Goal: Task Accomplishment & Management: Manage account settings

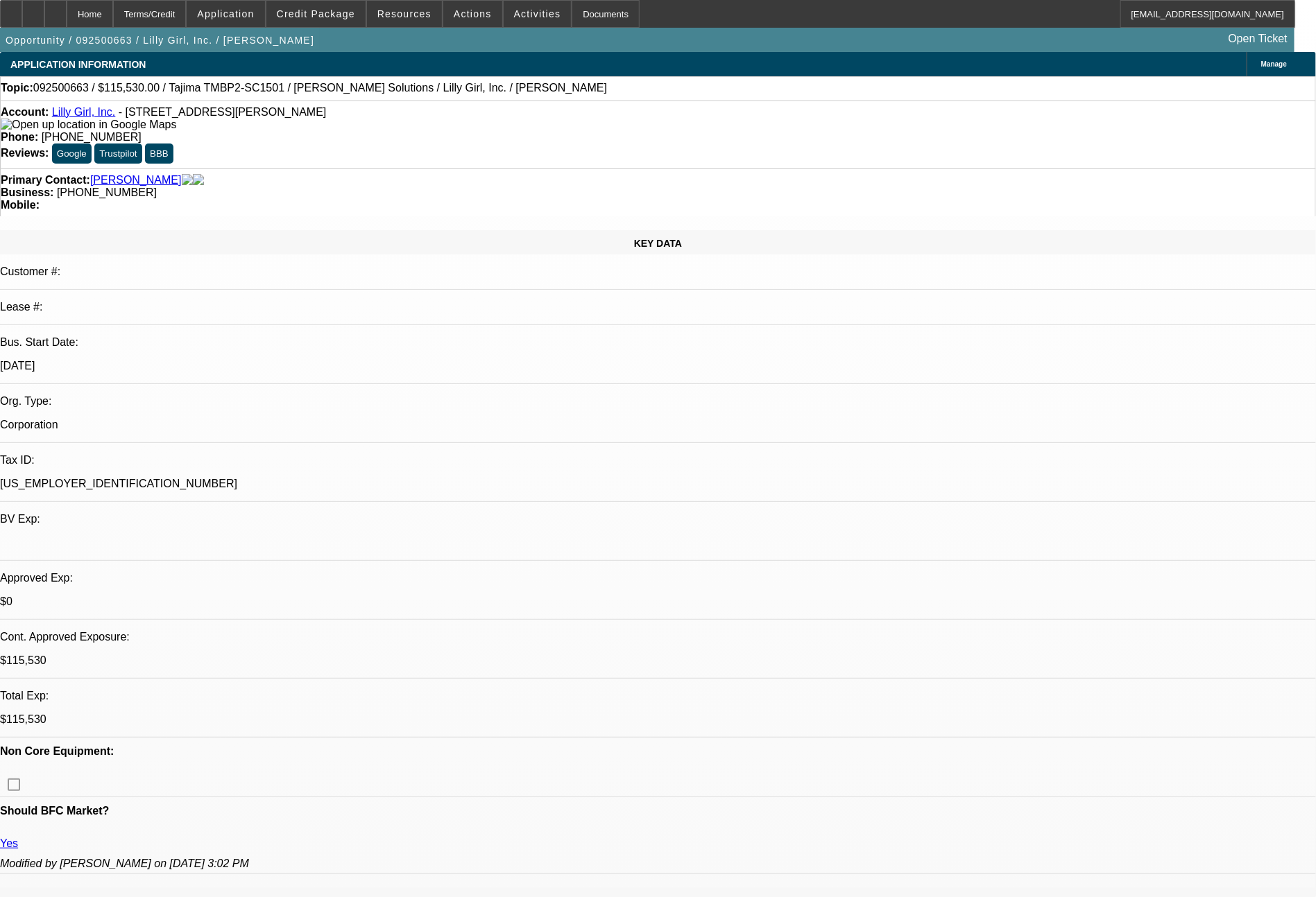
select select "0"
select select "2"
select select "0"
select select "6"
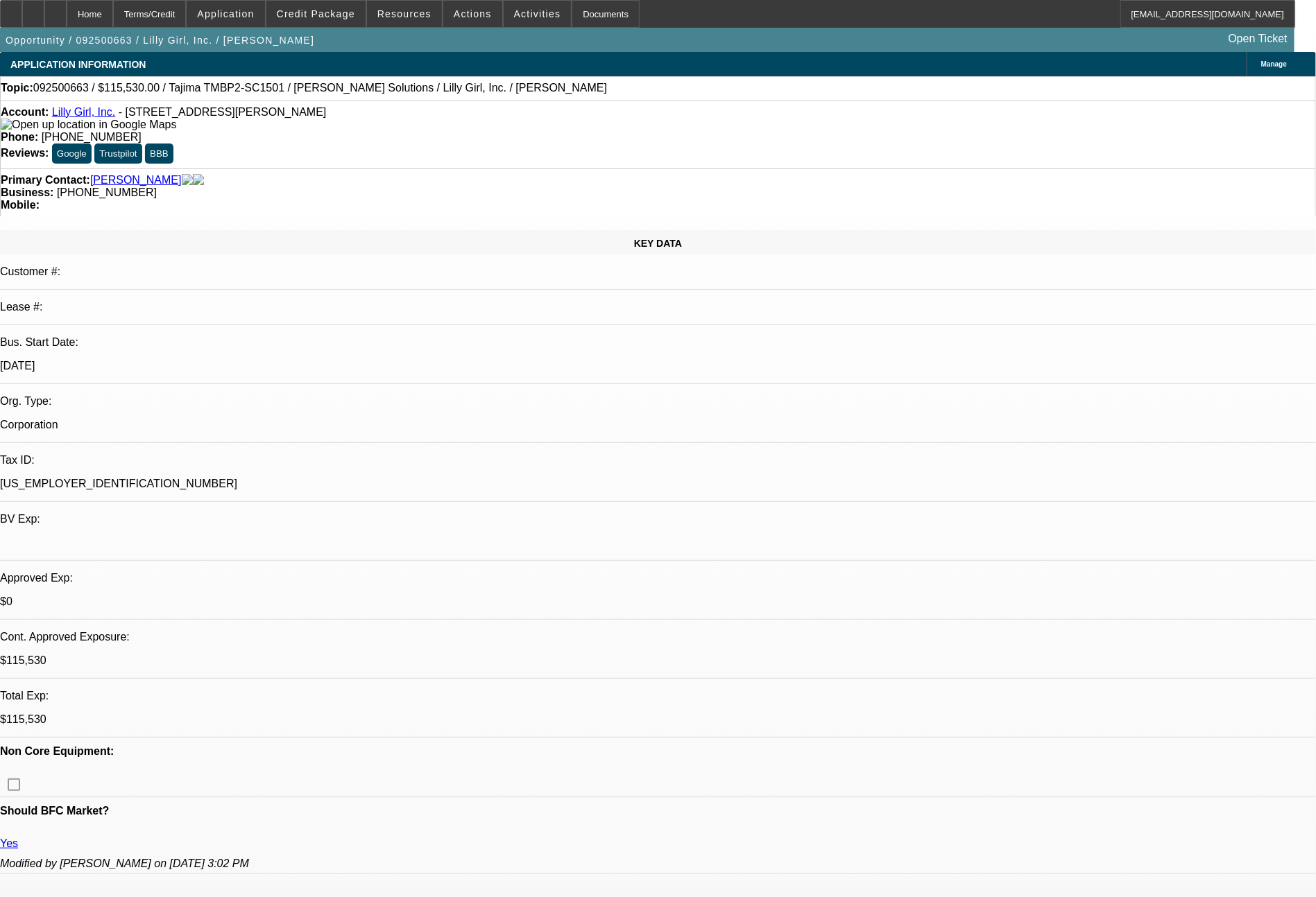
select select "0"
select select "2"
select select "0"
select select "6"
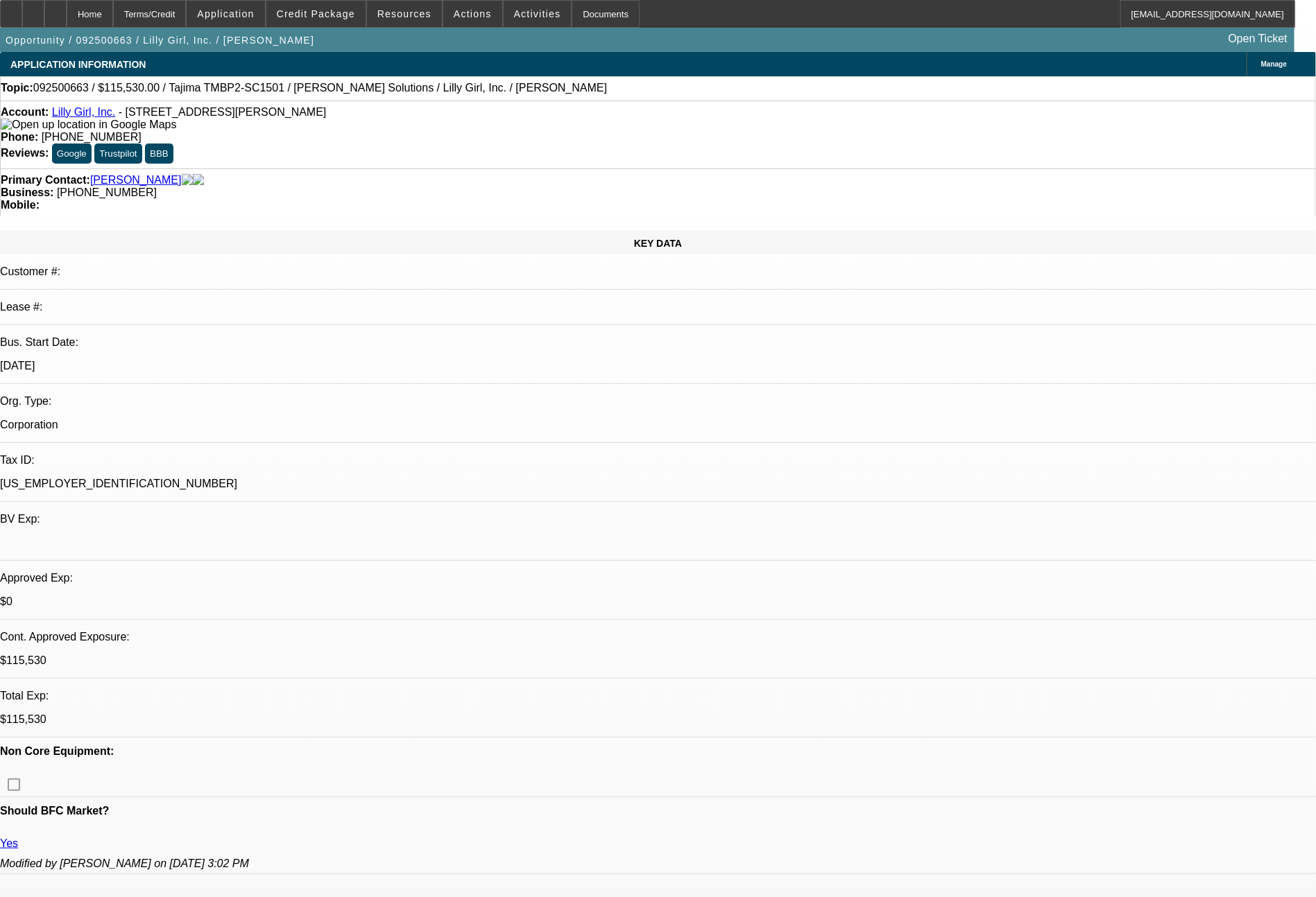
select select "0"
select select "2"
select select "0"
select select "6"
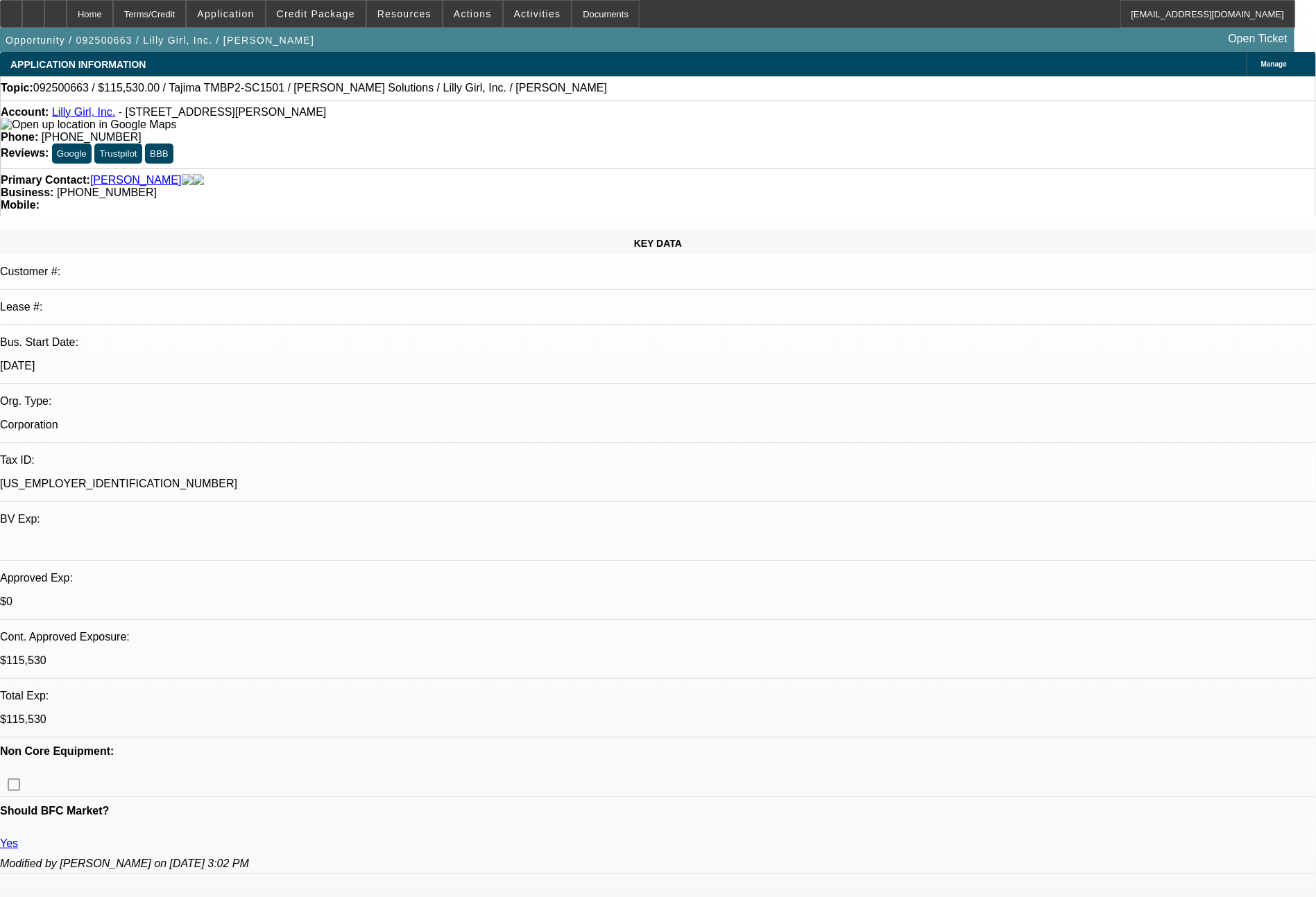
select select "0"
select select "2"
select select "0"
select select "6"
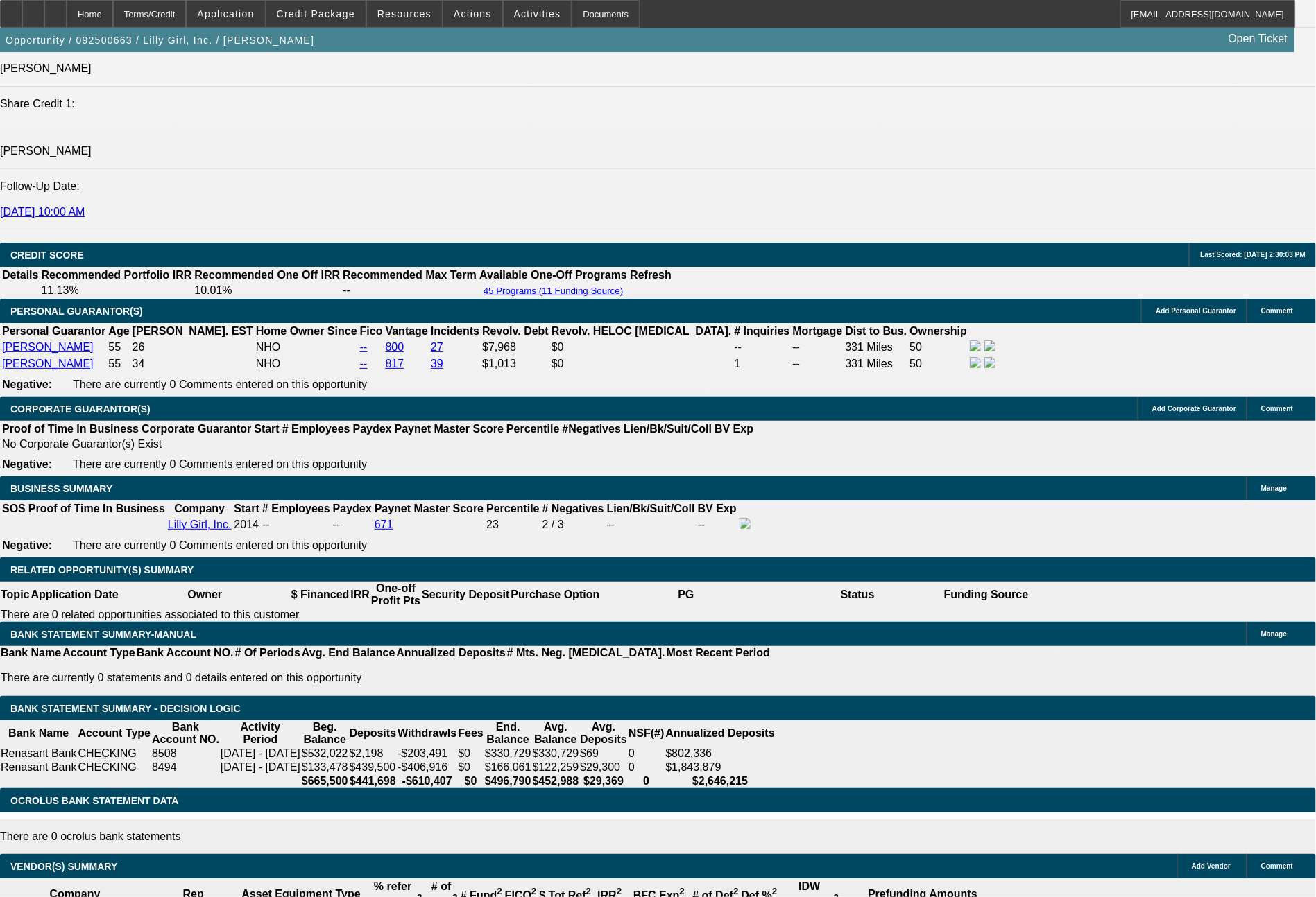
scroll to position [1886, 0]
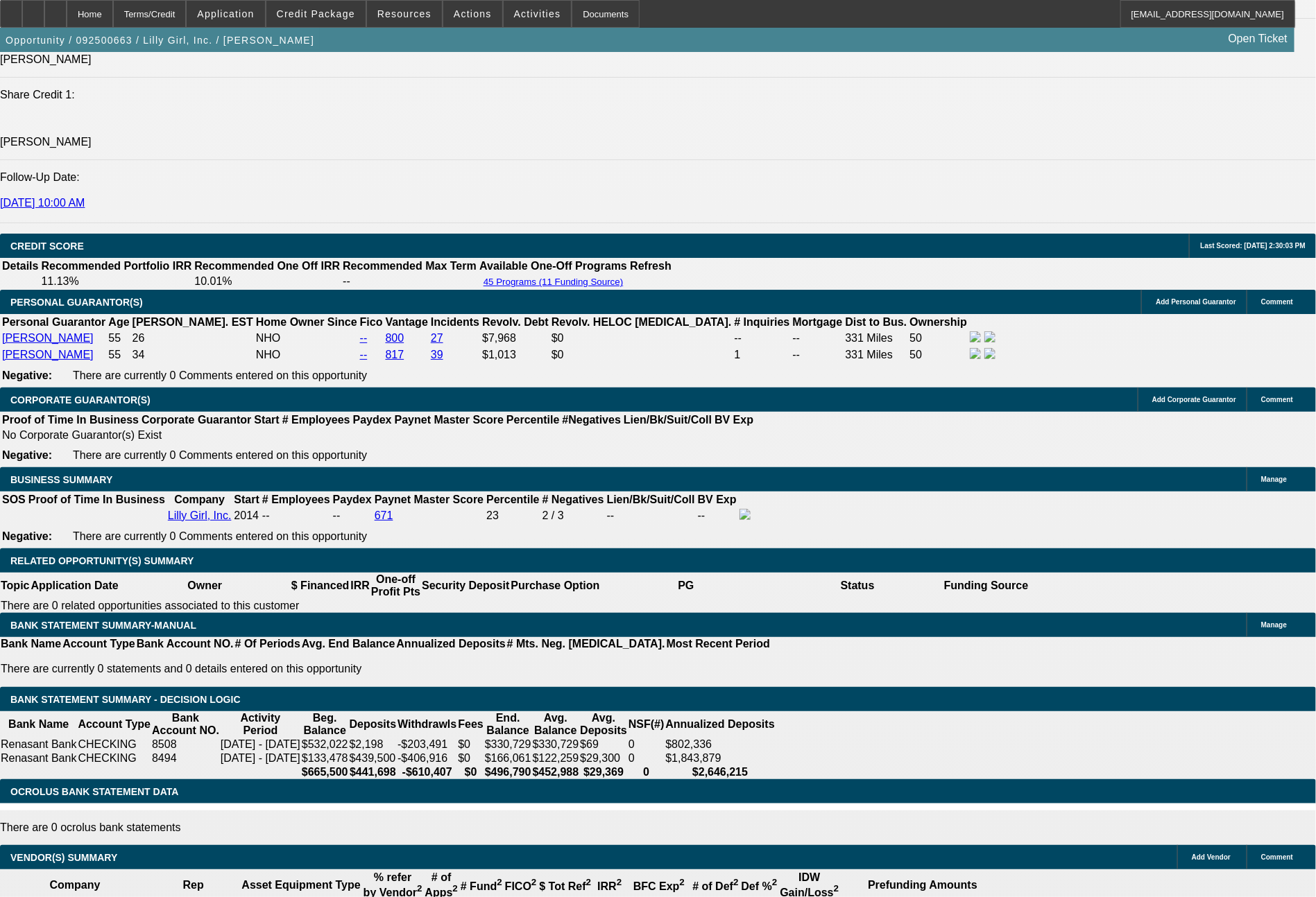
drag, startPoint x: 718, startPoint y: 502, endPoint x: 779, endPoint y: 500, distance: 61.0
type input "2161"
type input "$432.00"
type input "UNKNOWN"
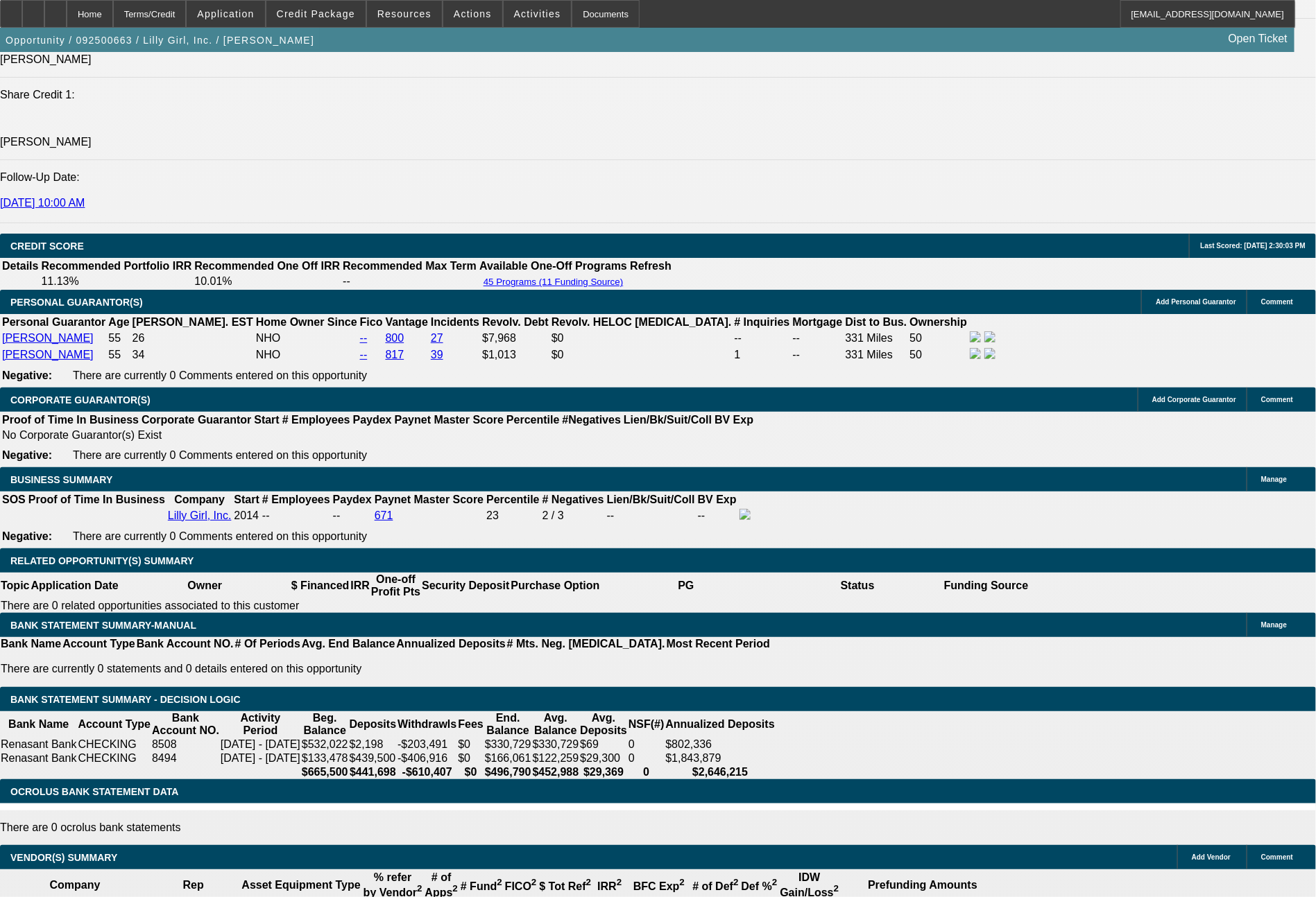
type input "$4,322.00"
type input "10.4"
type input "216"
type input "$432.00"
type input "2133"
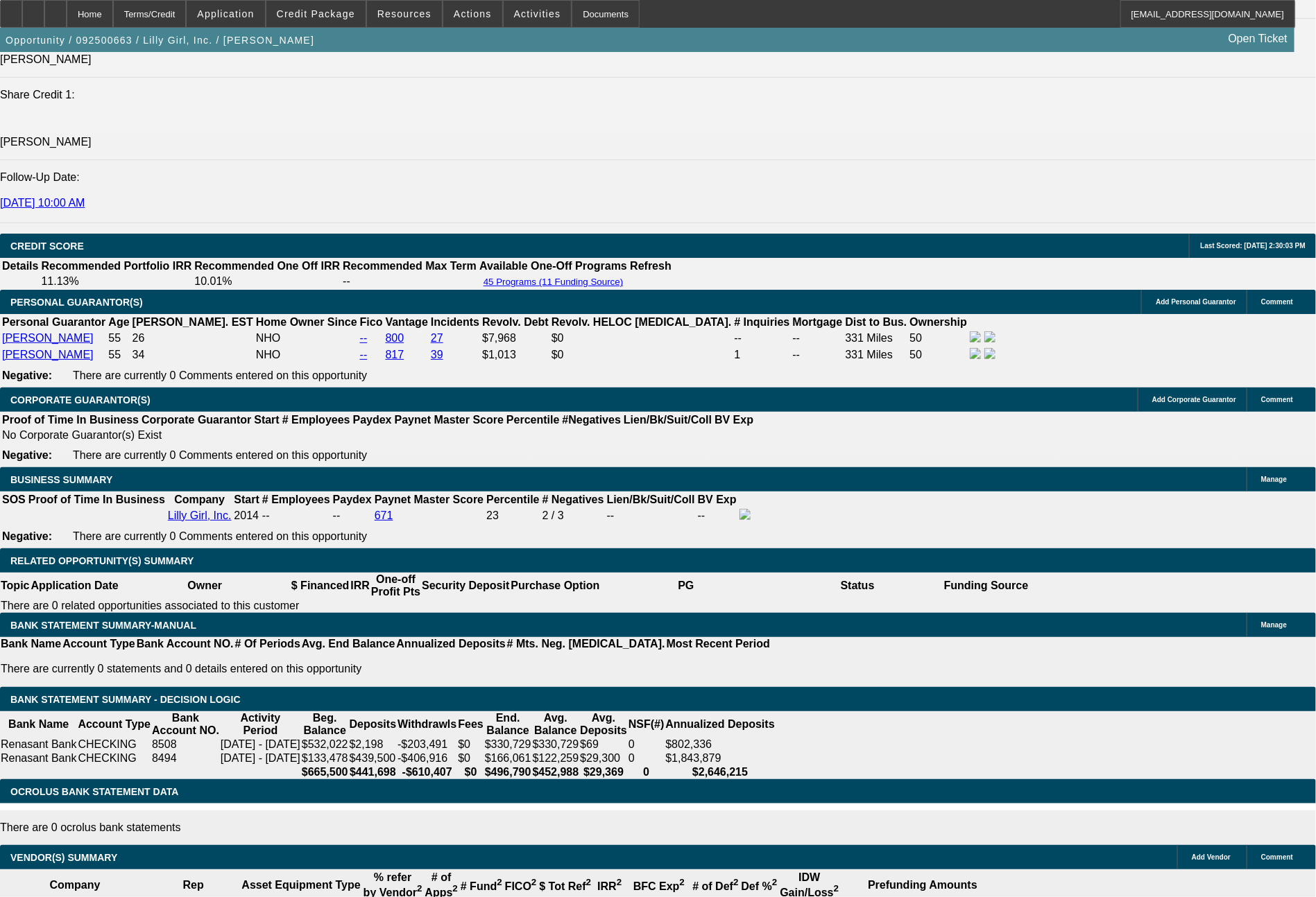
type input "$4,266.00"
type input "9.9"
type input "$2,133.00"
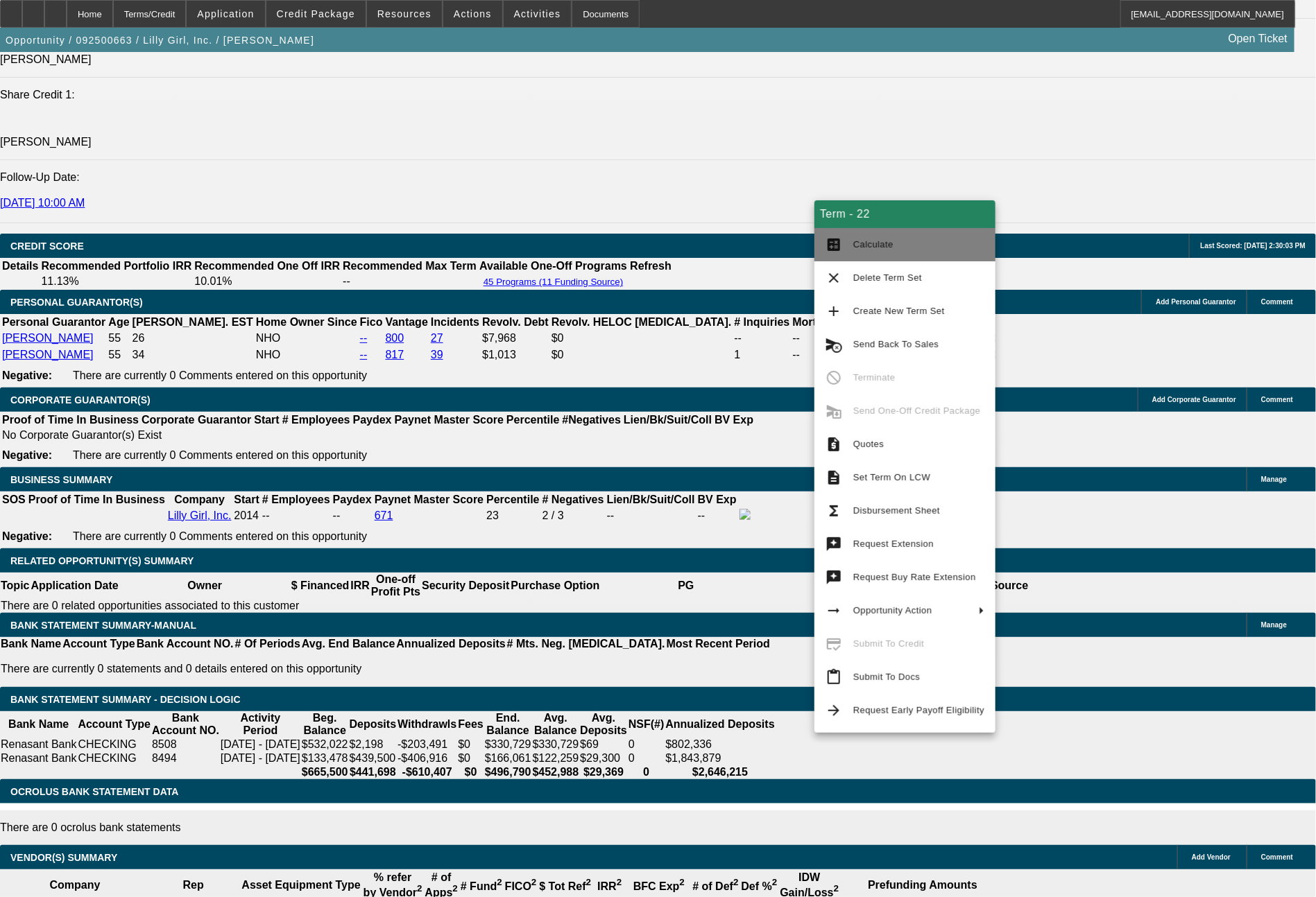
click at [926, 246] on span "Calculate" at bounding box center [918, 244] width 131 height 16
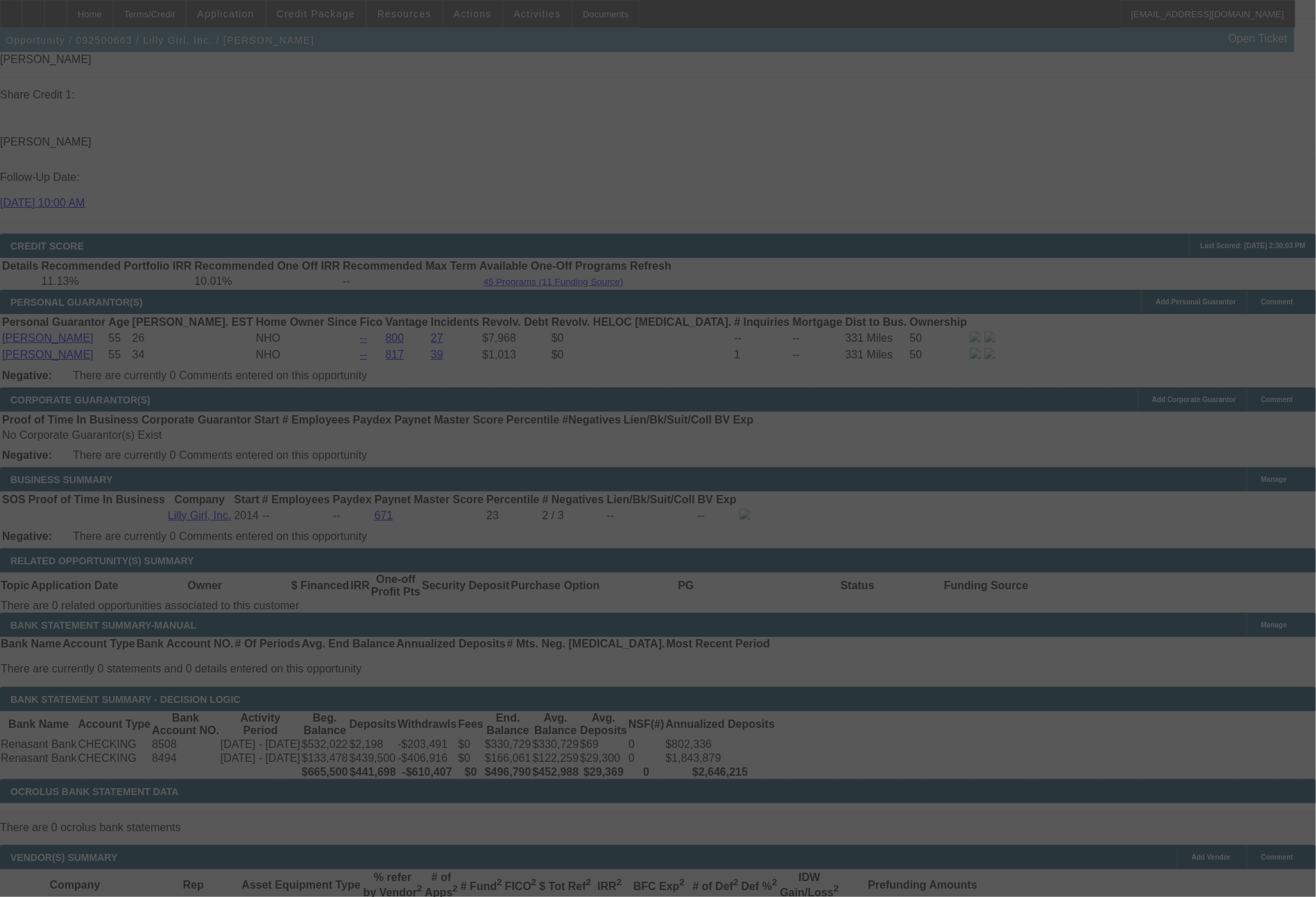
select select "0"
select select "2"
select select "0"
select select "6"
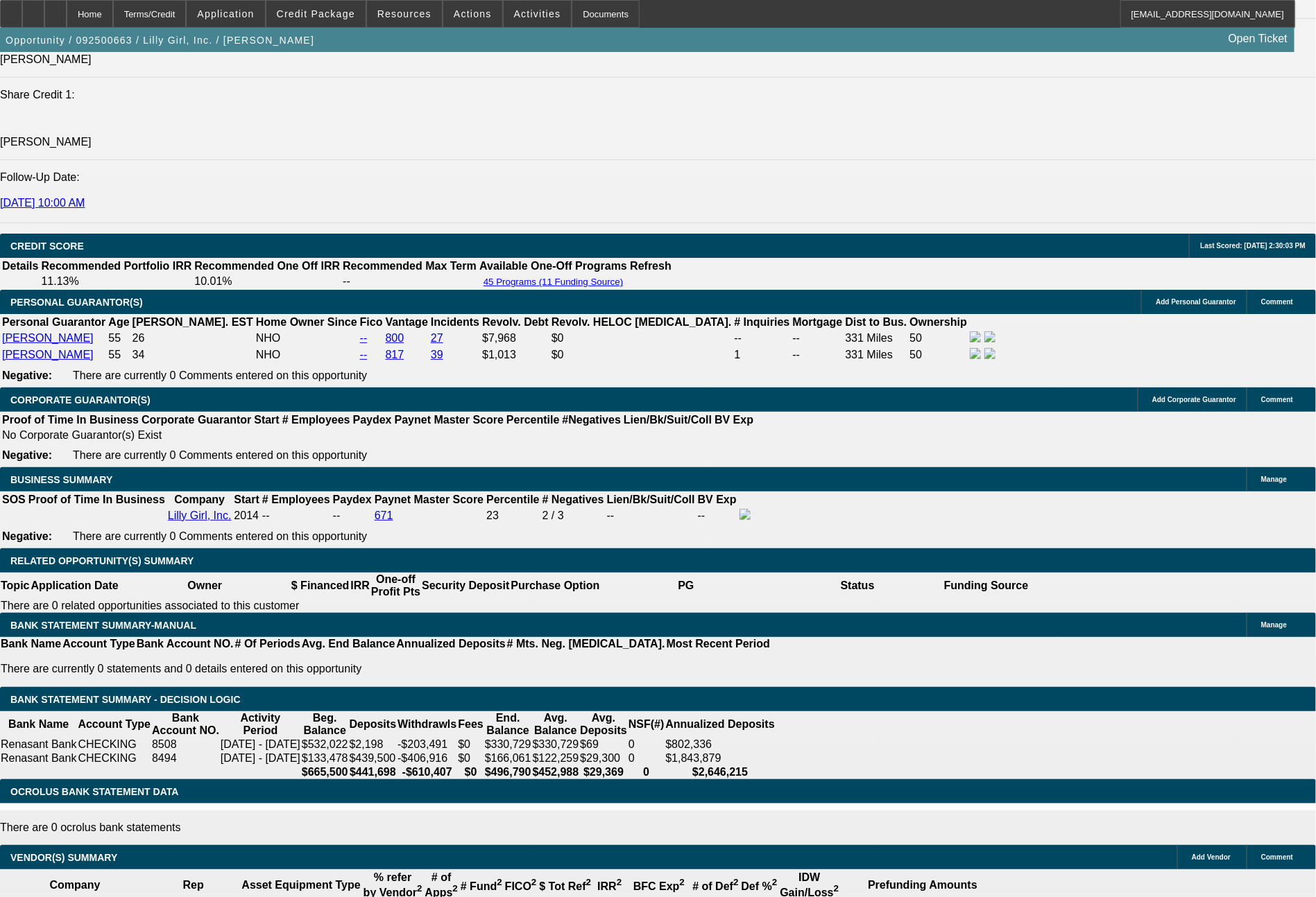
drag, startPoint x: 381, startPoint y: 495, endPoint x: 443, endPoint y: 499, distance: 62.1
type input "24"
type input "$48.00"
type input "UNKNOWN"
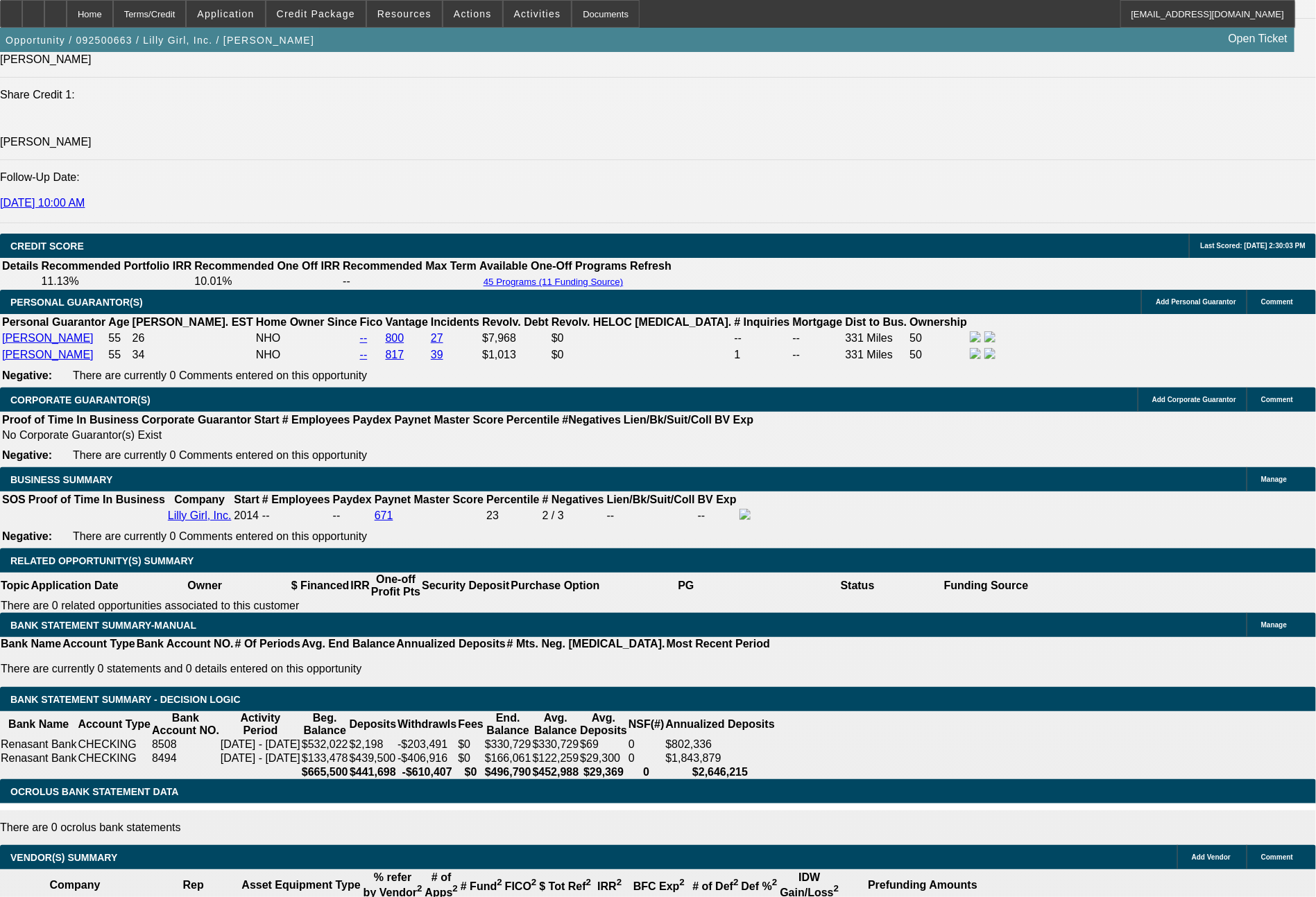
type input "2466"
type input "10.2"
type input "$4,932.00"
type input "246"
type input "$492.00"
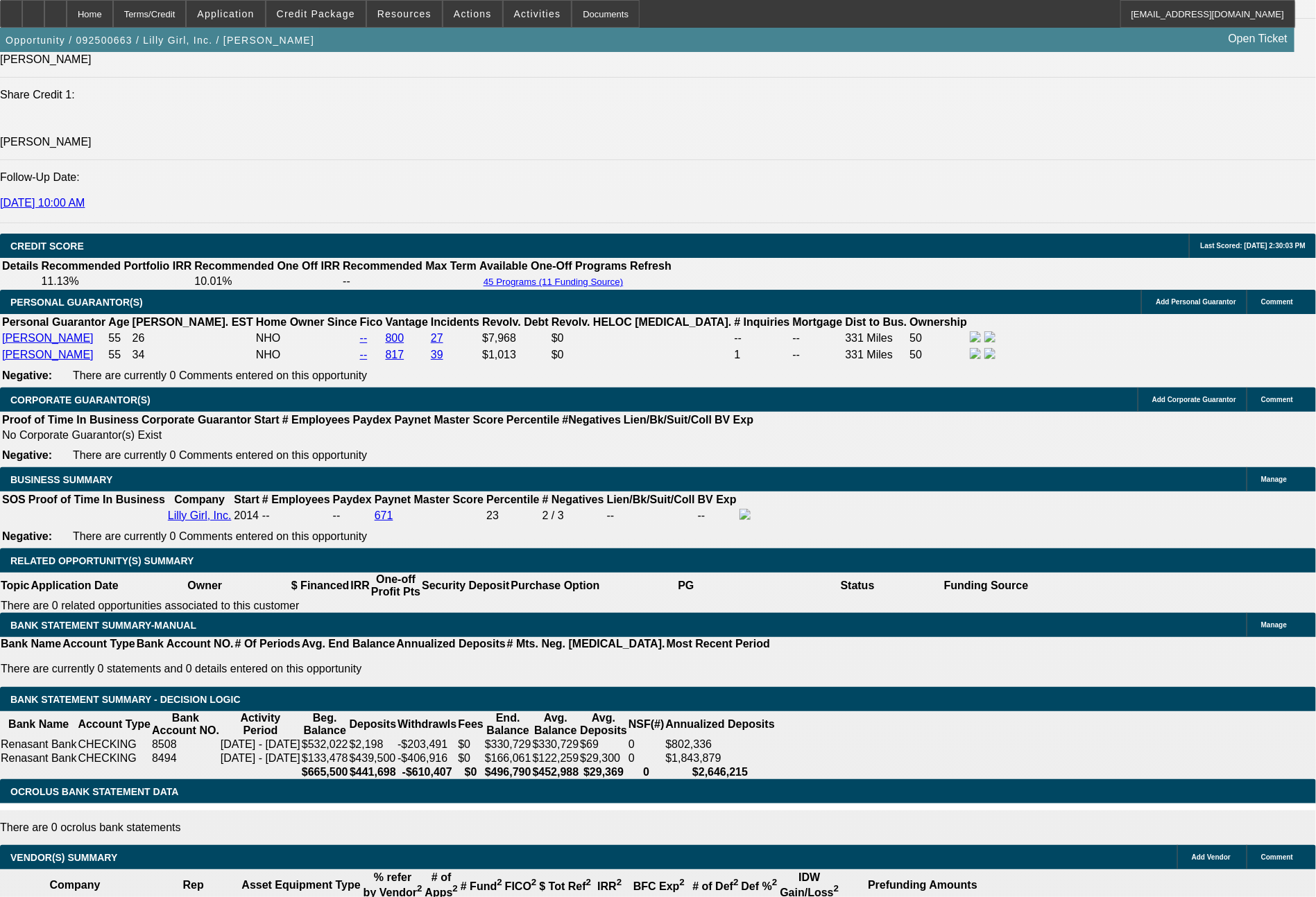
type input "2447"
type input "9.9"
type input "$4,894.00"
type input "$2,447.00"
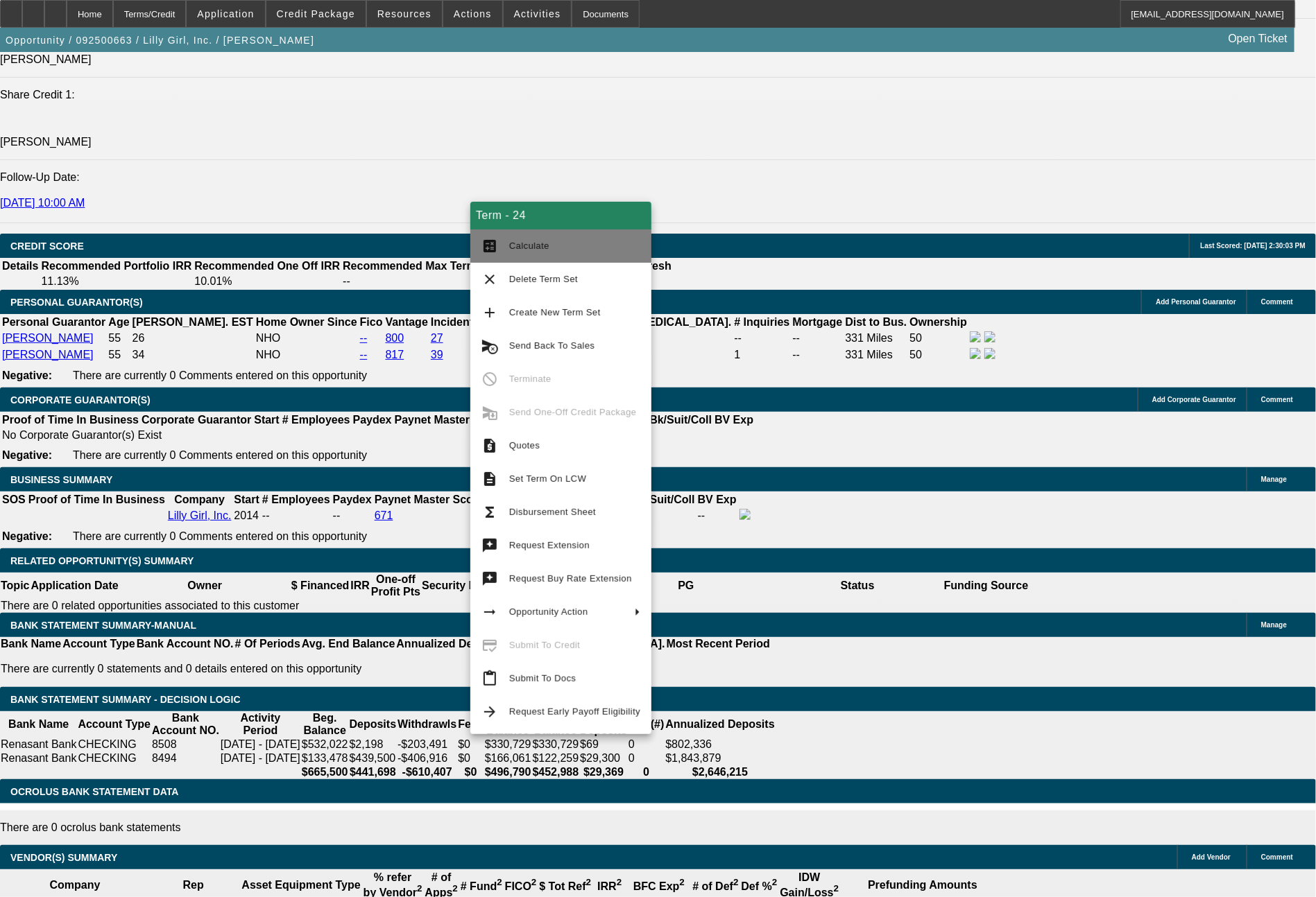
click at [544, 240] on span "Calculate" at bounding box center [575, 246] width 131 height 16
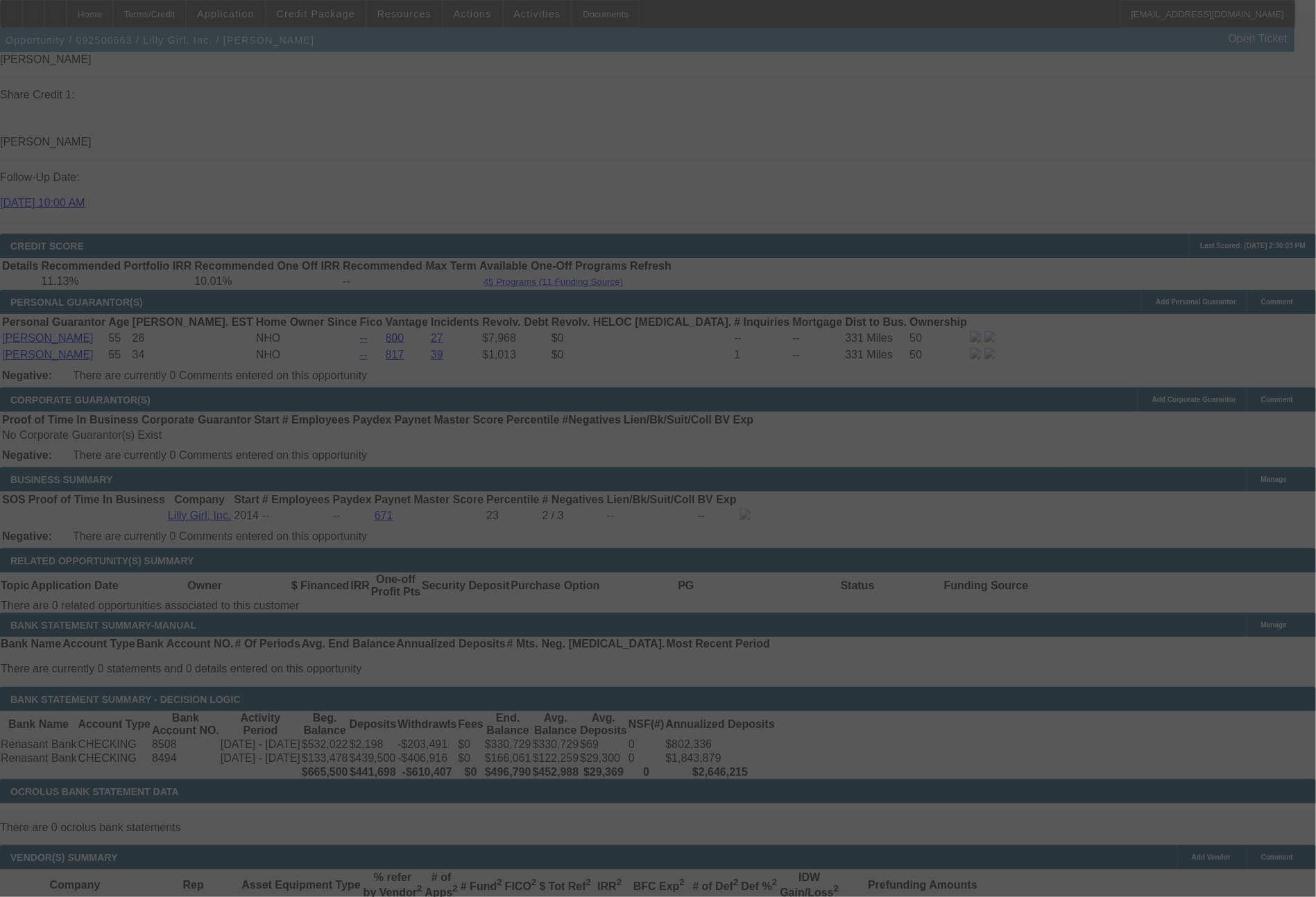
select select "0"
select select "2"
select select "0"
select select "6"
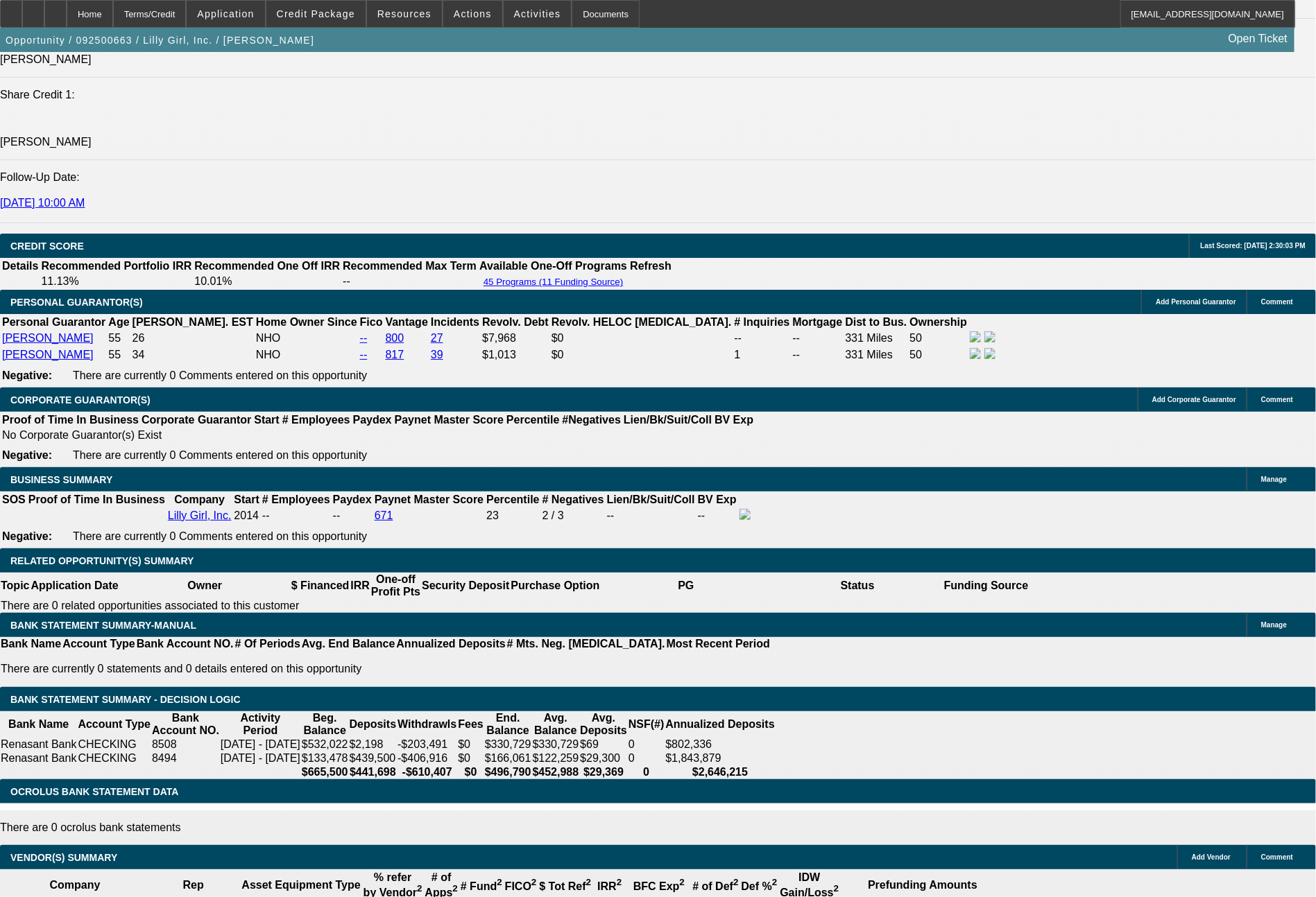
drag, startPoint x: 377, startPoint y: 493, endPoint x: 464, endPoint y: 500, distance: 87.3
type input "24"
type input "$48.00"
type input "UNKNOWN"
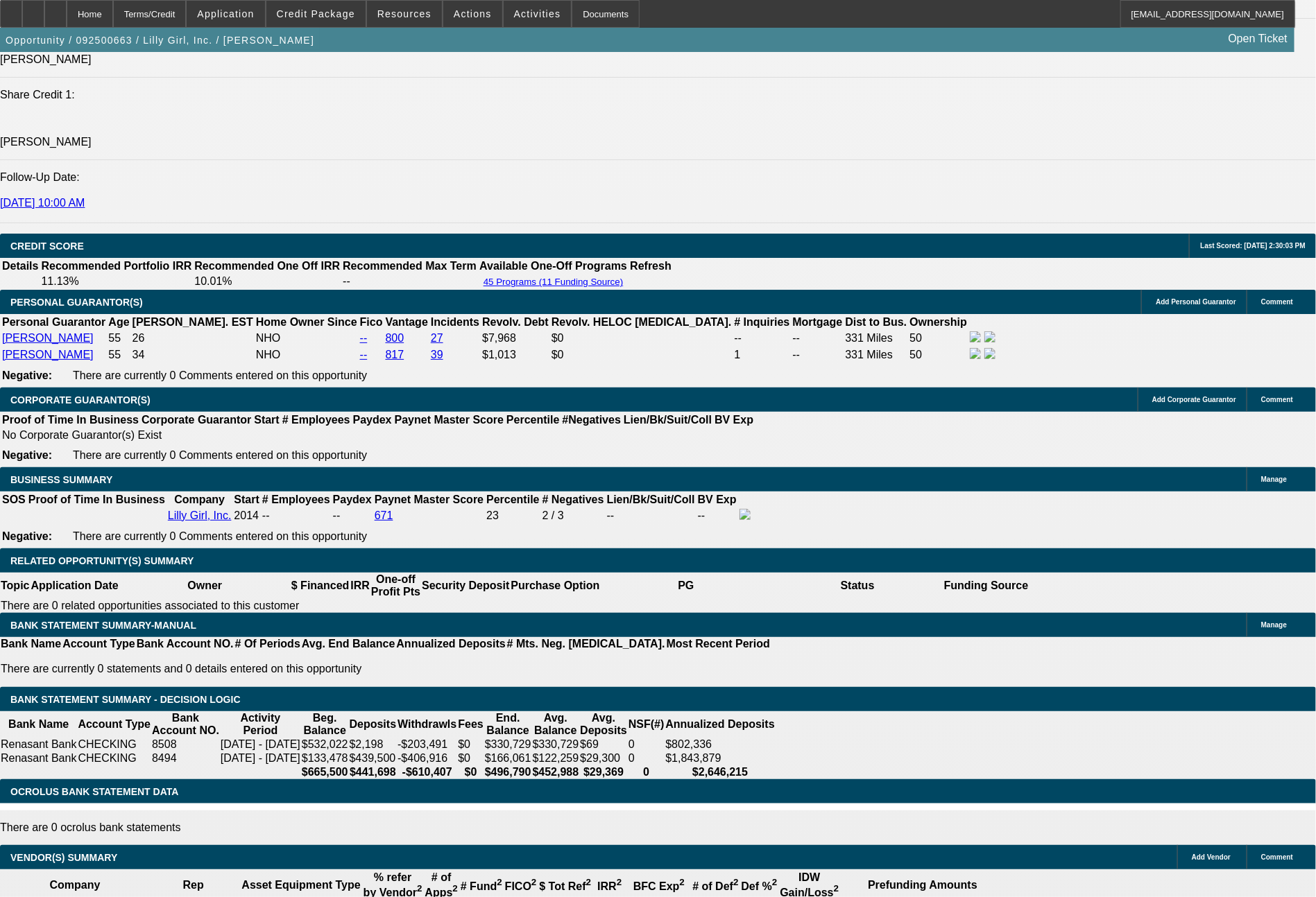
type input "2461"
type input "10.1"
type input "$4,922.00"
type input "$2,461.00"
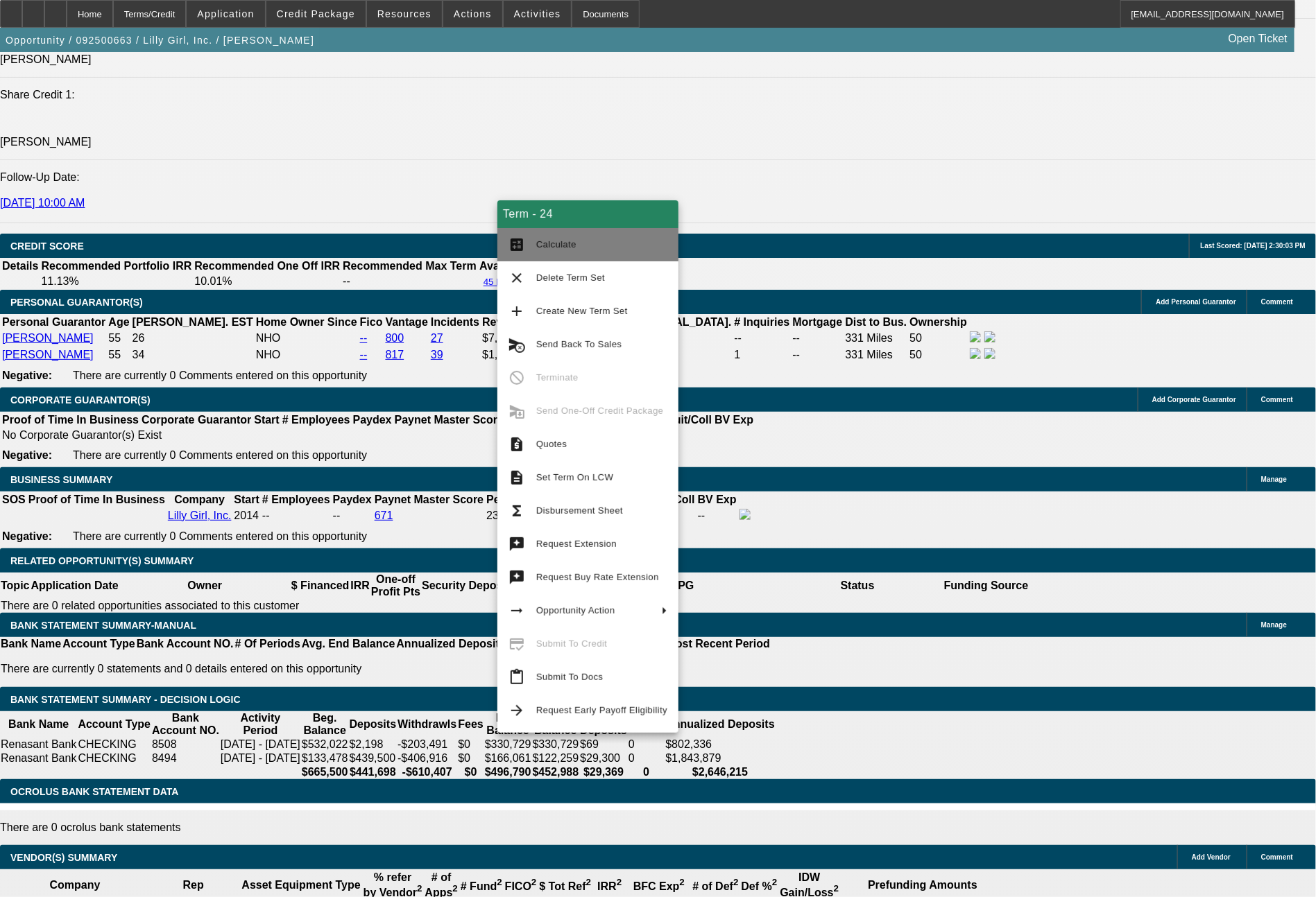
click at [580, 250] on span "Calculate" at bounding box center [601, 244] width 131 height 16
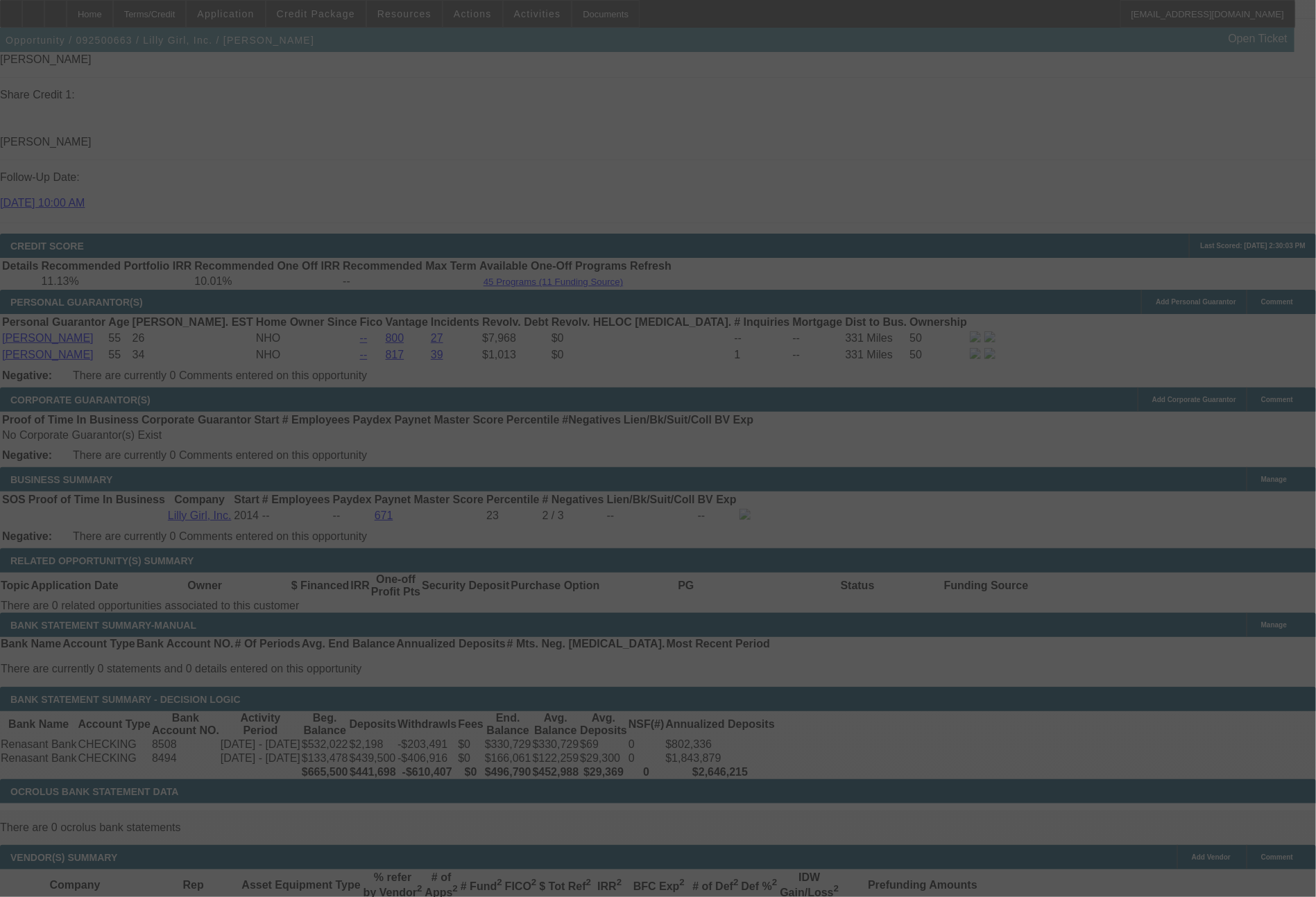
select select "0"
select select "2"
select select "0"
select select "6"
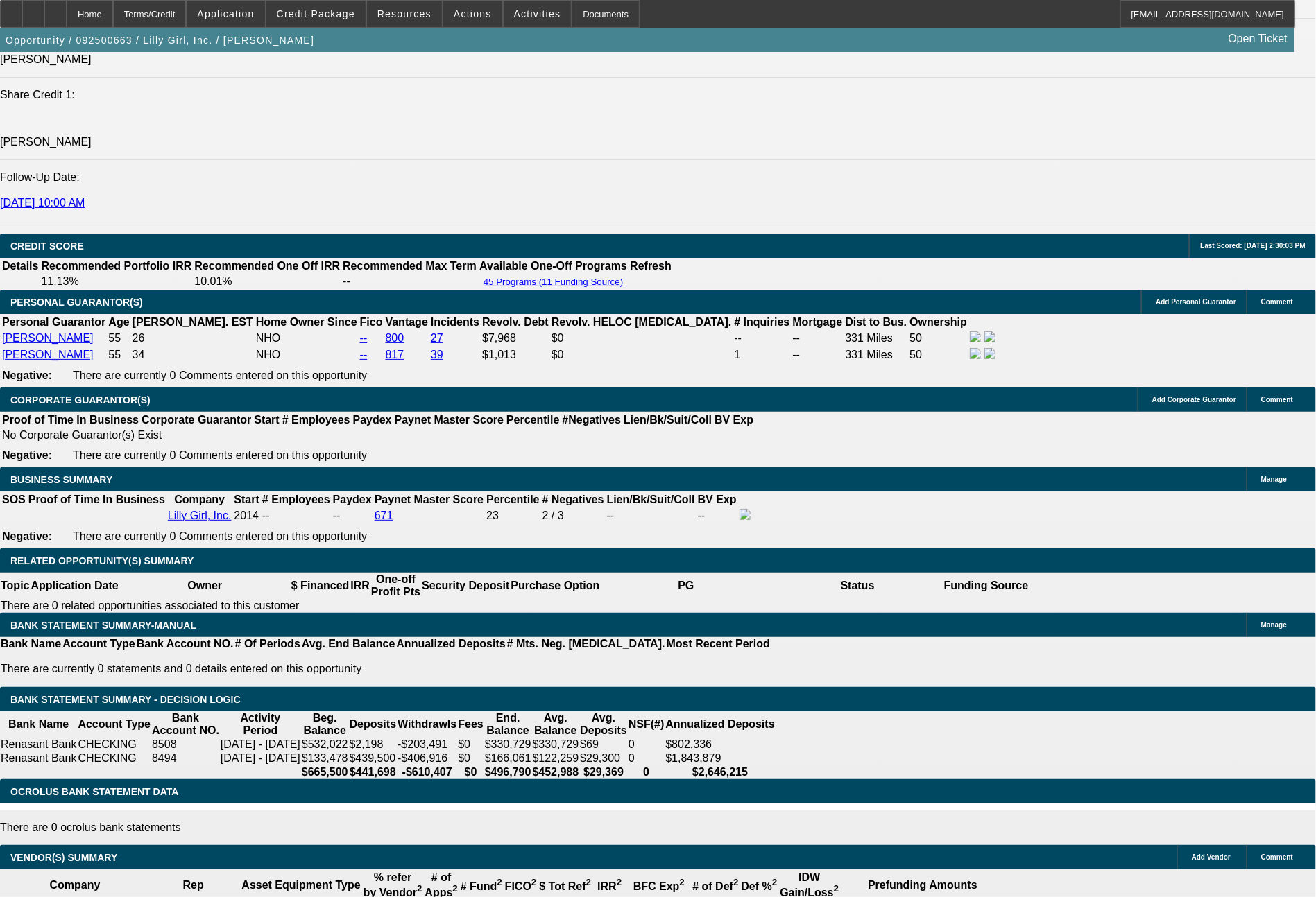
drag, startPoint x: 720, startPoint y: 498, endPoint x: 816, endPoint y: 493, distance: 96.1
type input "21"
type input "$42.00"
type input "UNKNOWN"
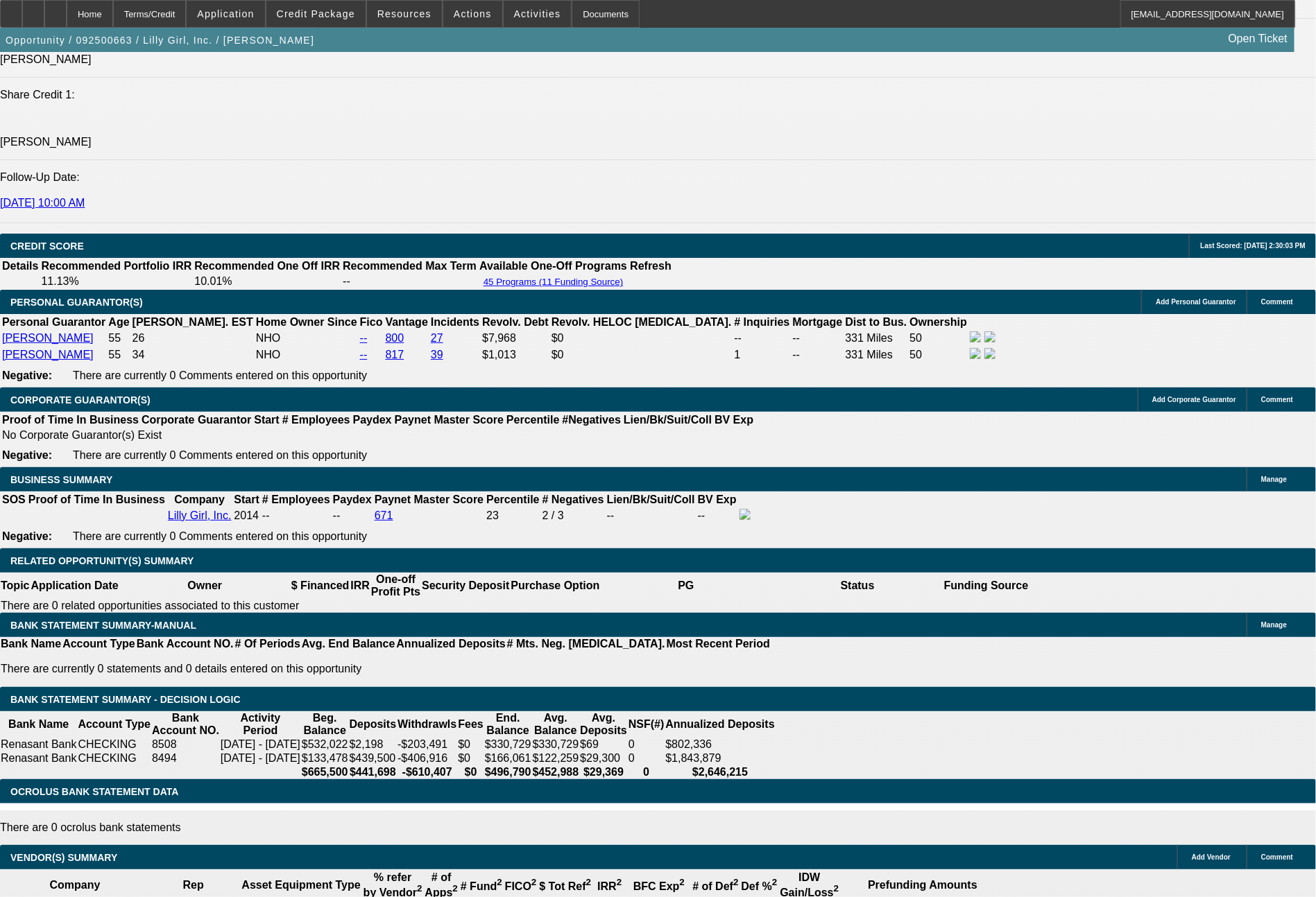
type input "2133"
type input "9.9"
type input "$4,266.00"
type input "2133.9"
type input "$4,267.80"
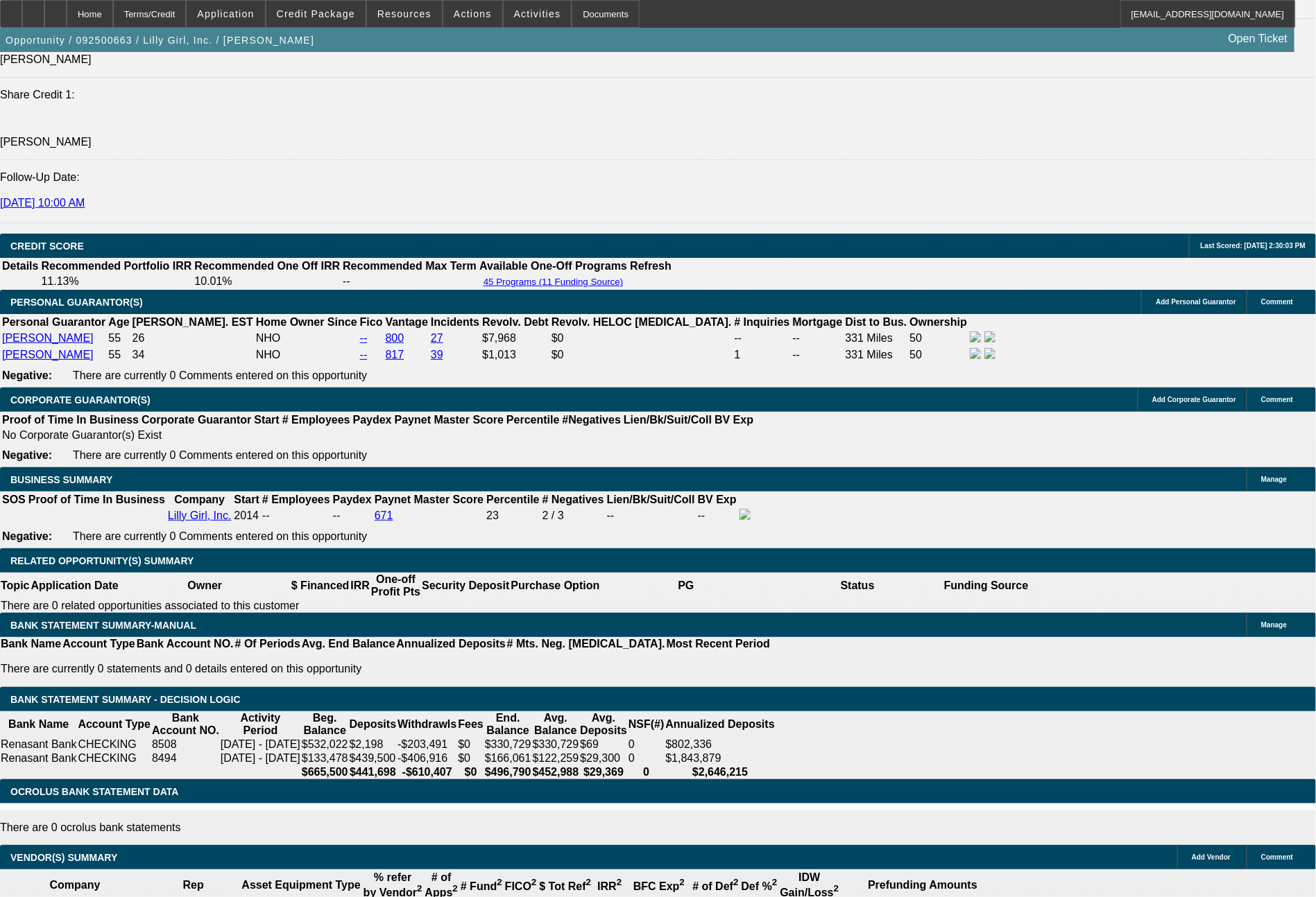
type input "2133.97"
type input "$4,267.94"
type input "$2,133.97"
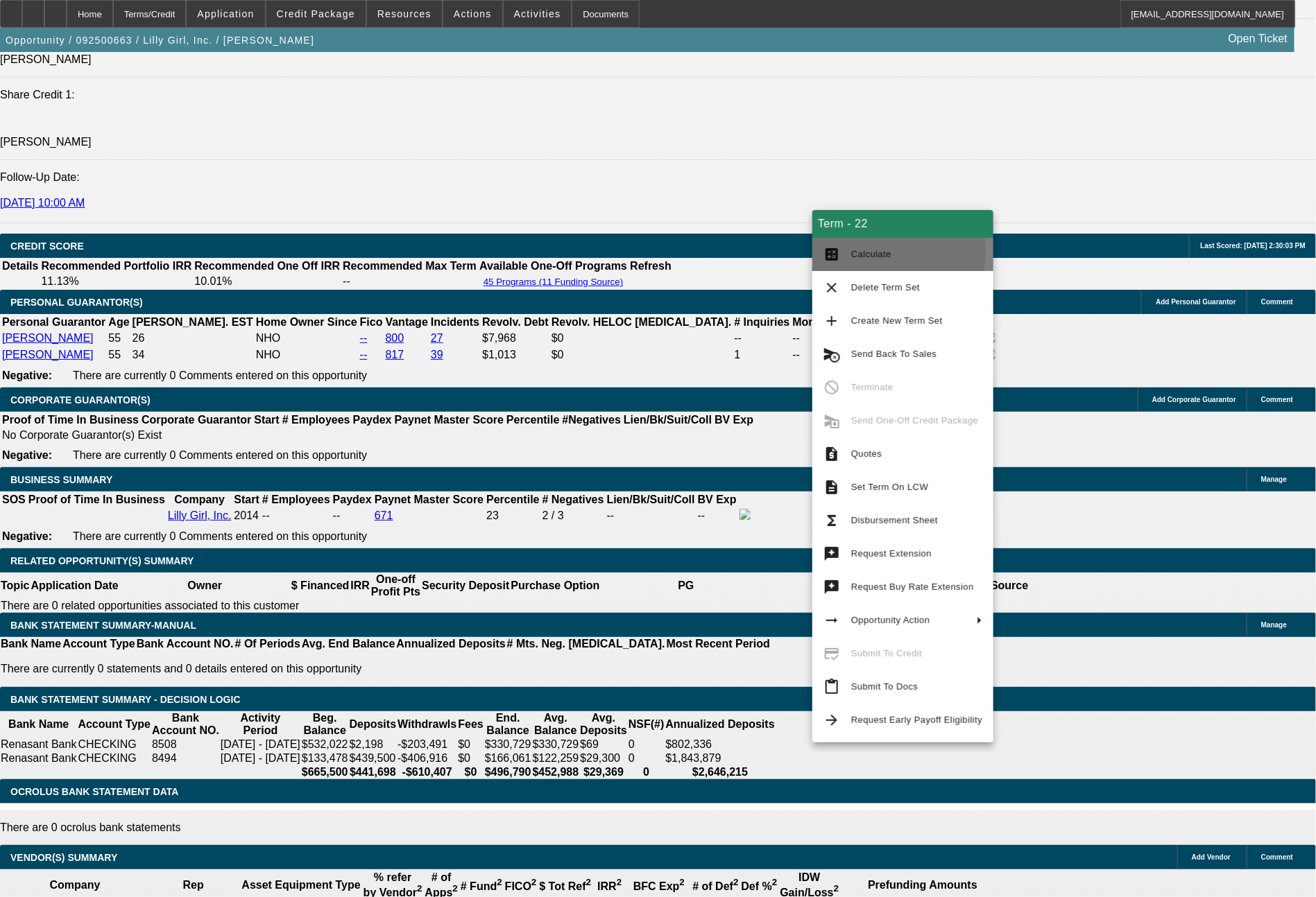
click at [860, 251] on span "Calculate" at bounding box center [871, 253] width 40 height 10
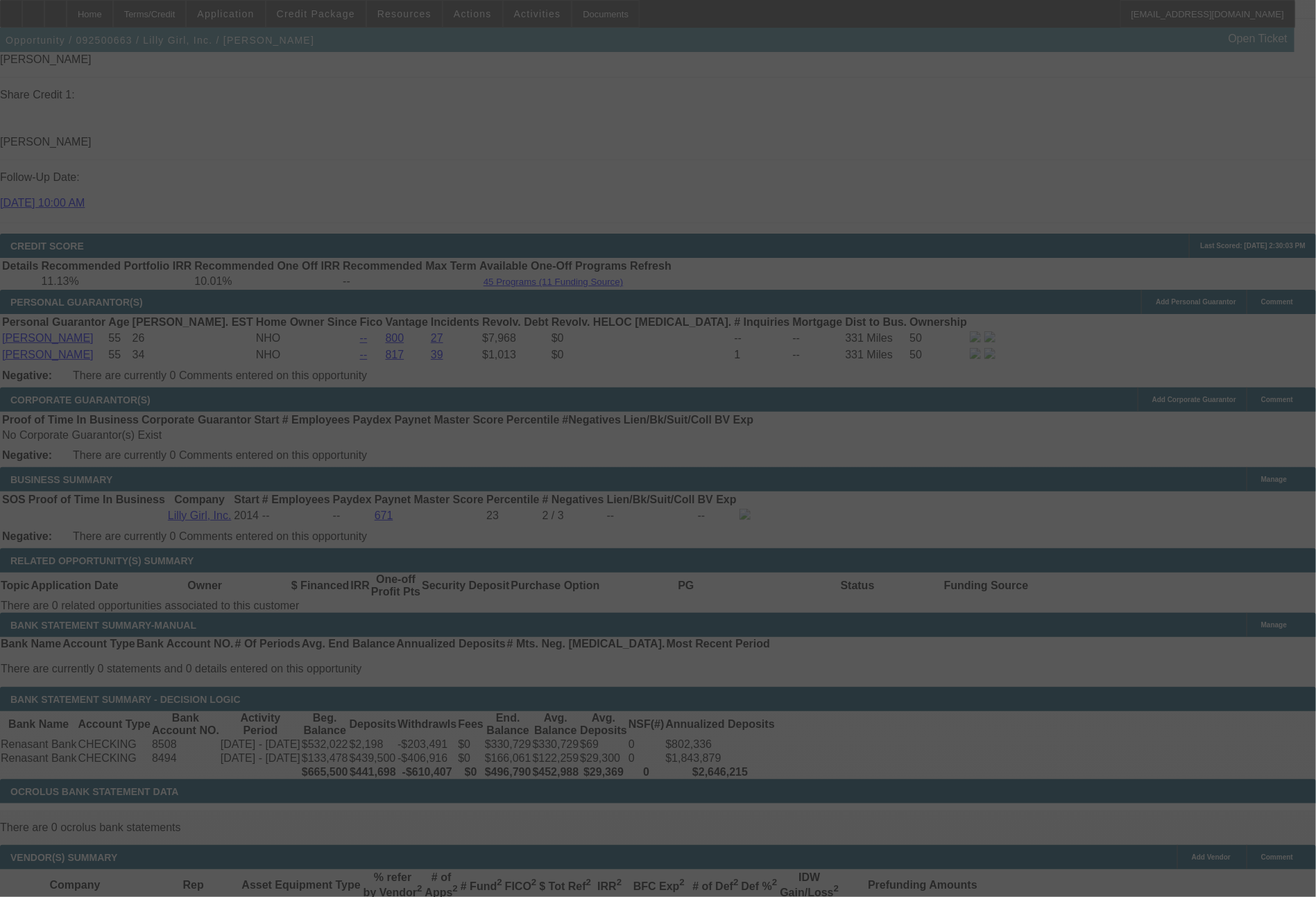
select select "0"
select select "2"
select select "0"
select select "6"
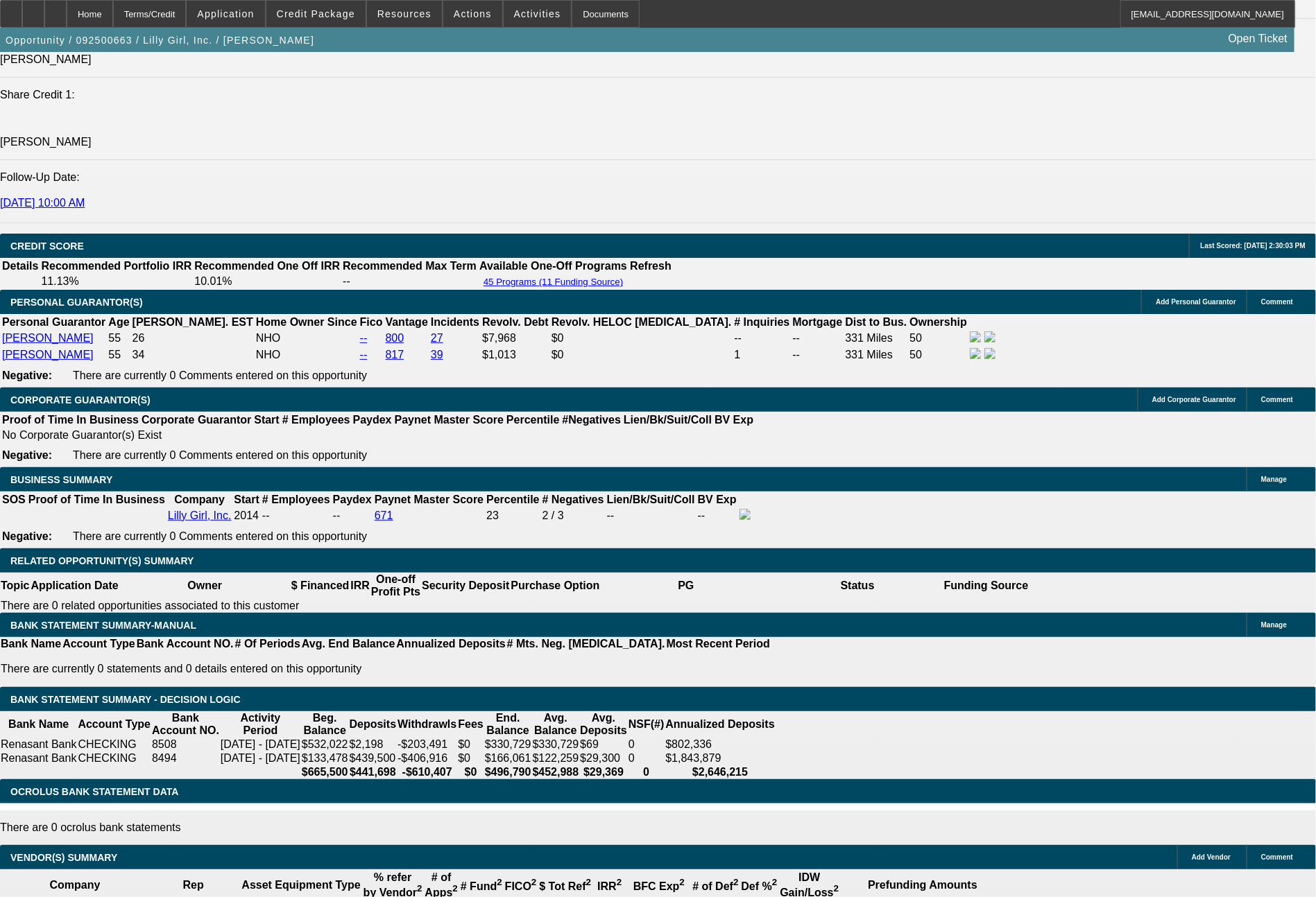
drag, startPoint x: 379, startPoint y: 492, endPoint x: 460, endPoint y: 494, distance: 81.0
type input "2"
type input "$4.00"
type input "UNKNOWN"
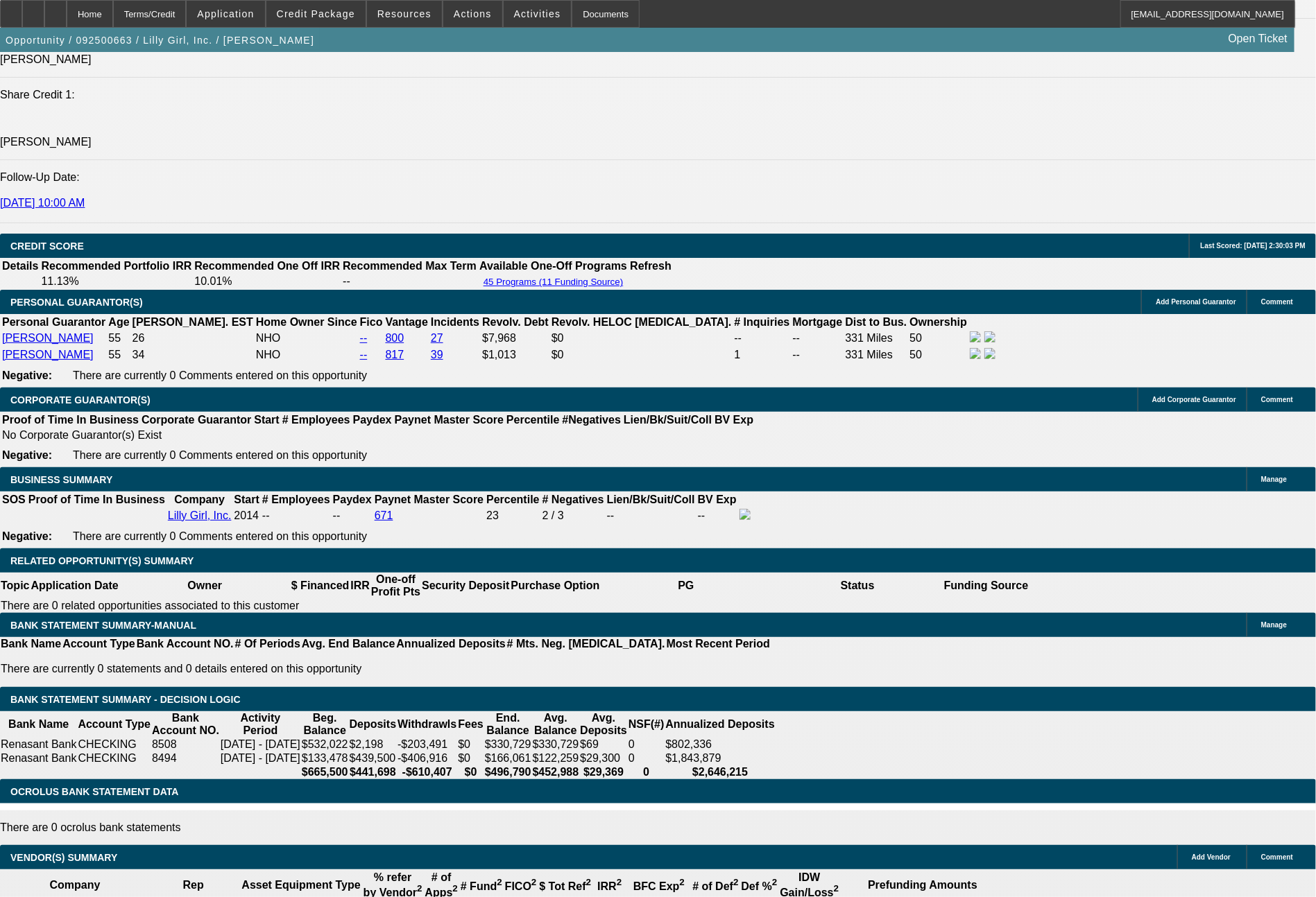
type input "24"
type input "2462"
type input "$4,924.00"
type input "10.1"
type input "2462.09"
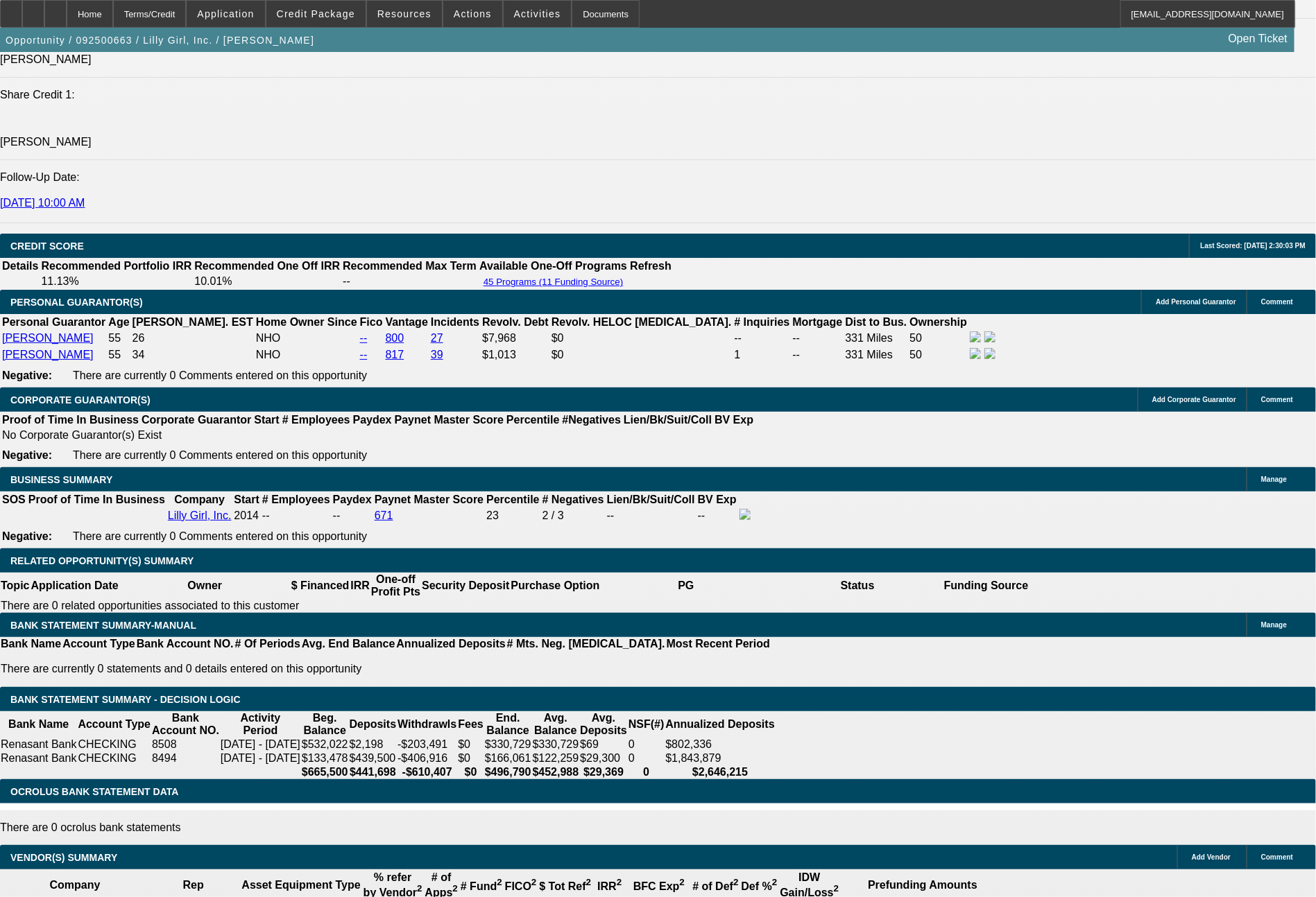
type input "$4,924.18"
type input "$2,462.09"
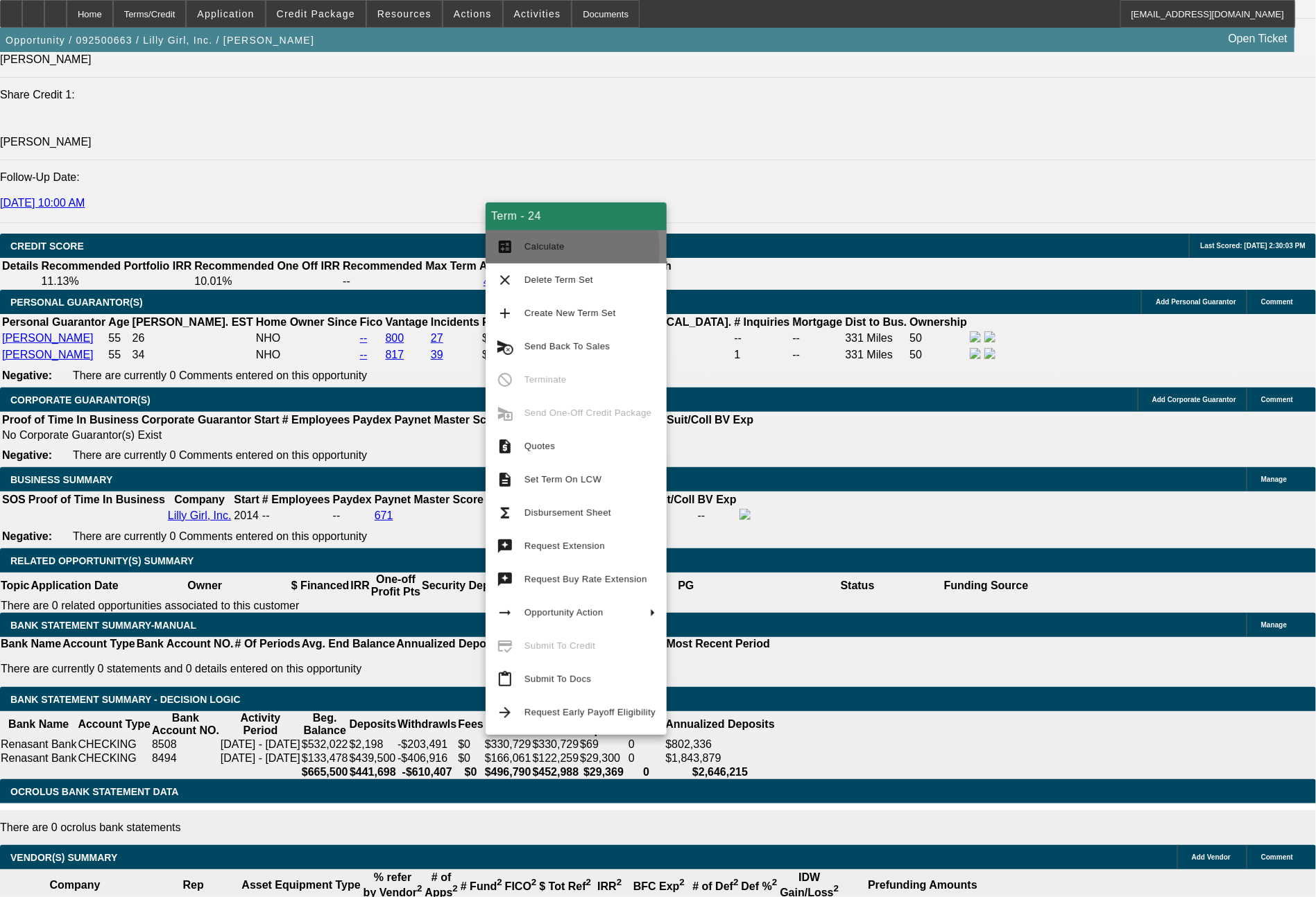
click at [557, 251] on span "Calculate" at bounding box center [544, 246] width 40 height 10
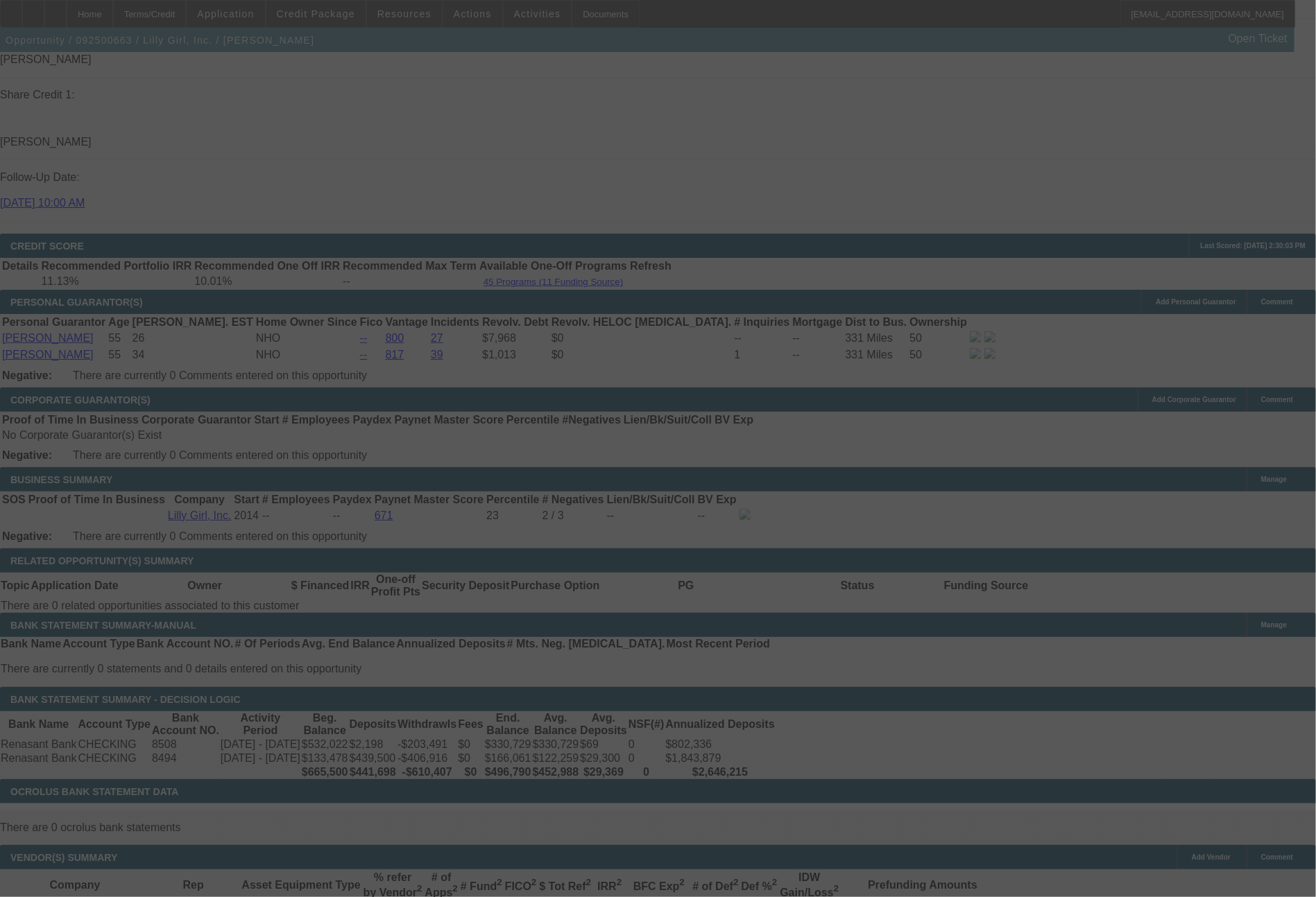
select select "0"
select select "2"
select select "0"
select select "6"
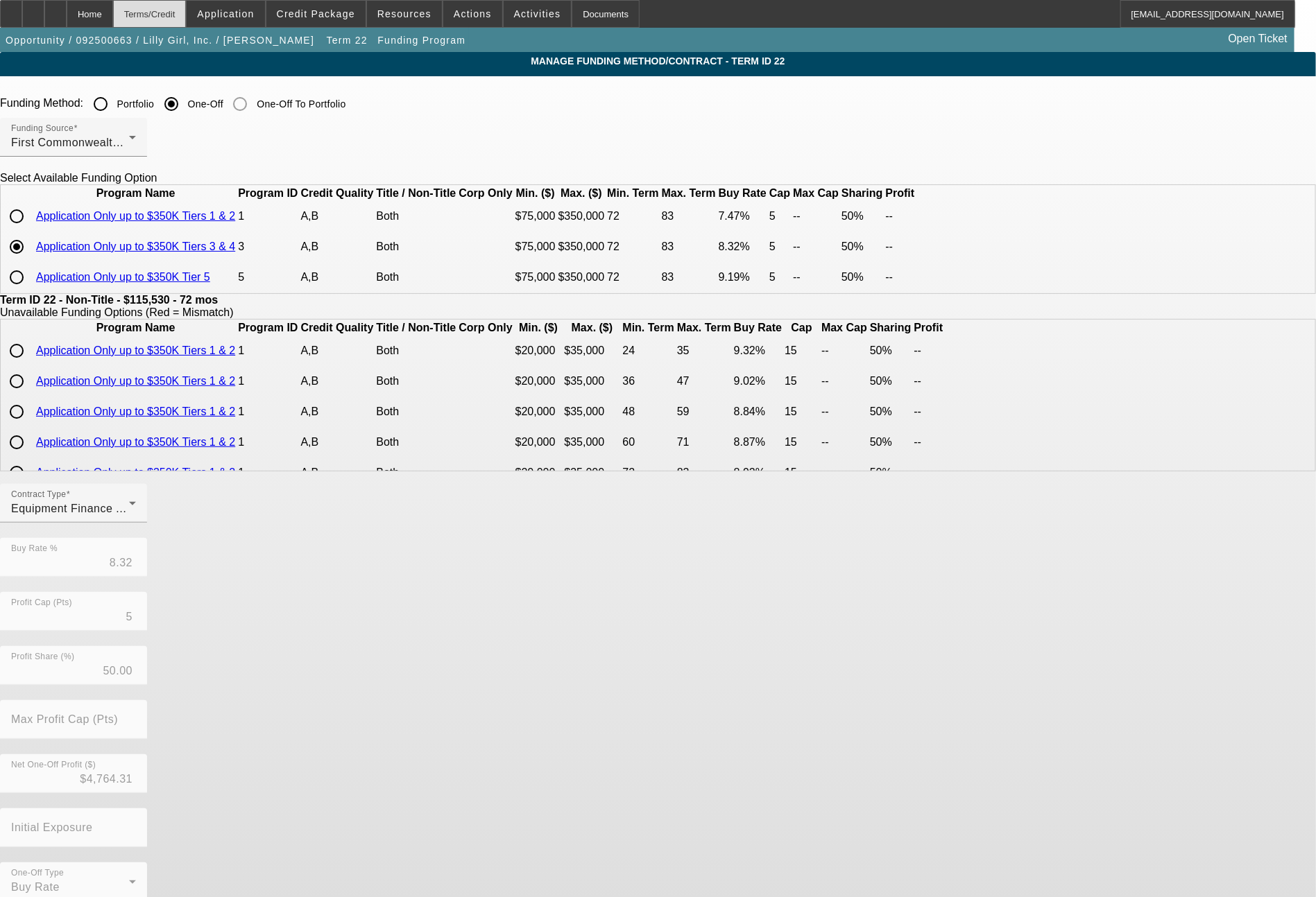
click at [182, 0] on div "Terms/Credit" at bounding box center [149, 14] width 74 height 28
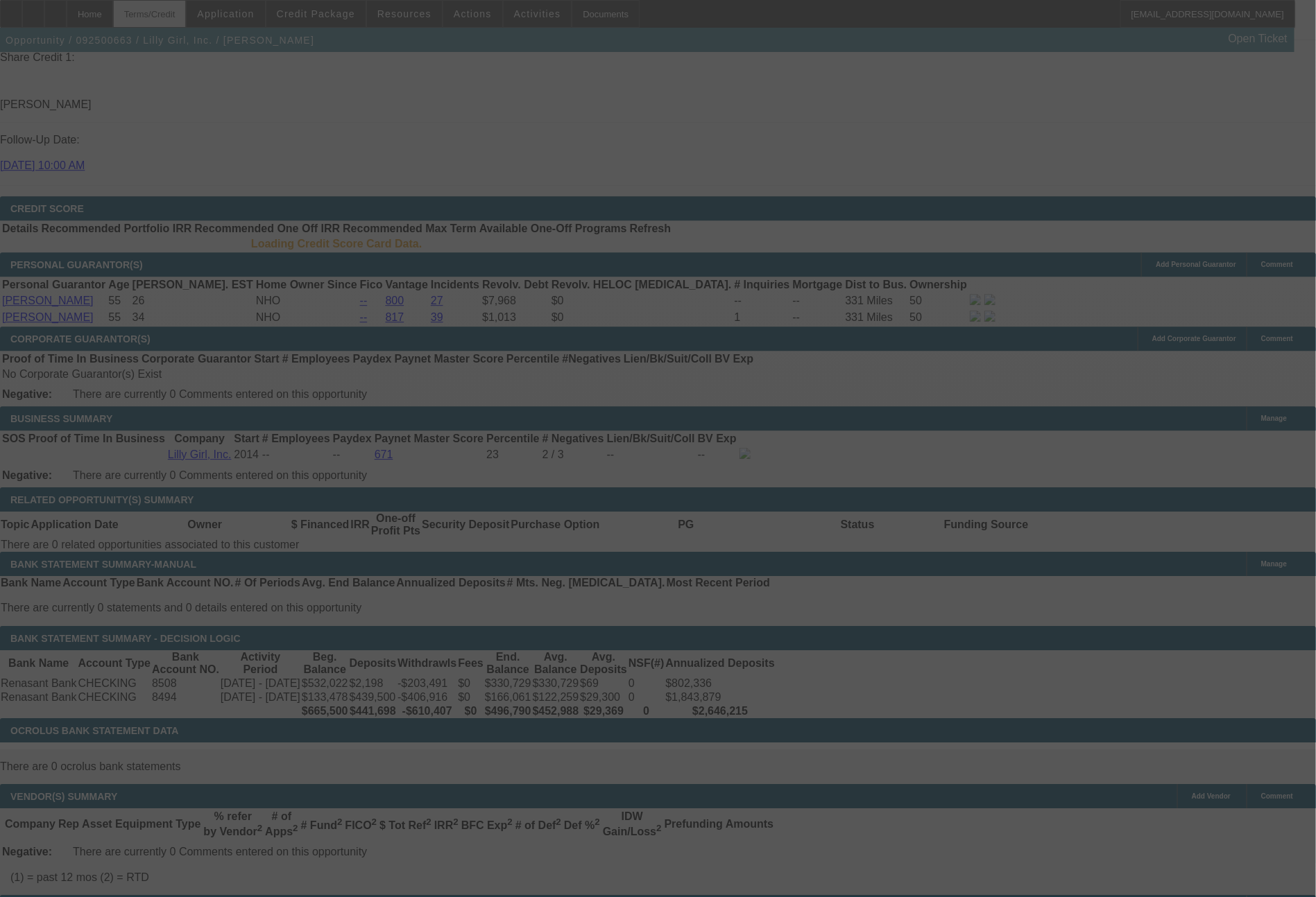
scroll to position [1730, 0]
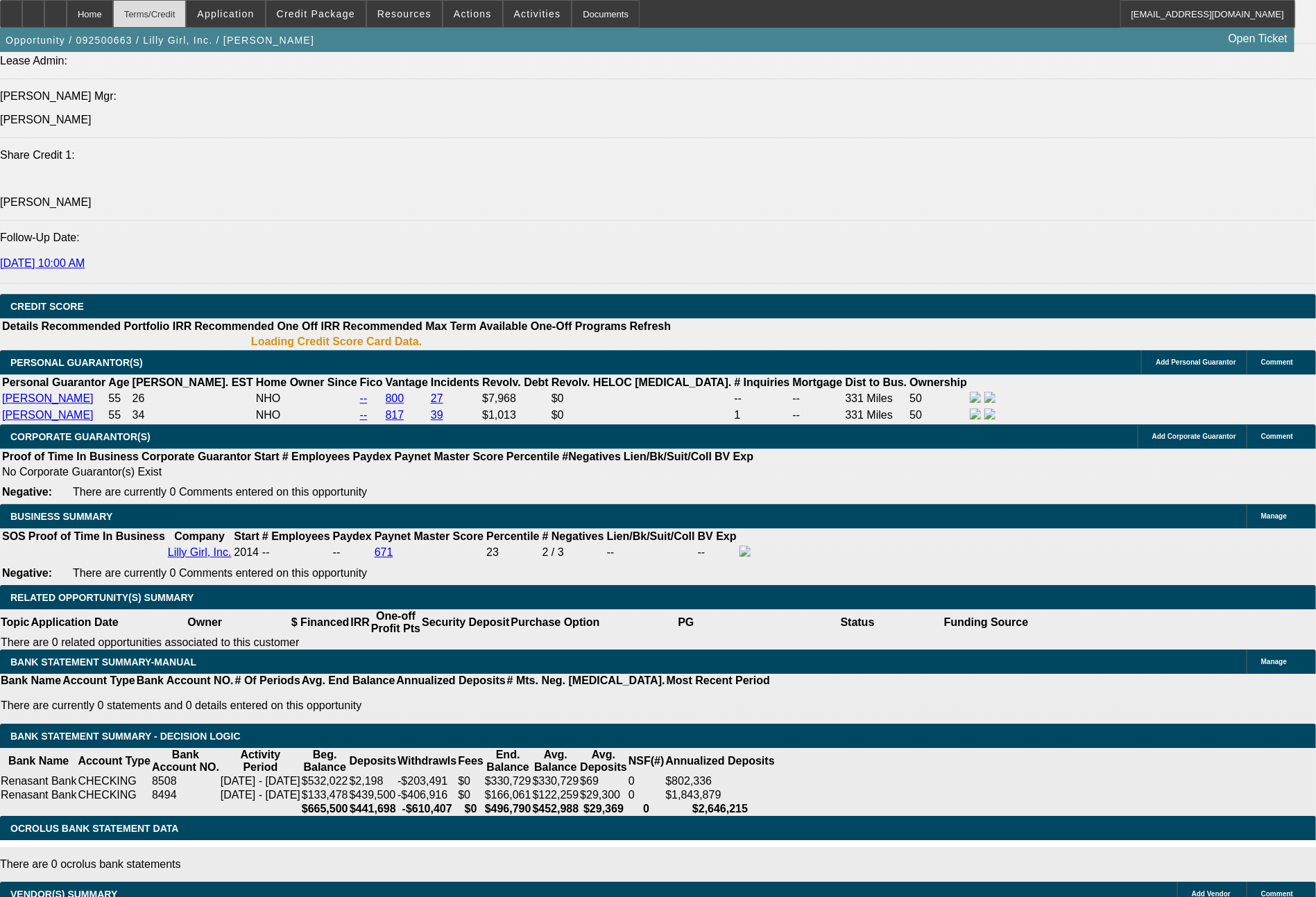
select select "0"
select select "2"
select select "0"
select select "6"
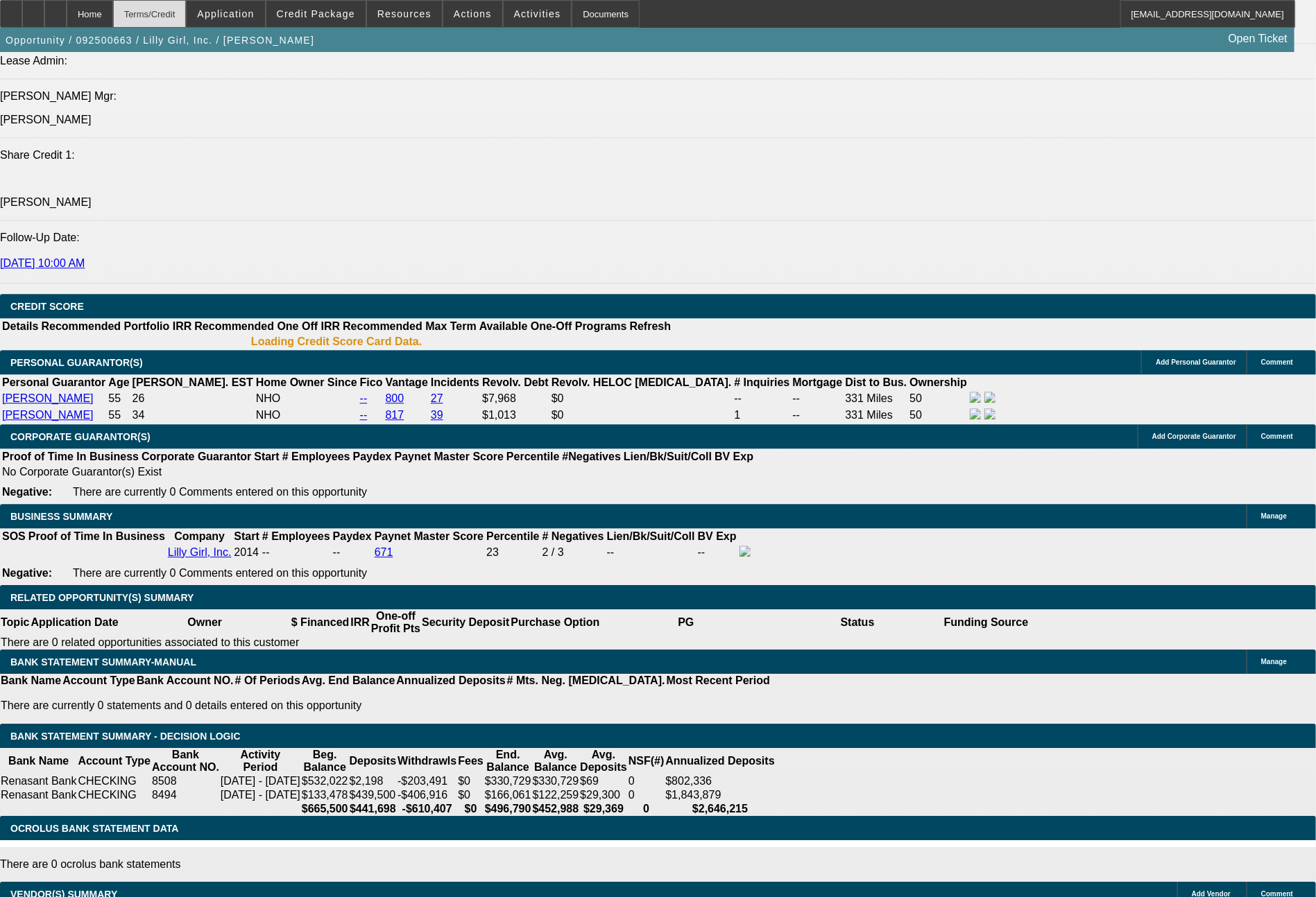
select select "0"
select select "2"
select select "0"
select select "6"
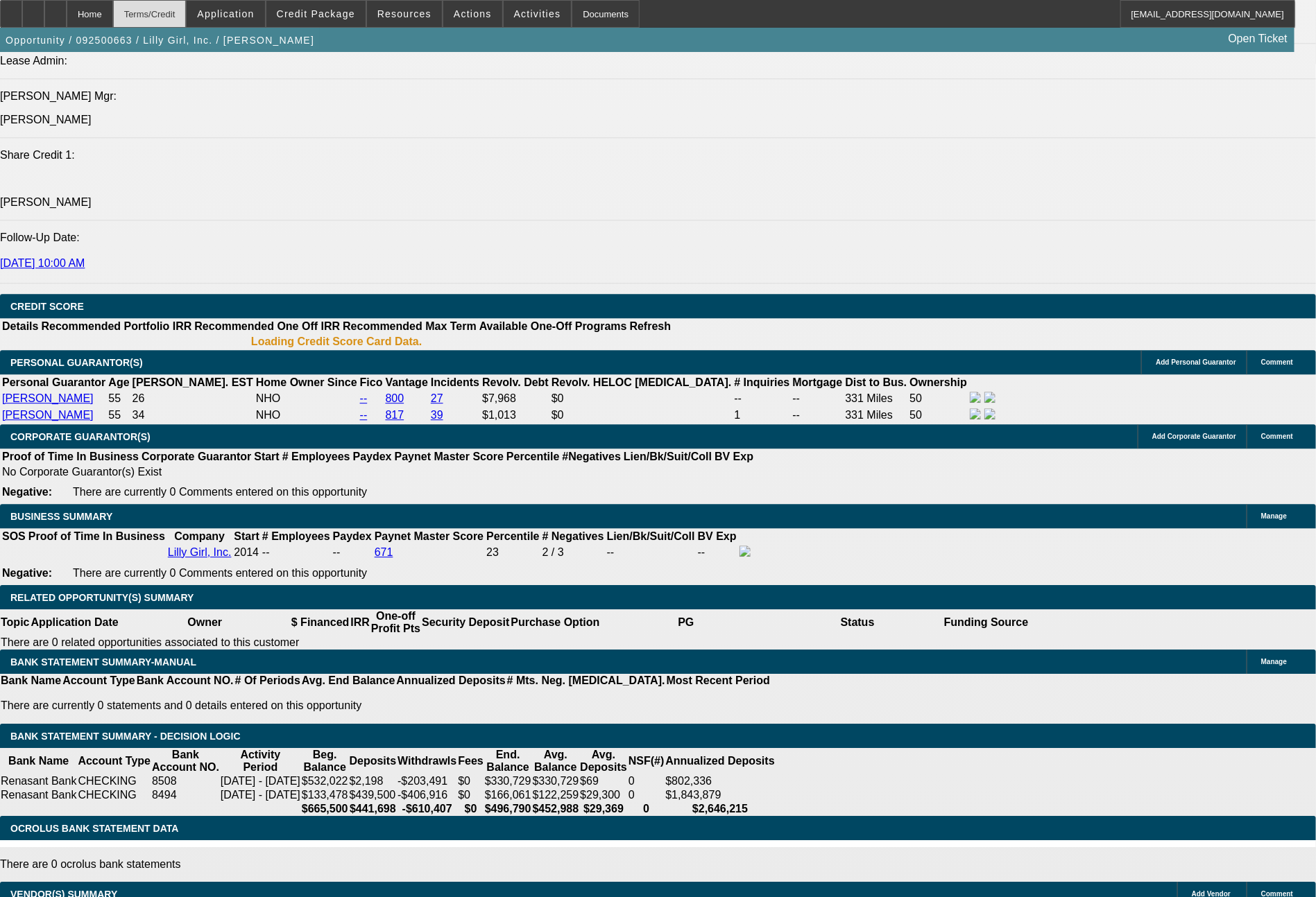
select select "0"
select select "2"
select select "0"
select select "6"
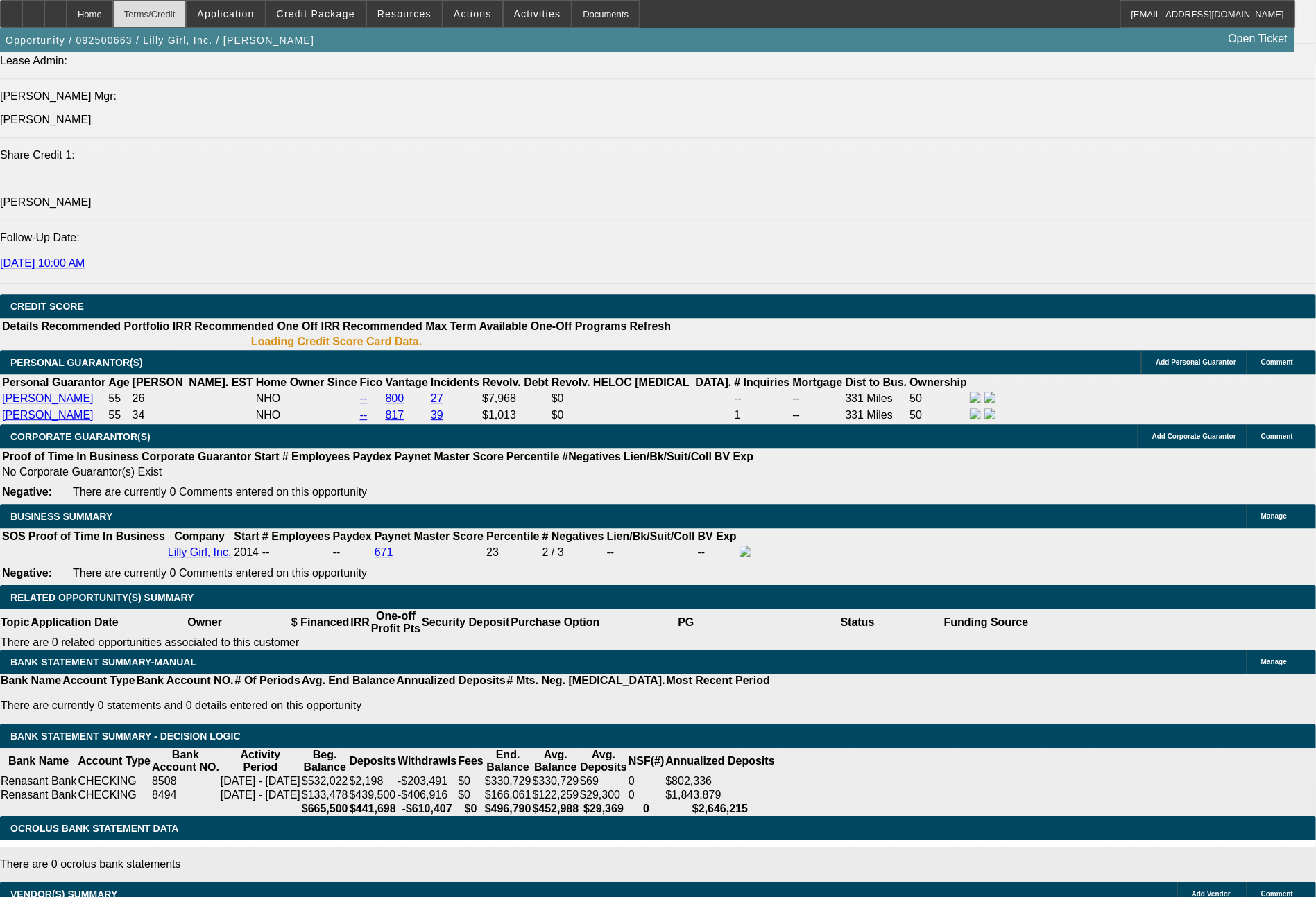
select select "0"
select select "2"
select select "0"
select select "6"
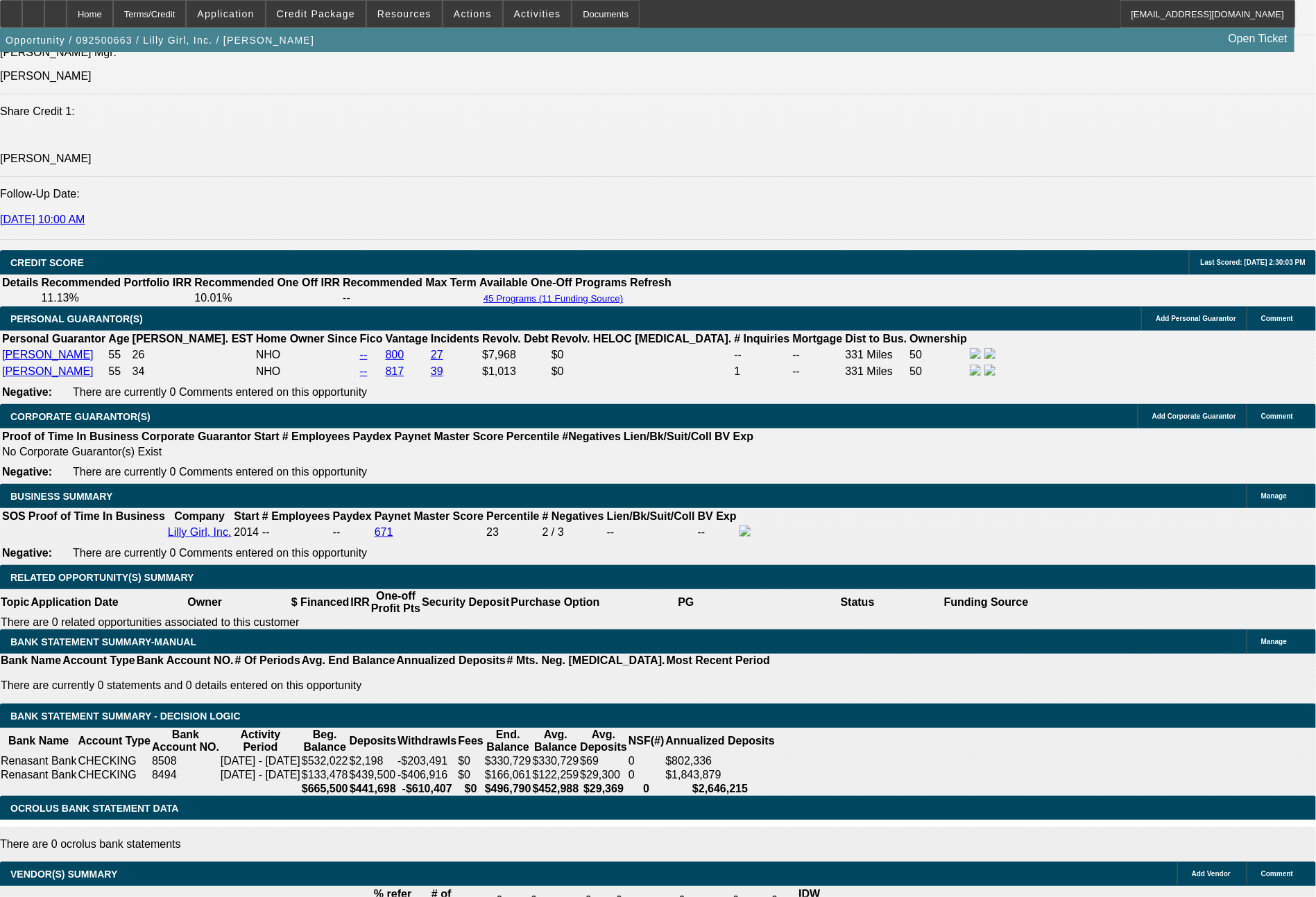
scroll to position [1870, 0]
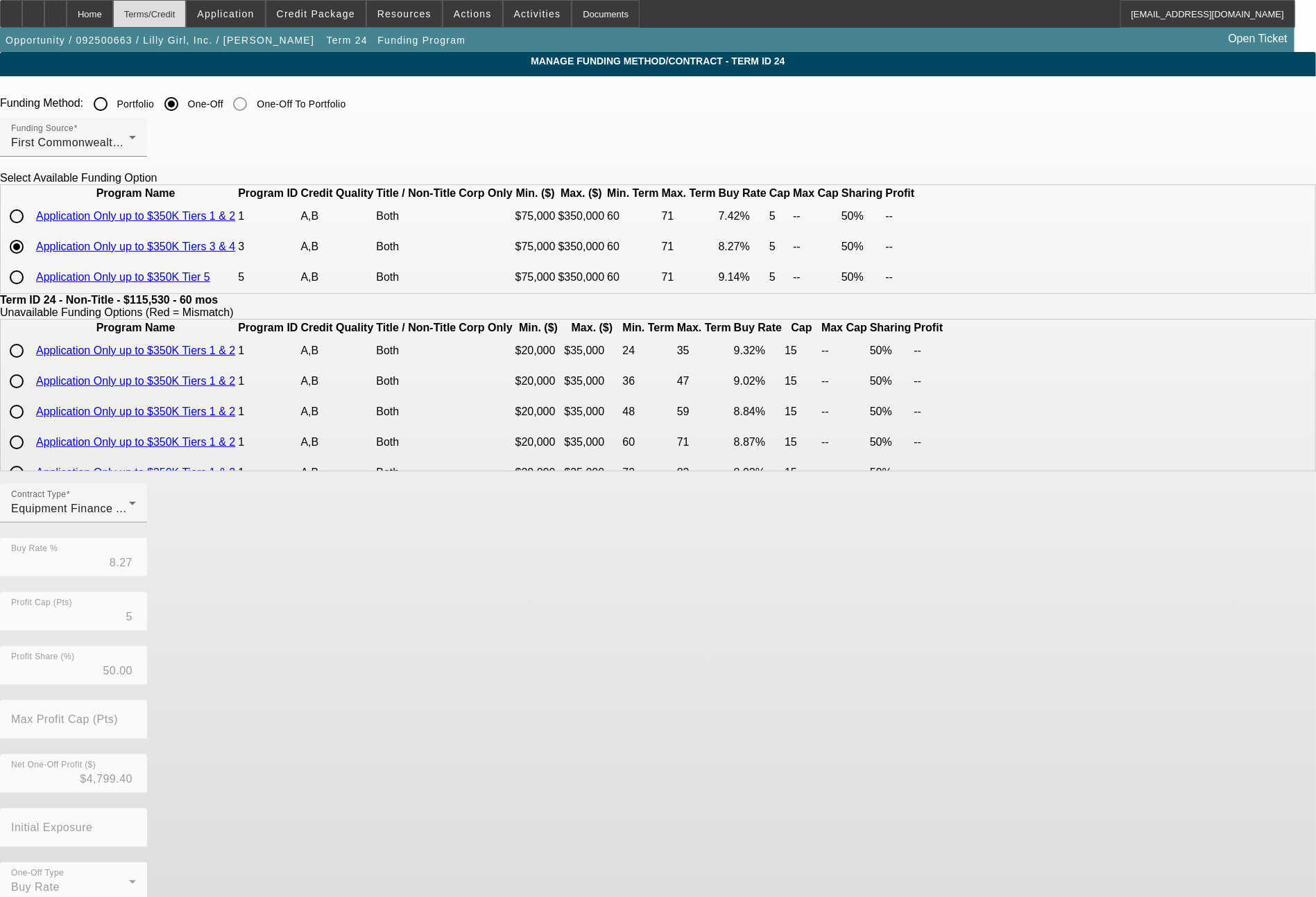
click at [186, 0] on div "Terms/Credit" at bounding box center [149, 14] width 74 height 28
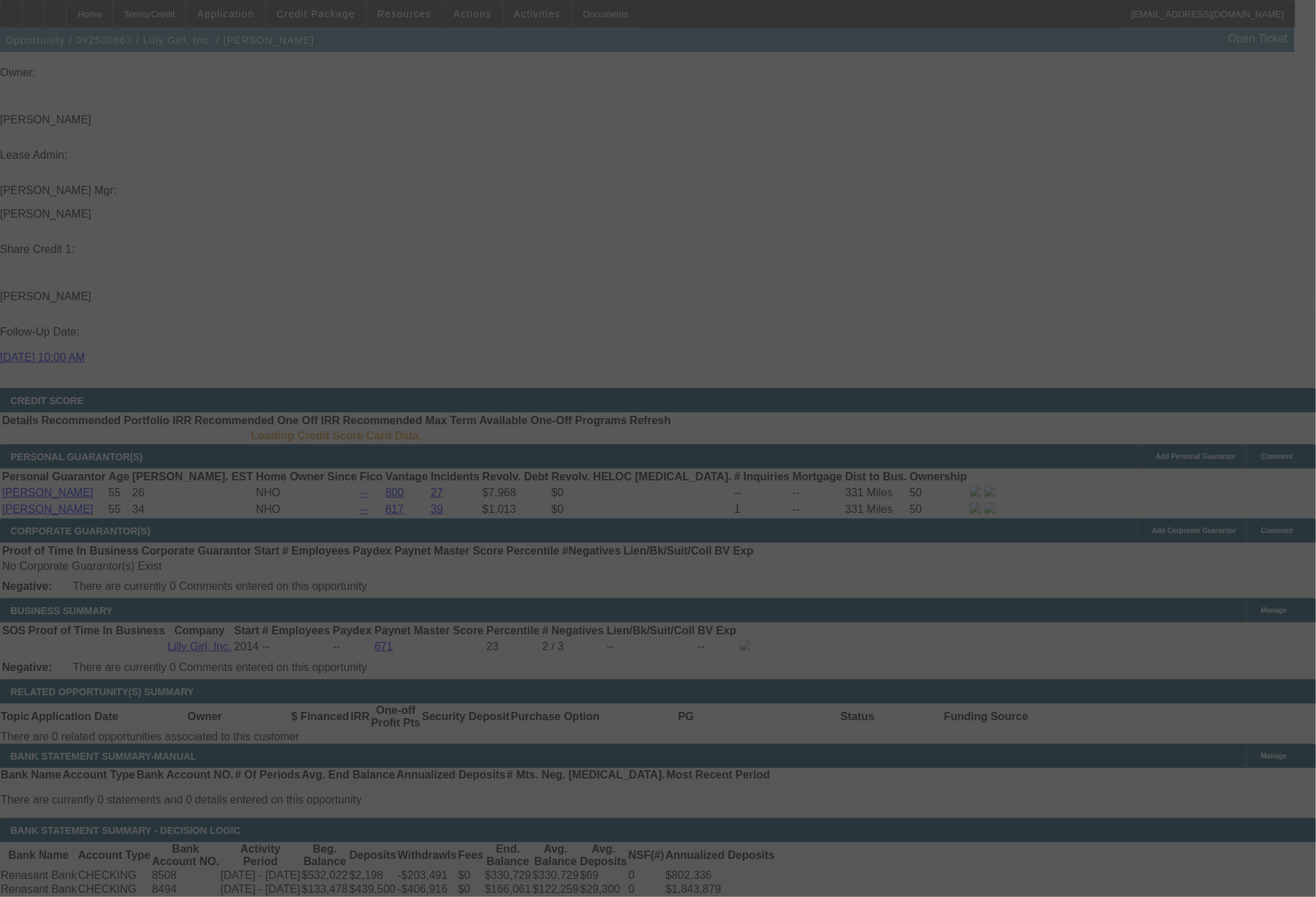
scroll to position [1745, 0]
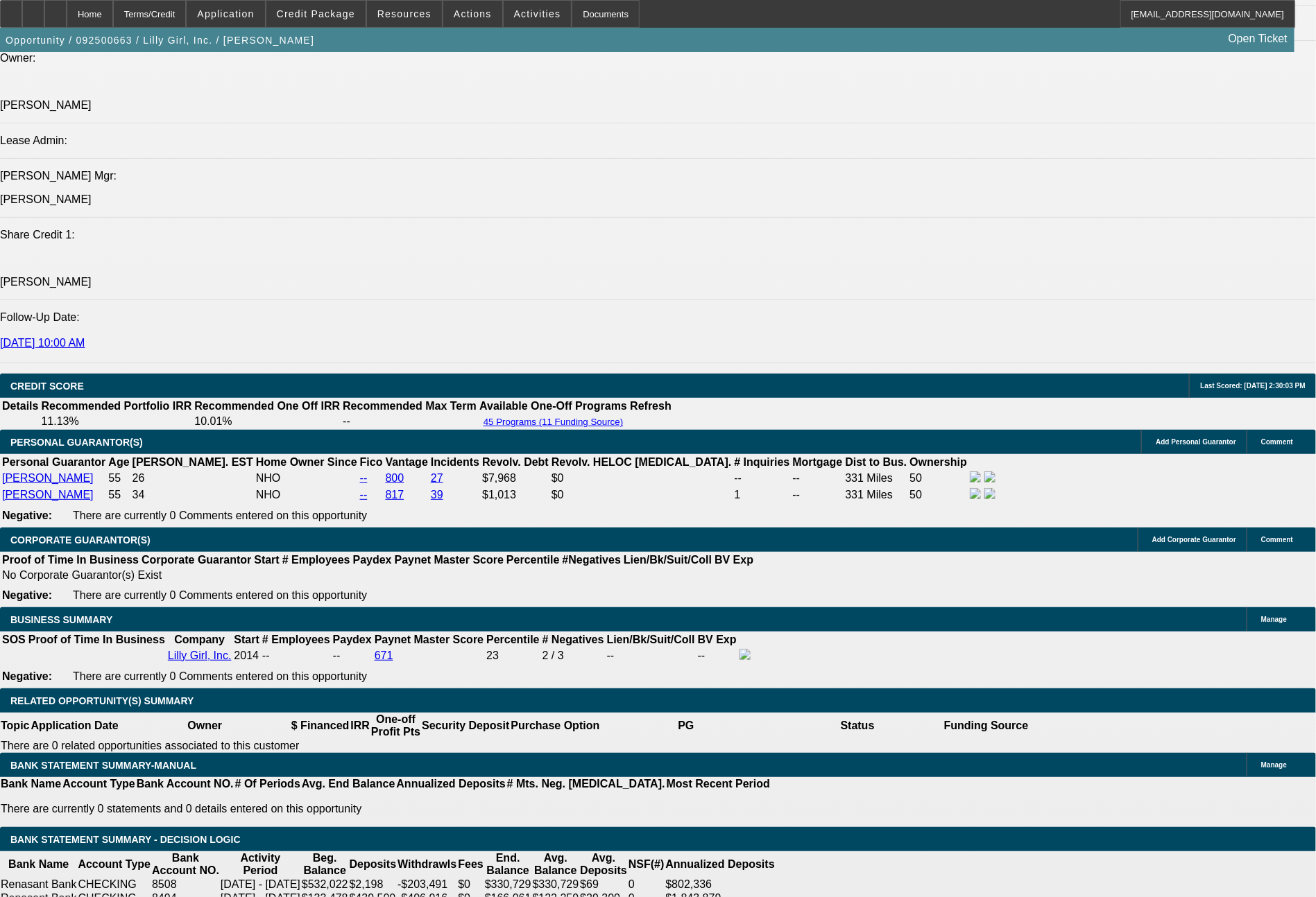
select select "0"
select select "2"
select select "0"
select select "6"
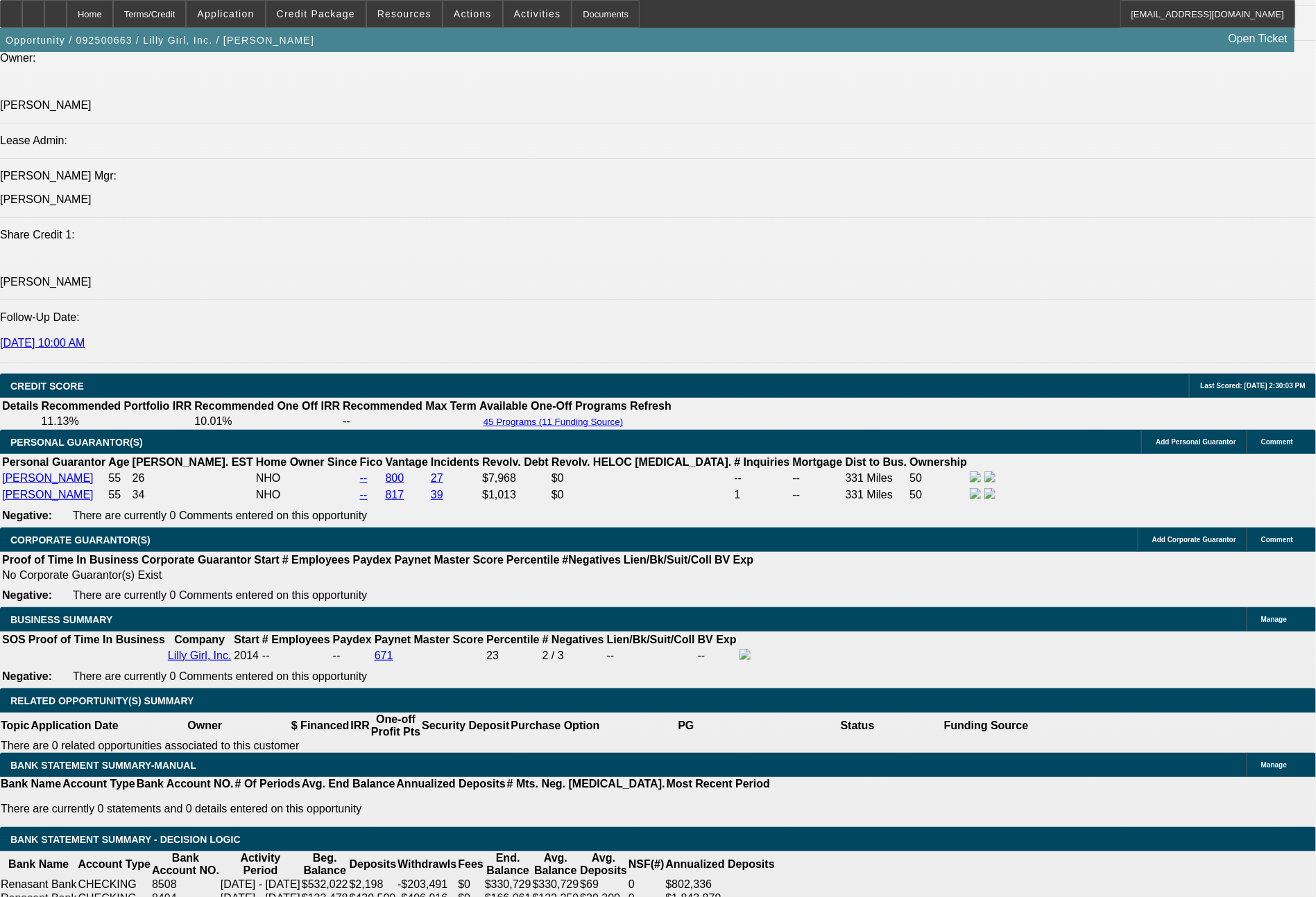
select select "0"
select select "2"
select select "0"
select select "6"
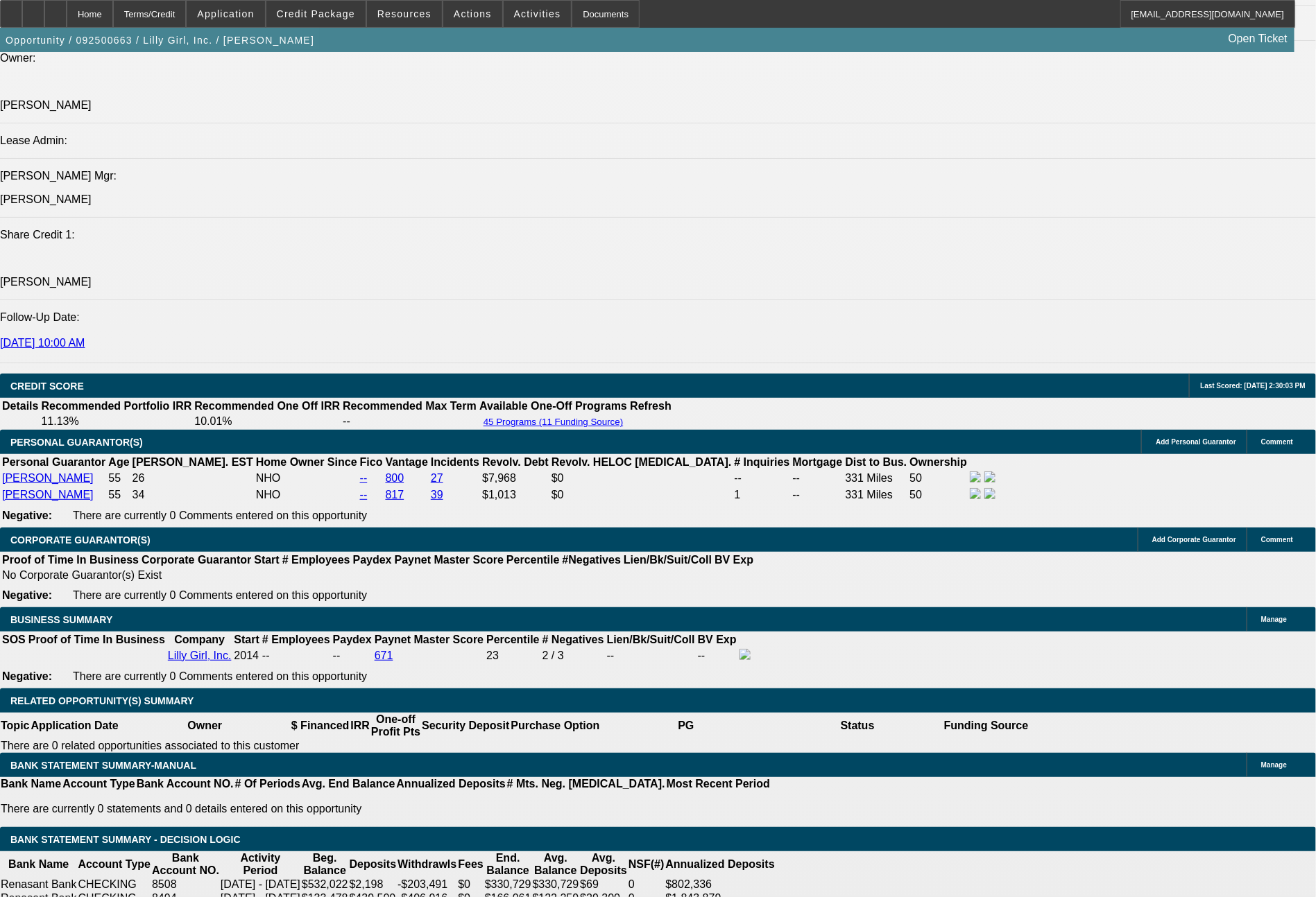
select select "0"
select select "2"
select select "0"
select select "6"
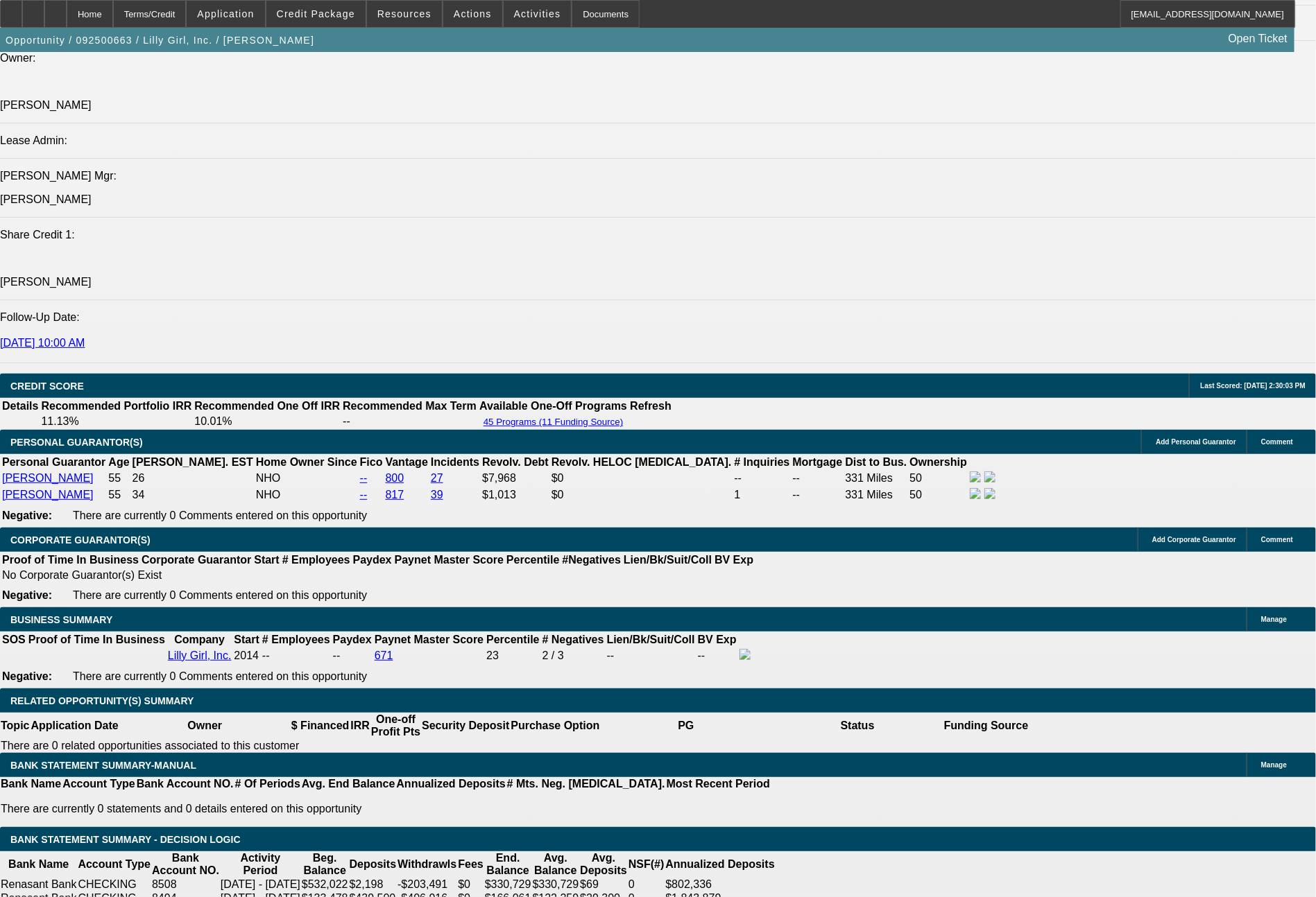
select select "0"
select select "2"
select select "0"
select select "6"
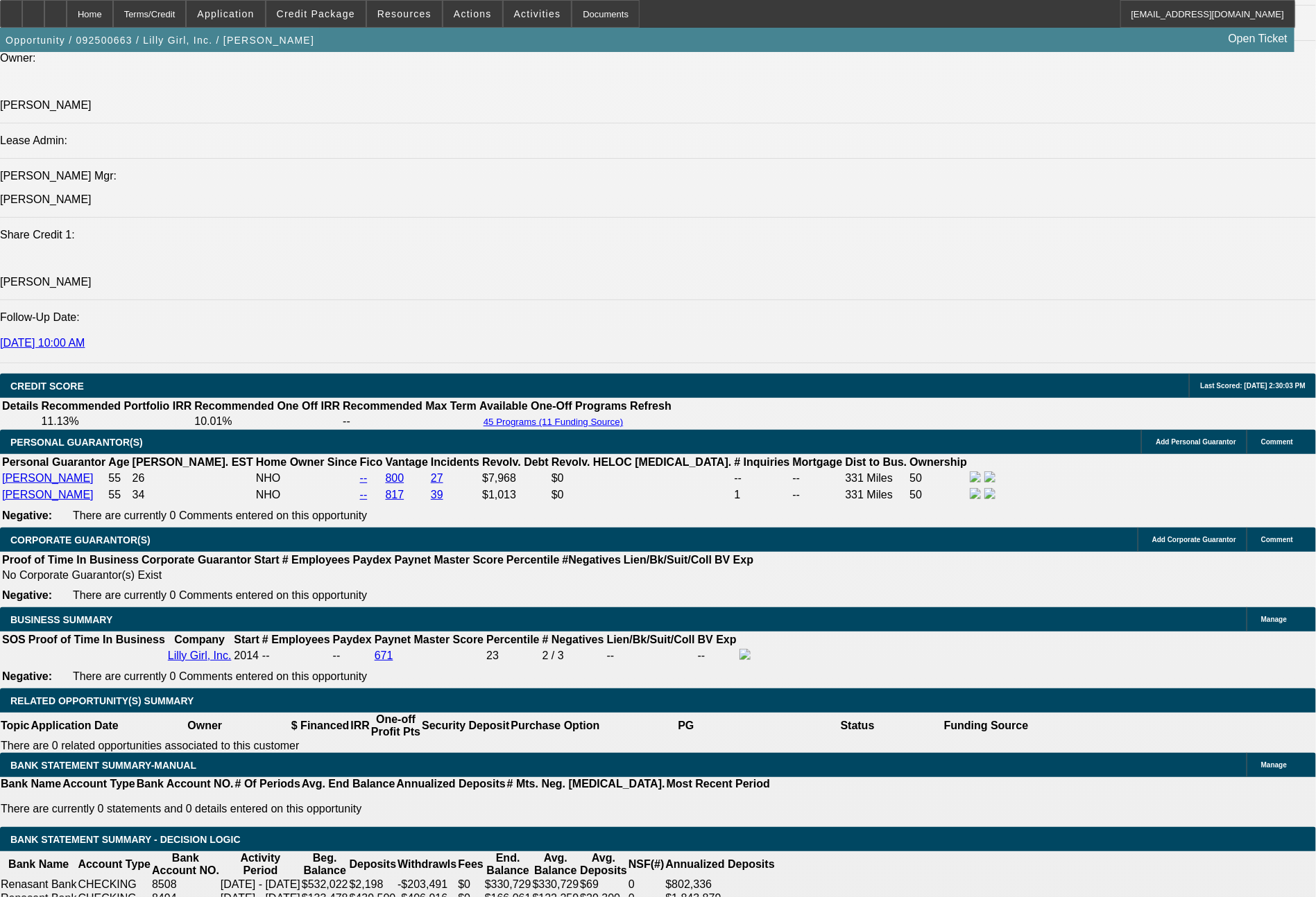
scroll to position [1787, 0]
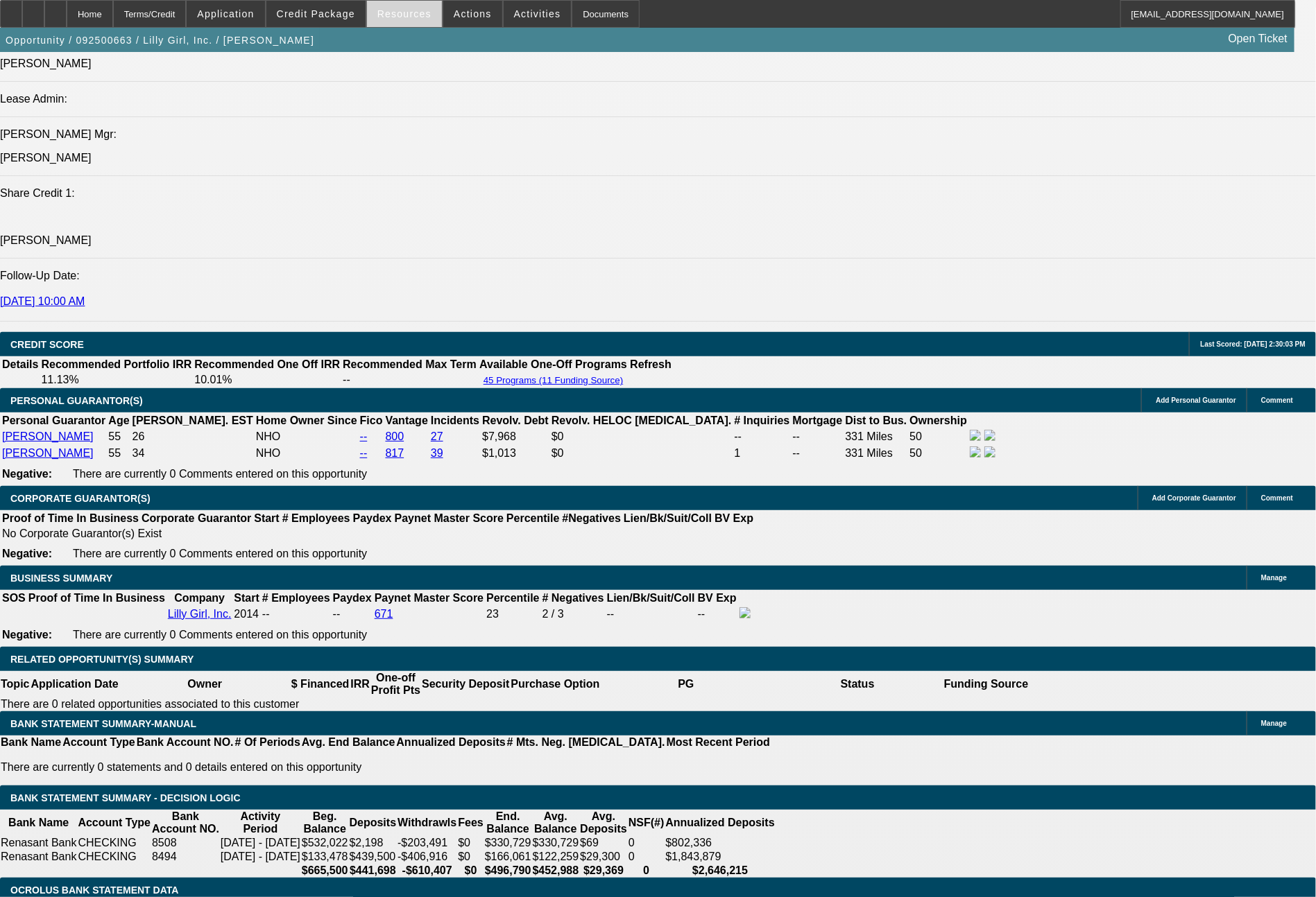
click at [412, 9] on span "Resources" at bounding box center [404, 14] width 54 height 11
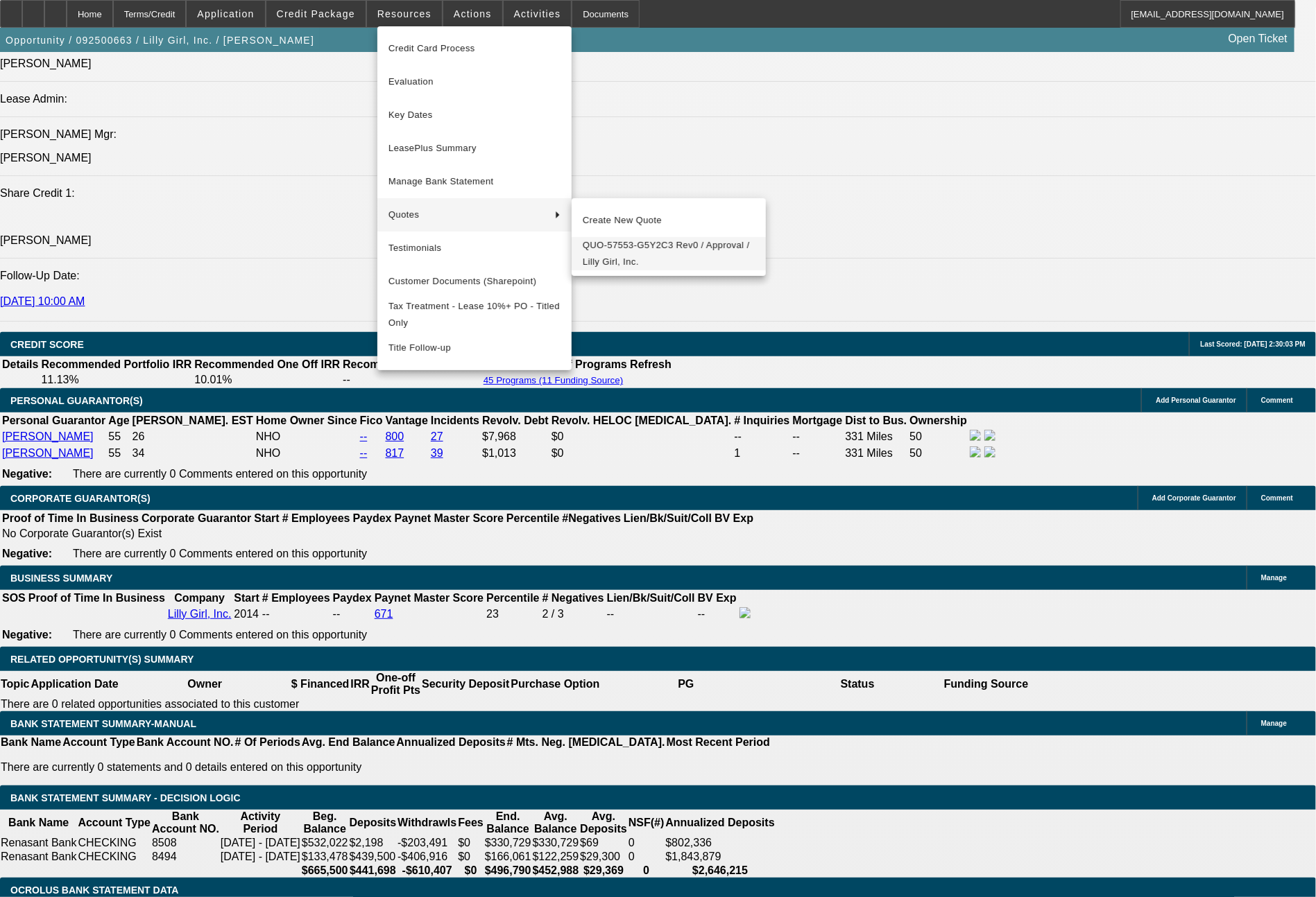
click at [618, 248] on span "QUO-57553-G5Y2C3 Rev0 / Approval / Lilly Girl, Inc." at bounding box center [668, 253] width 172 height 34
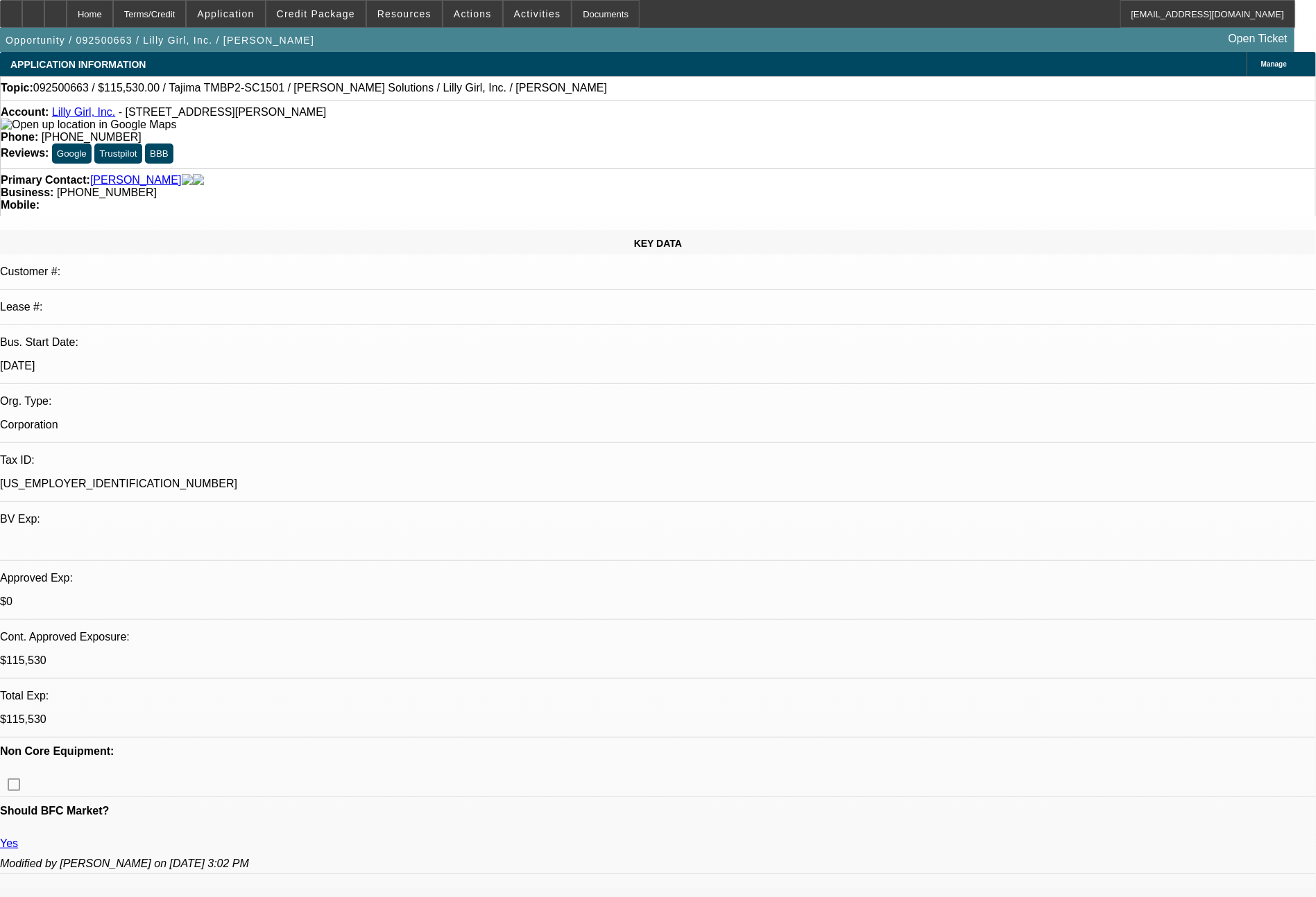
select select "0"
select select "2"
select select "0"
select select "6"
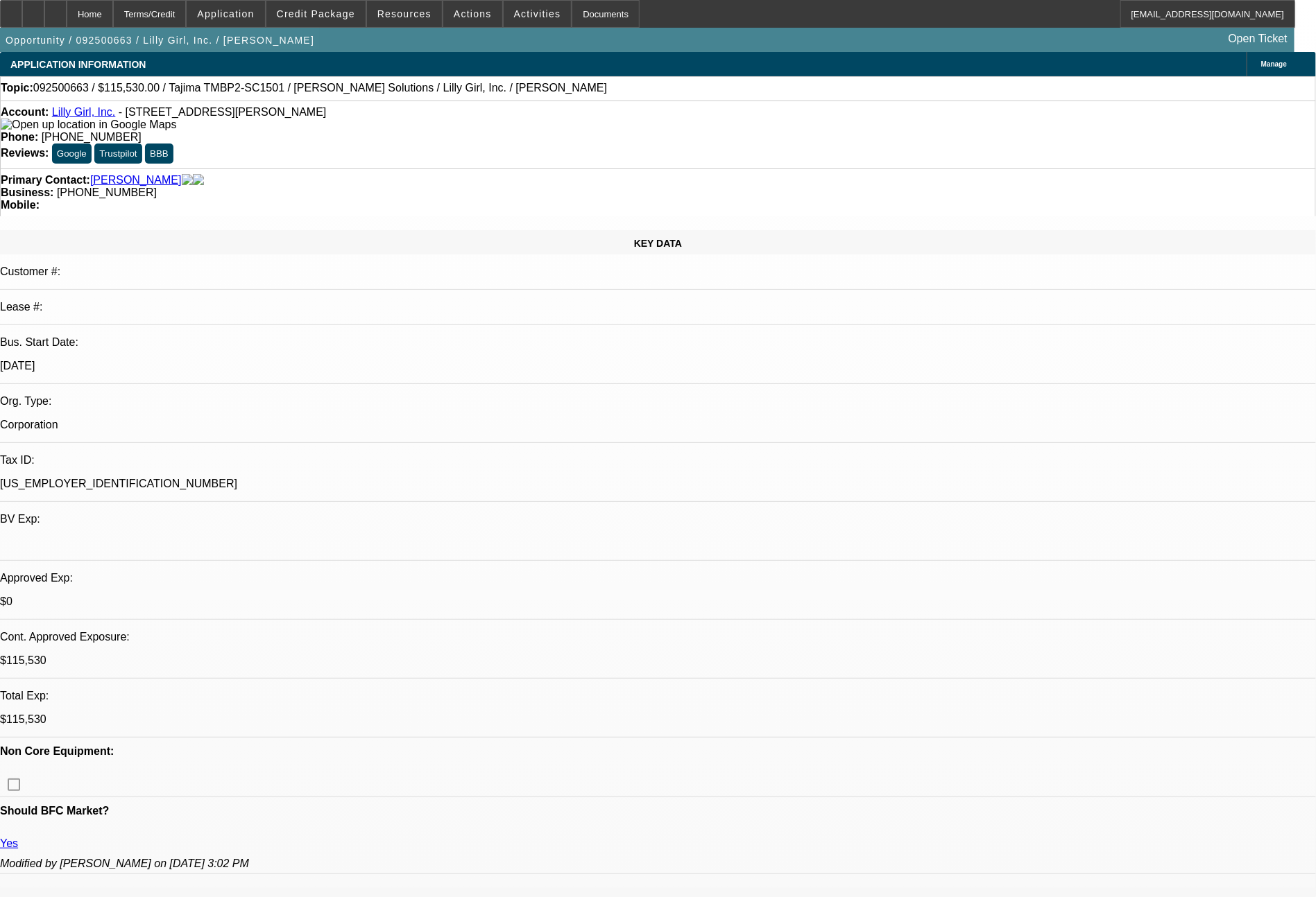
select select "0"
select select "2"
select select "0"
select select "6"
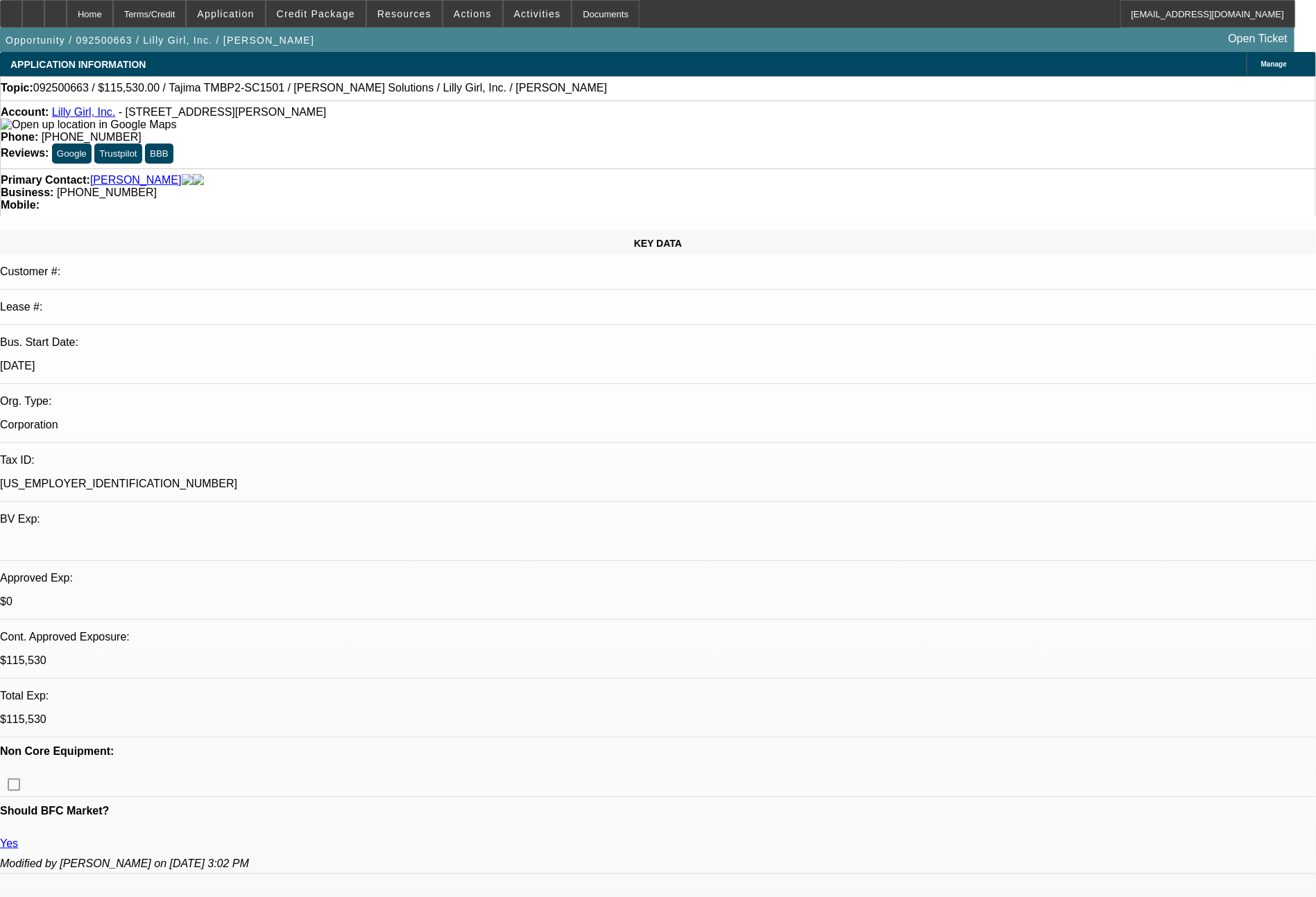
select select "0"
select select "2"
select select "0"
select select "6"
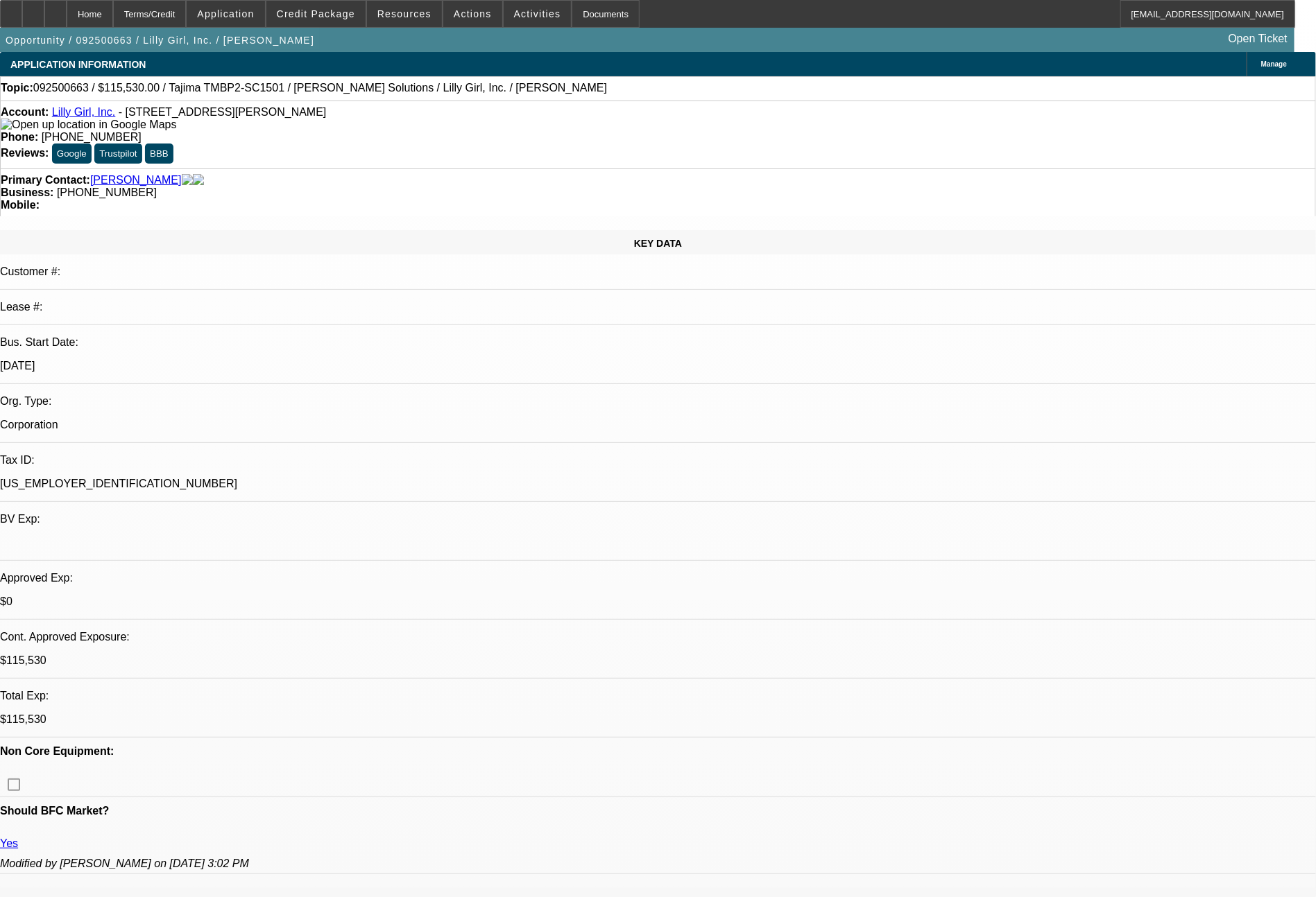
select select "0"
select select "2"
select select "0"
select select "6"
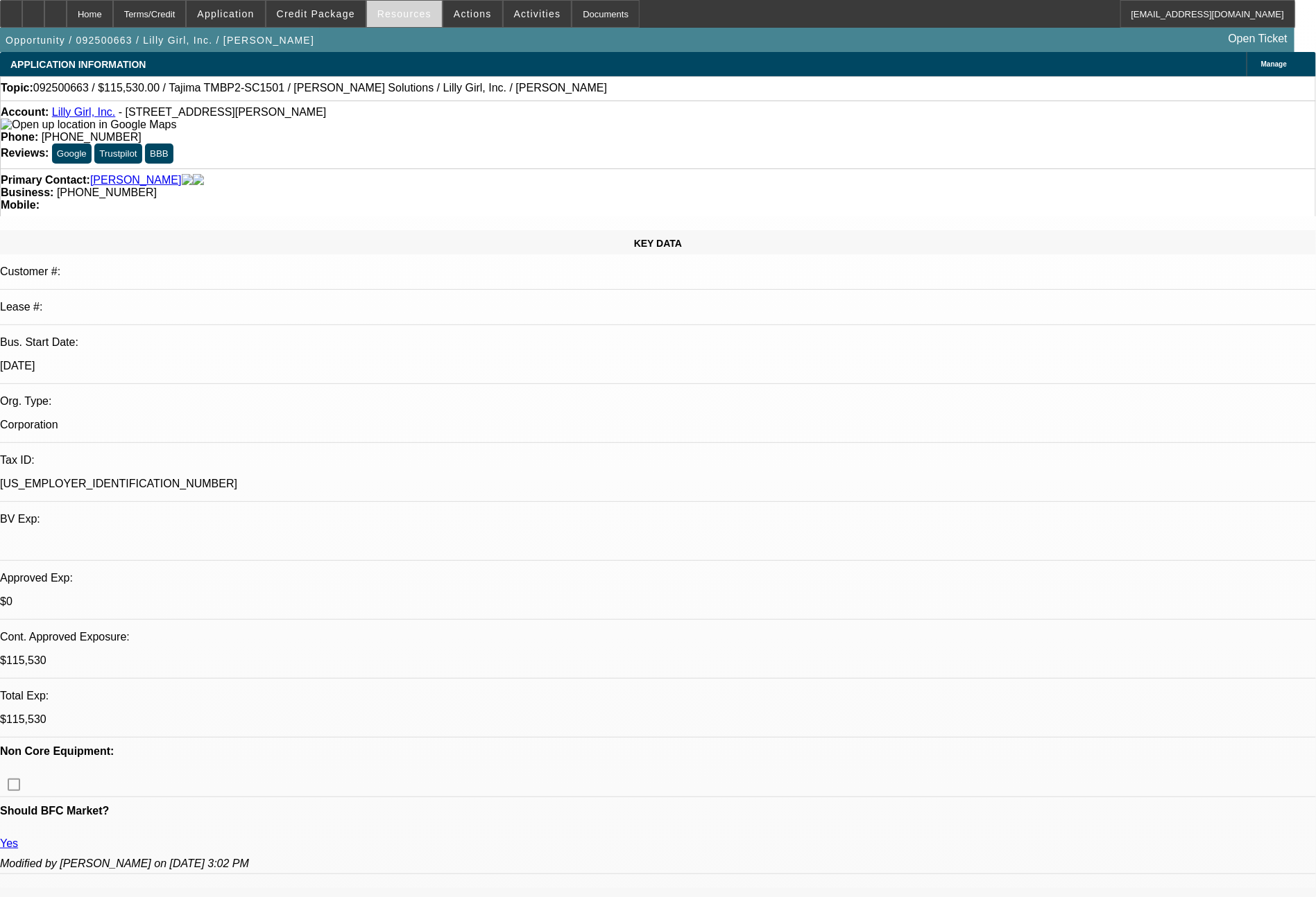
click at [395, 15] on span "Resources" at bounding box center [404, 14] width 54 height 11
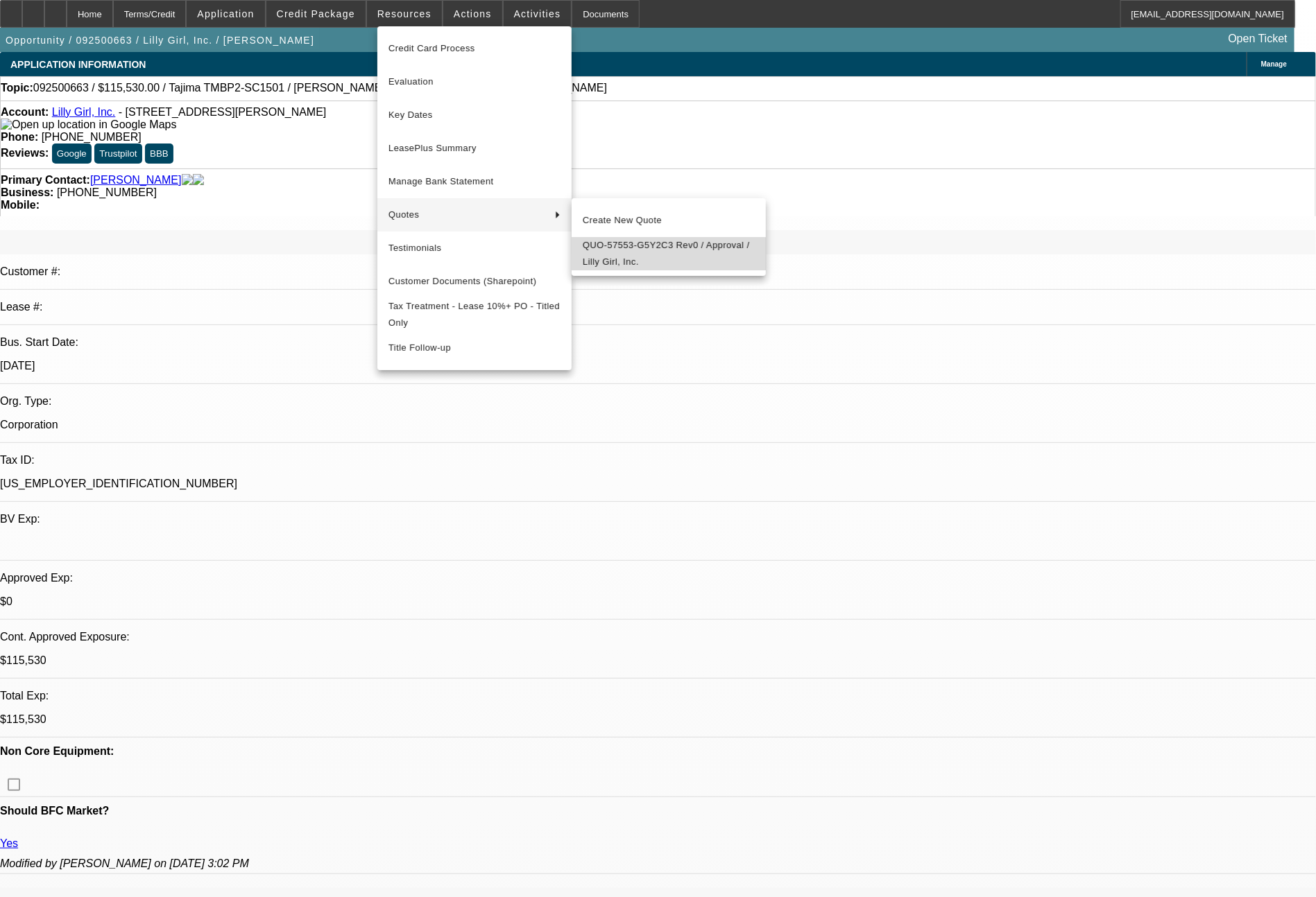
click at [602, 264] on span "QUO-57553-G5Y2C3 Rev0 / Approval / Lilly Girl, Inc." at bounding box center [668, 253] width 172 height 34
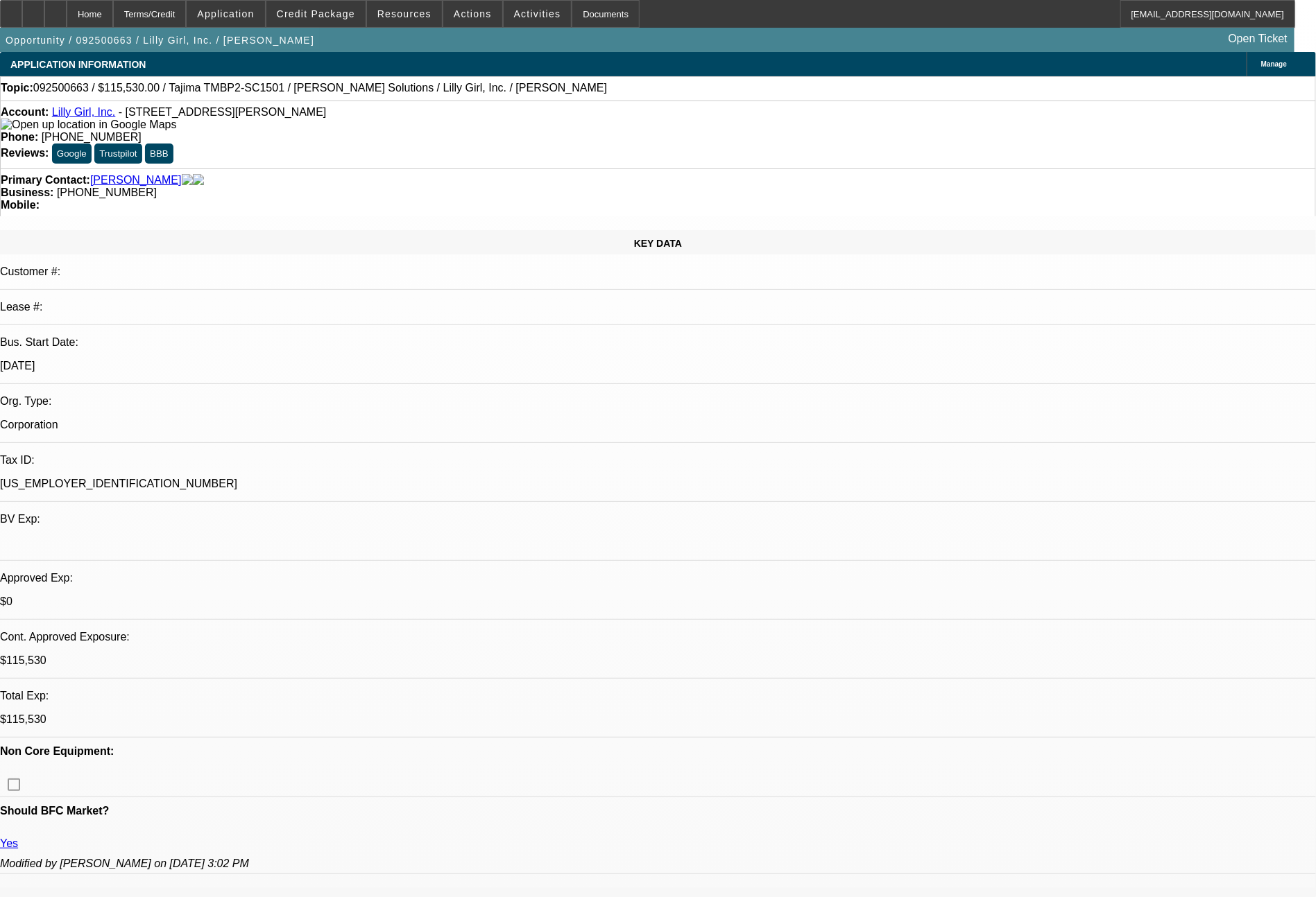
select select "0"
select select "2"
select select "0"
select select "6"
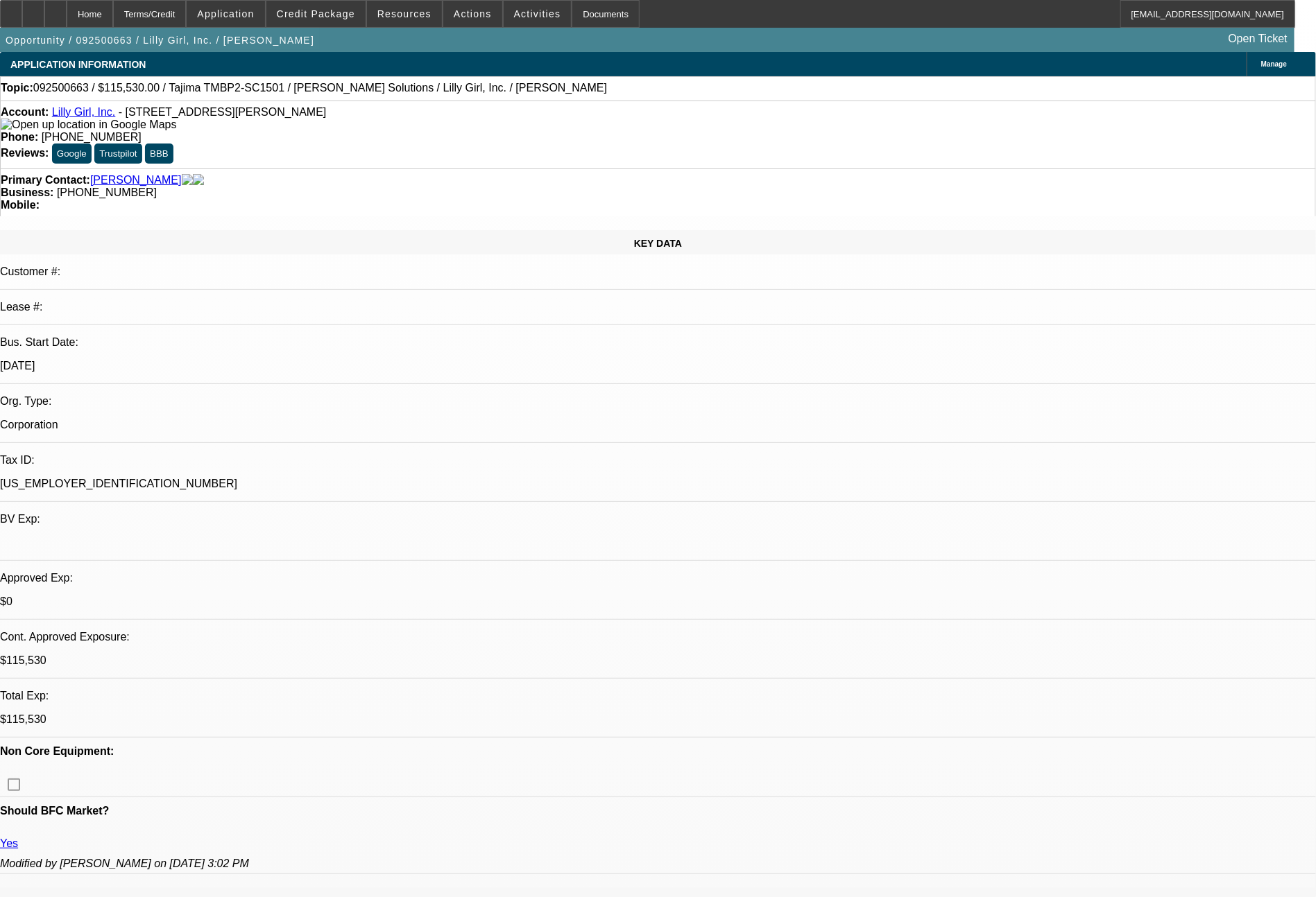
select select "0"
select select "2"
select select "0"
select select "6"
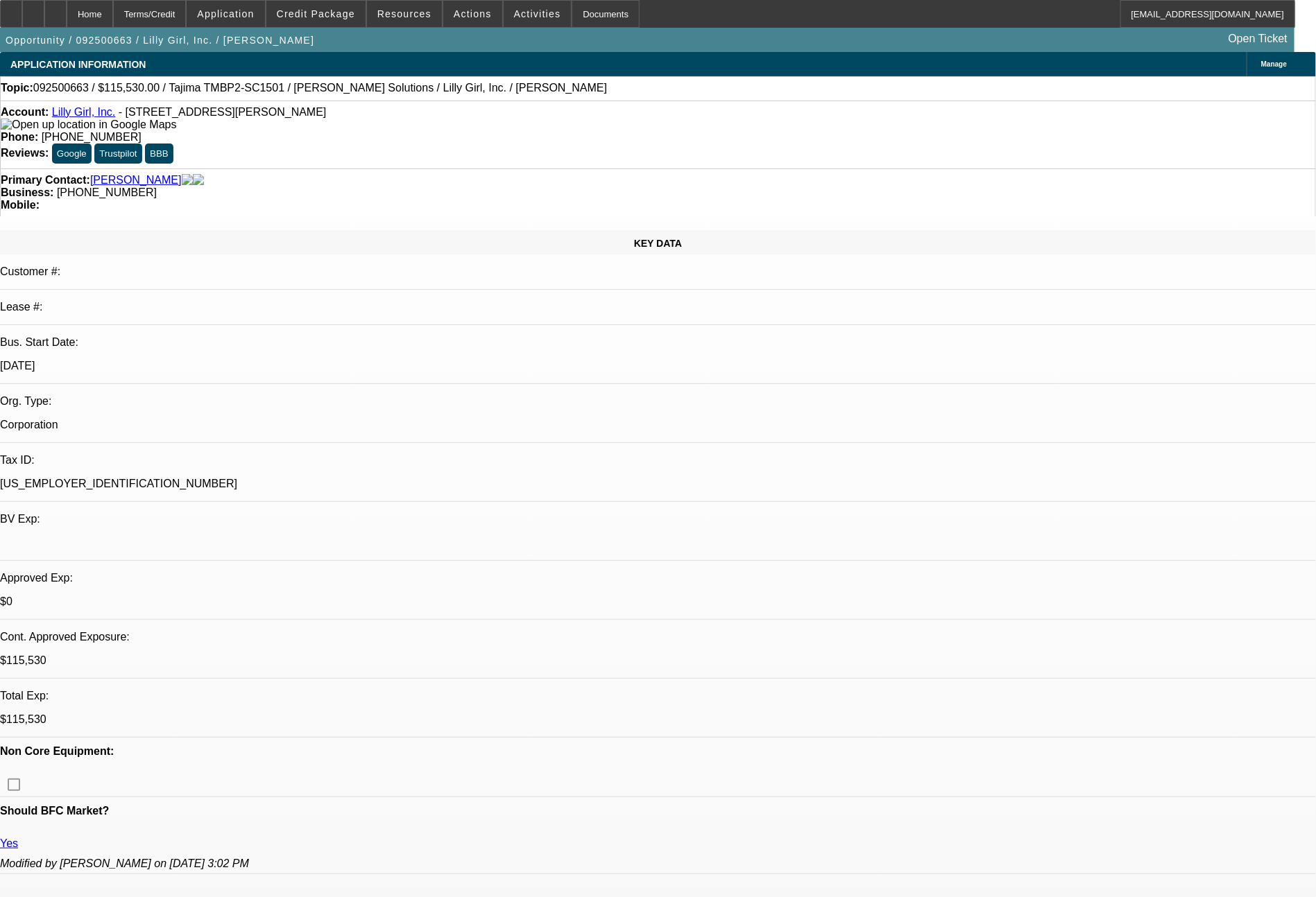
select select "0"
select select "2"
select select "0"
select select "6"
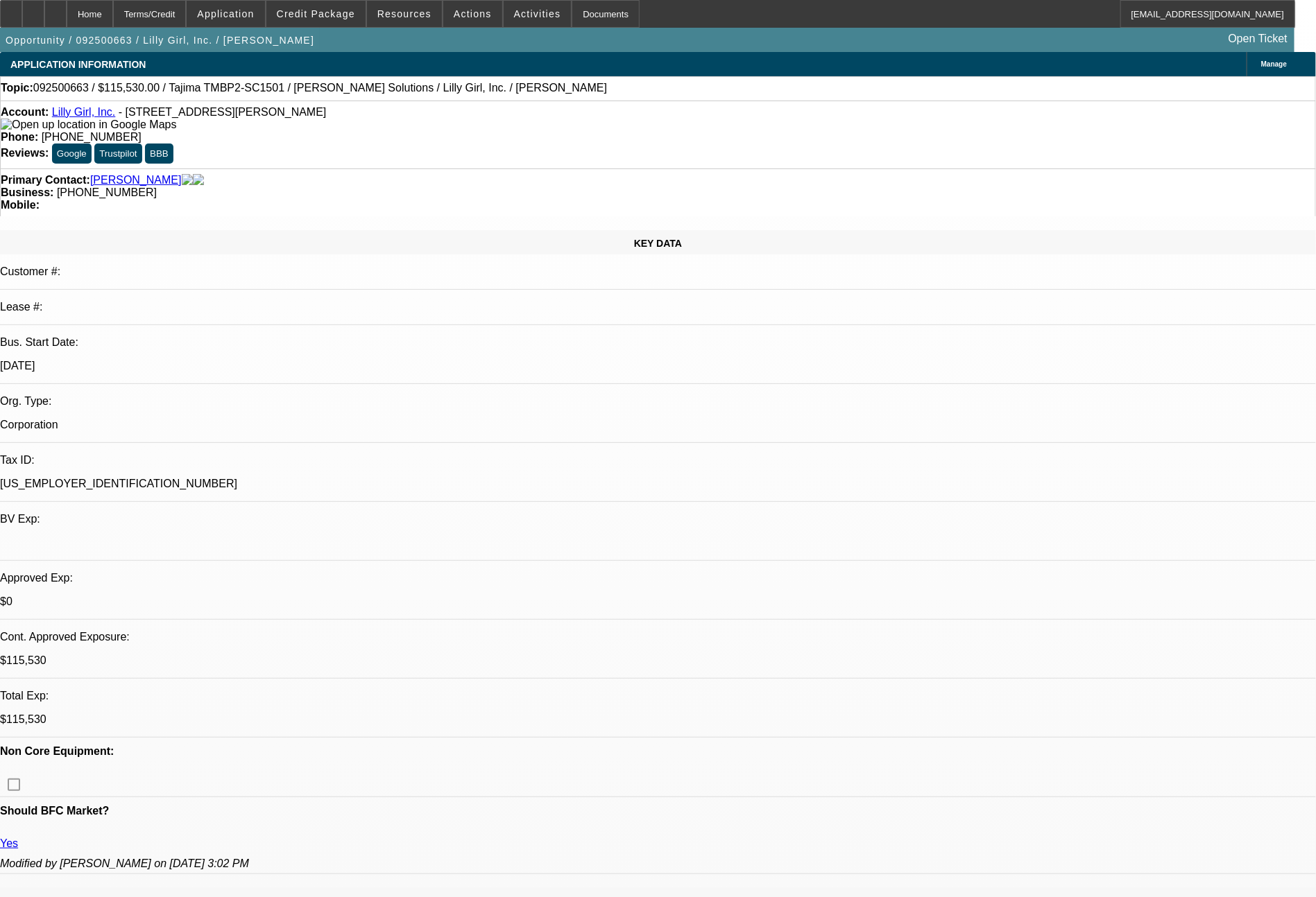
select select "0"
select select "2"
select select "0"
select select "6"
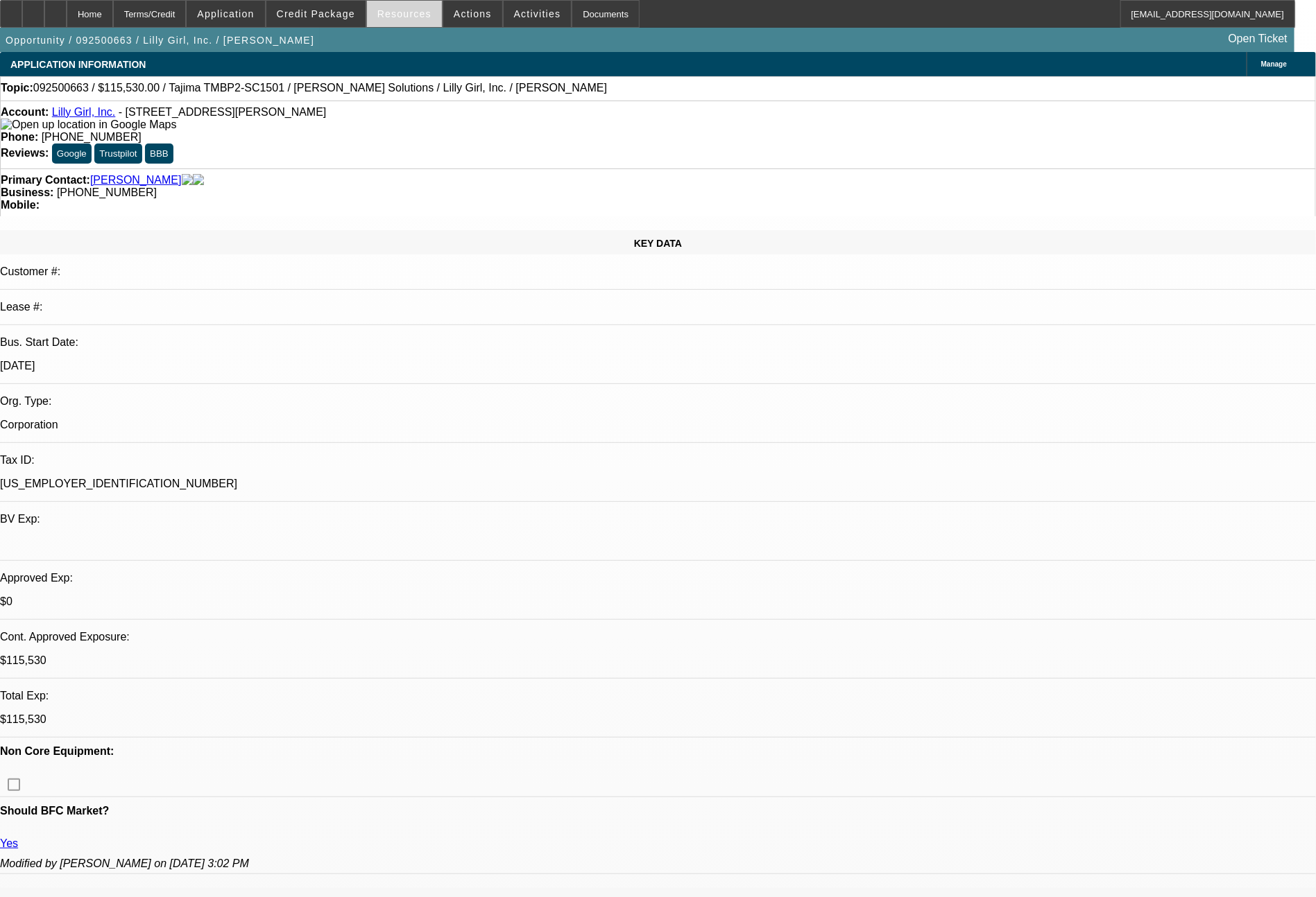
click at [416, 15] on span "Resources" at bounding box center [404, 14] width 54 height 11
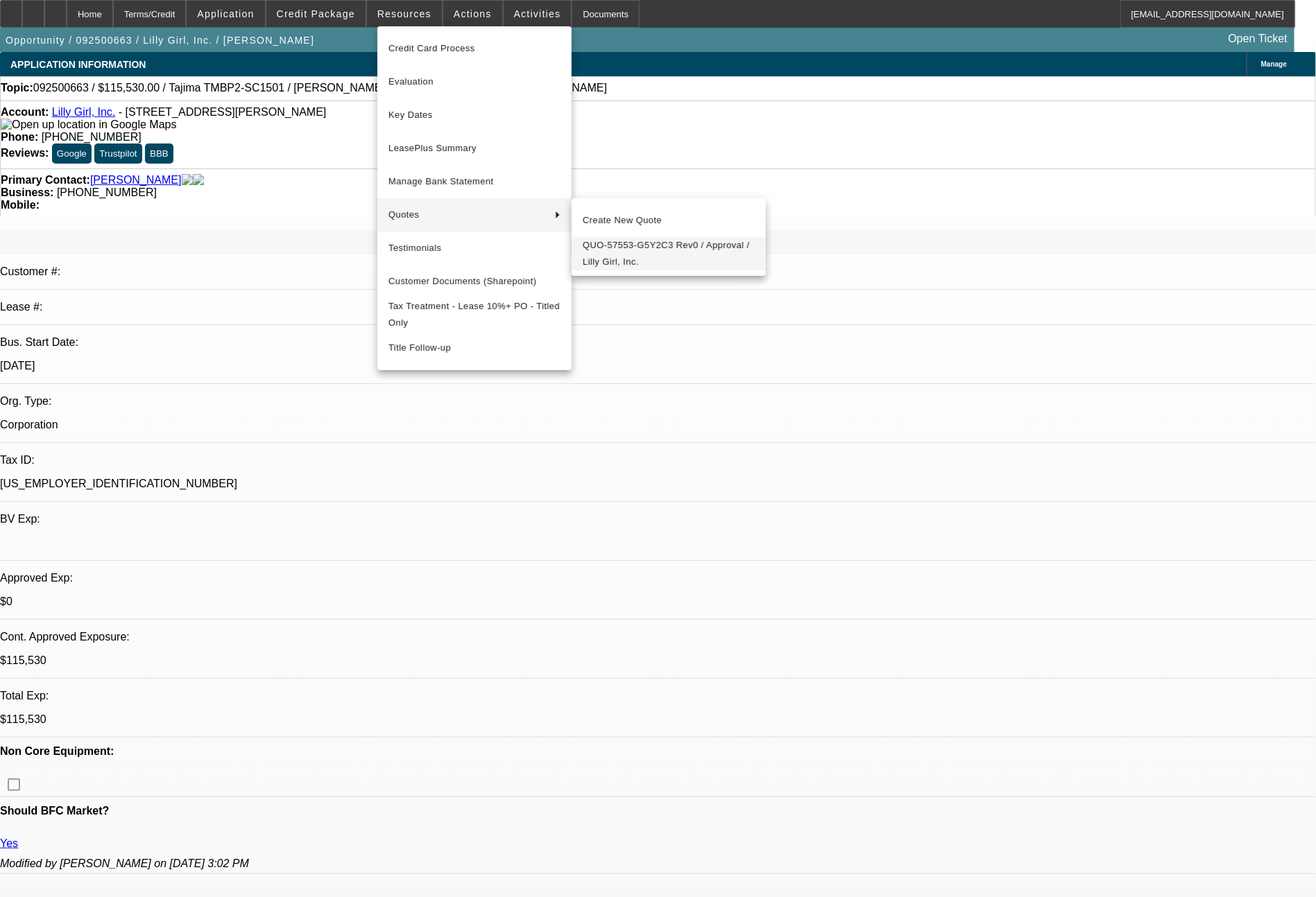
click at [620, 251] on span "QUO-57553-G5Y2C3 Rev0 / Approval / Lilly Girl, Inc." at bounding box center [668, 253] width 172 height 34
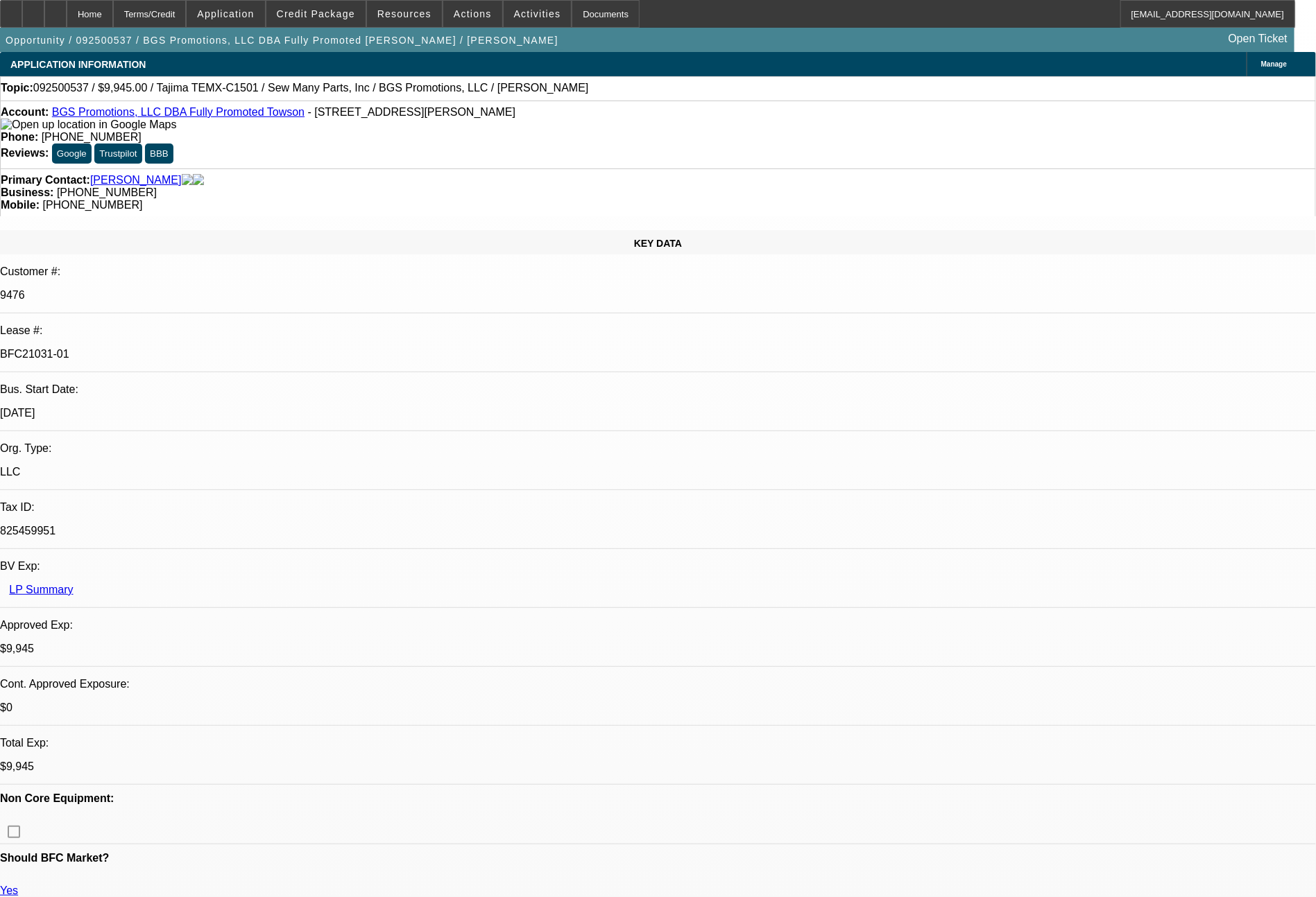
select select "0"
select select "2"
select select "0.1"
select select "4"
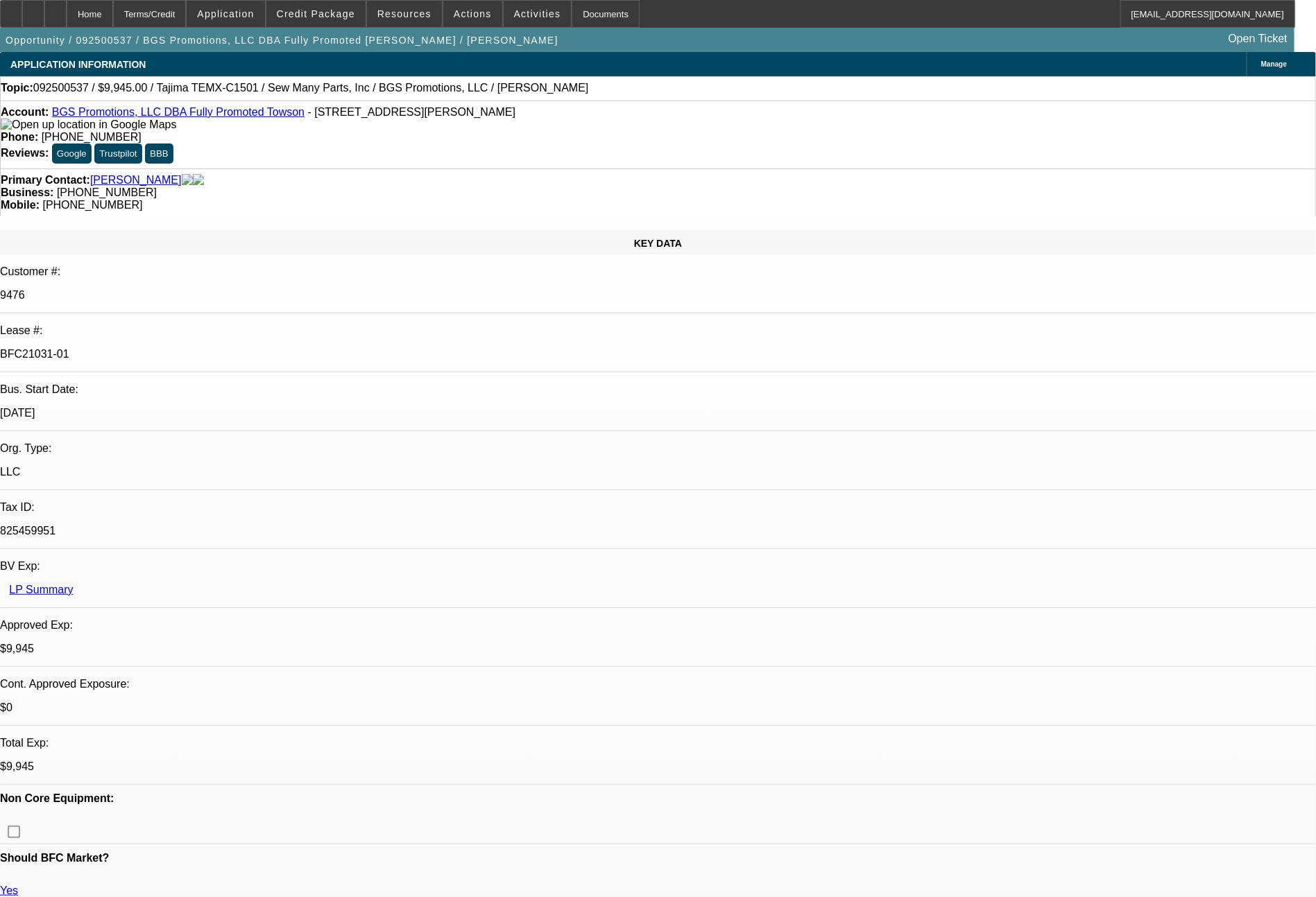
select select "0"
select select "2"
select select "0"
select select "6"
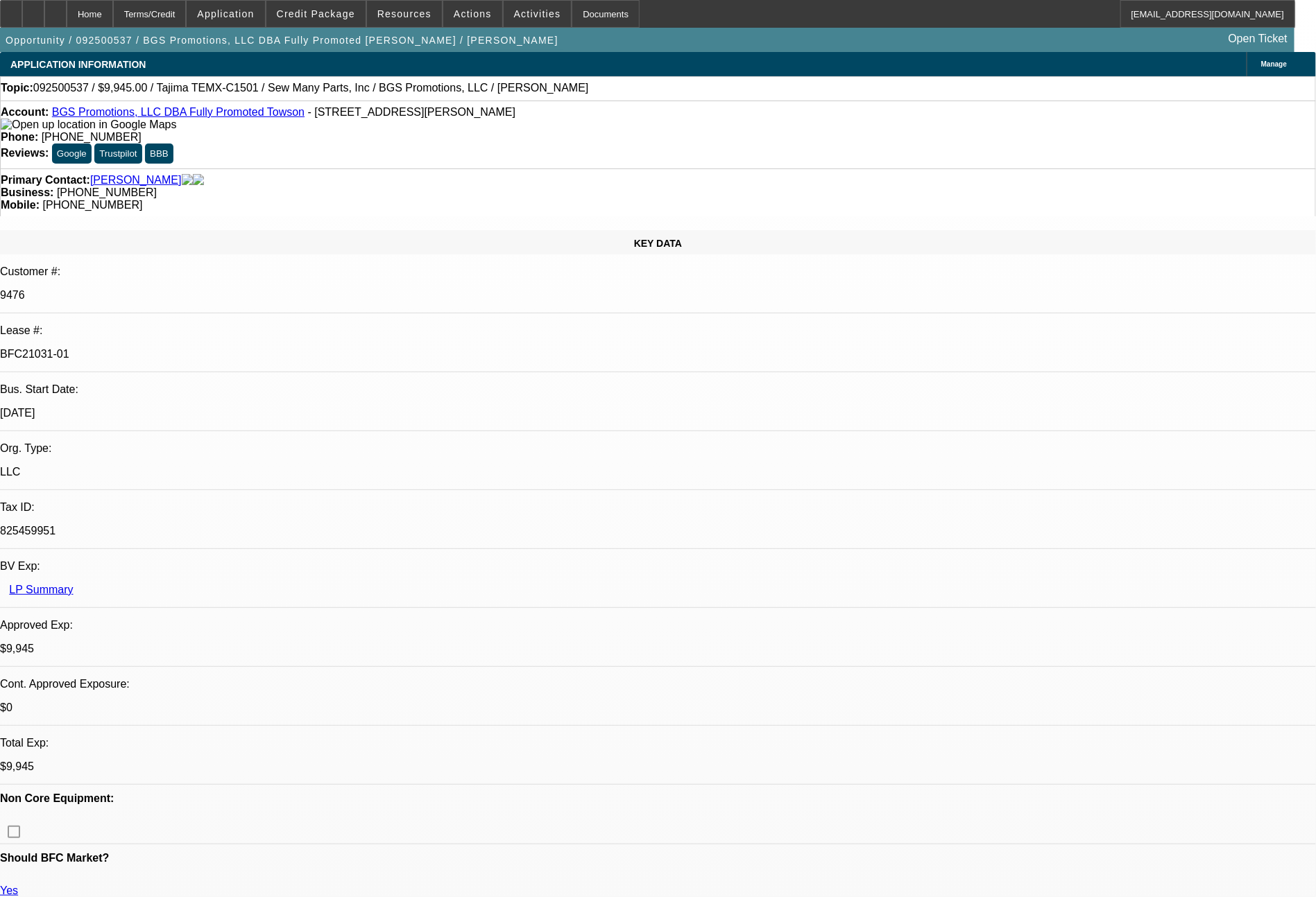
select select "0"
select select "2"
select select "0"
select select "6"
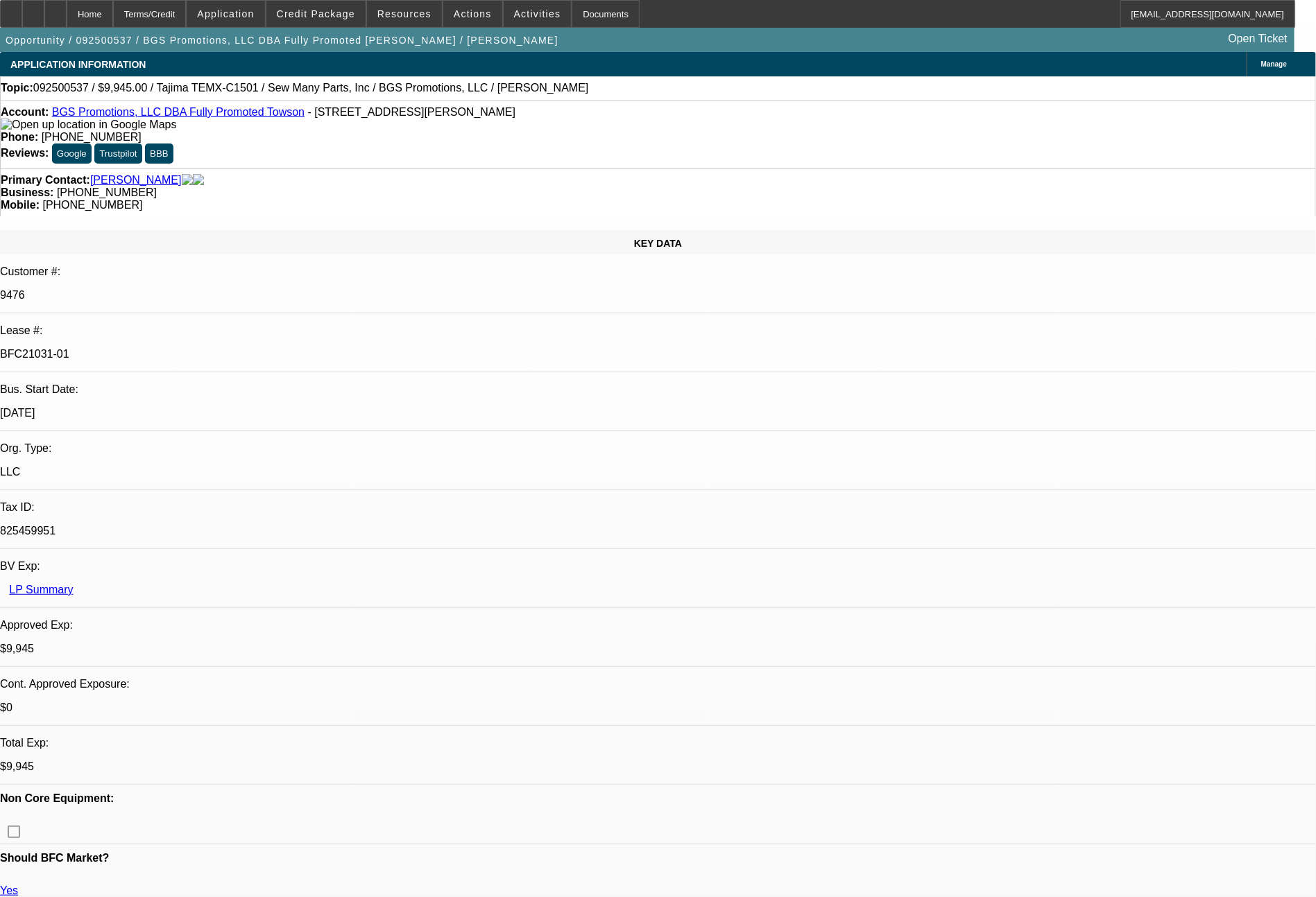
select select "0"
select select "2"
select select "0.1"
select select "4"
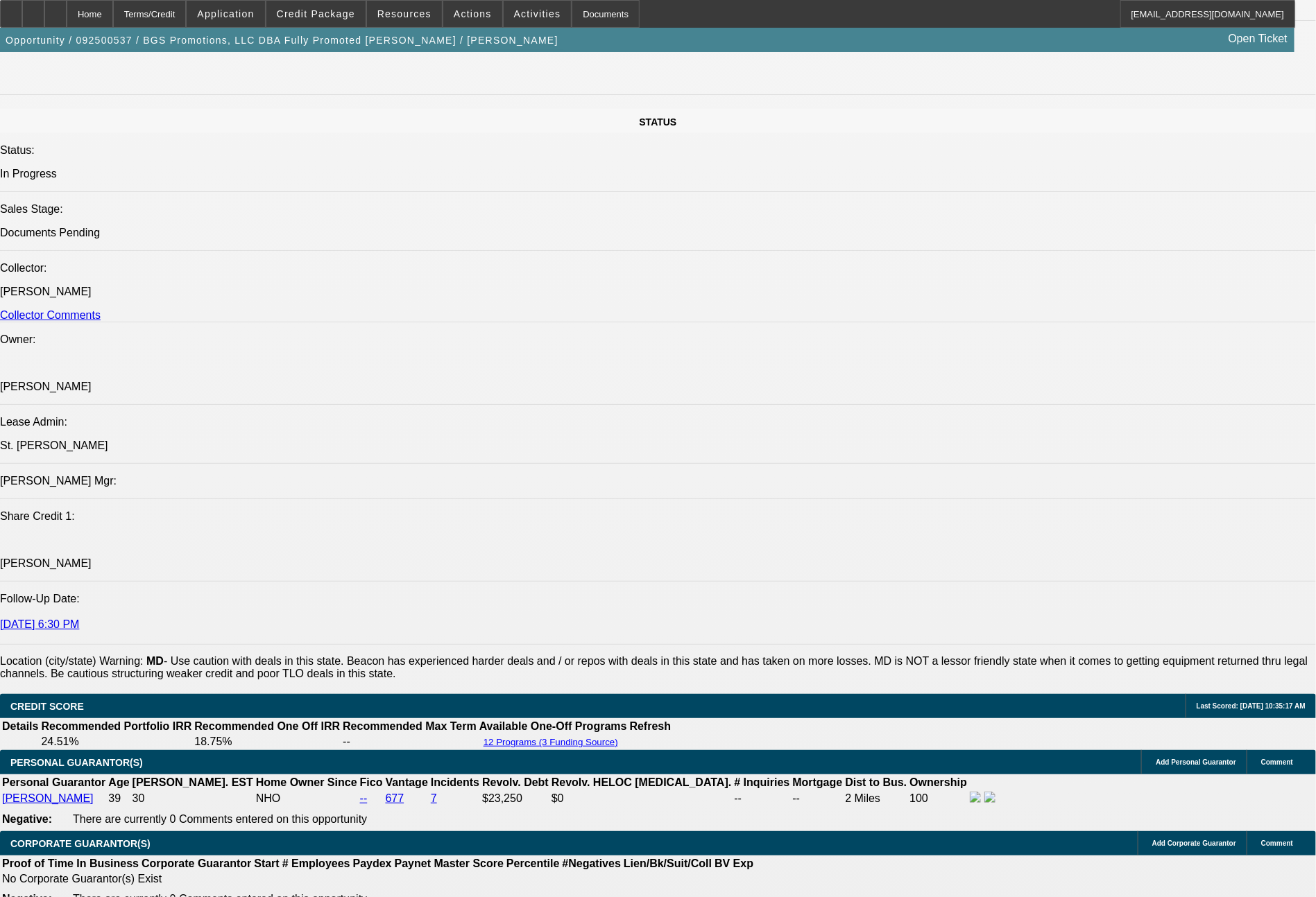
scroll to position [1651, 0]
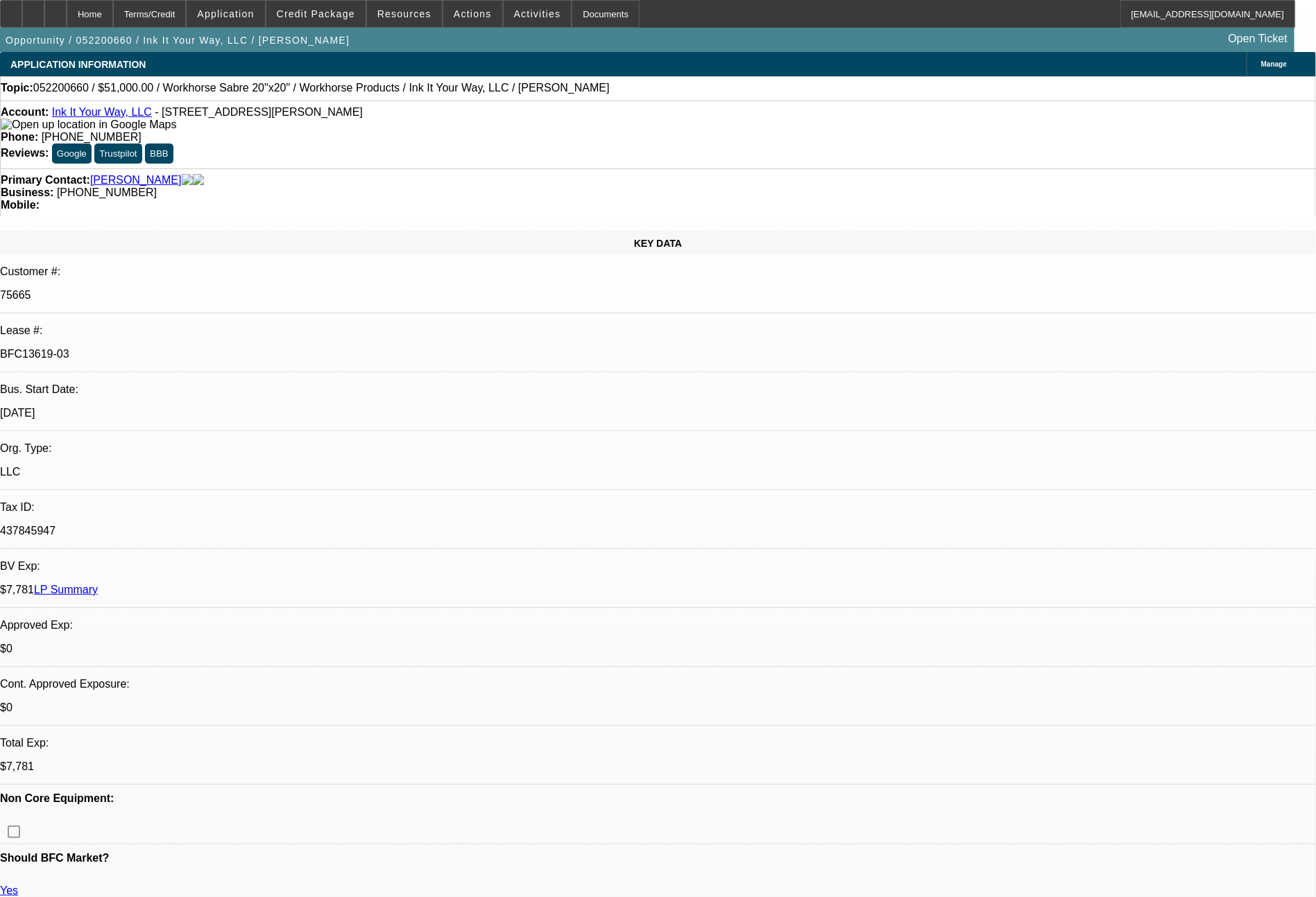
select select "0"
select select "2"
select select "0.1"
select select "4"
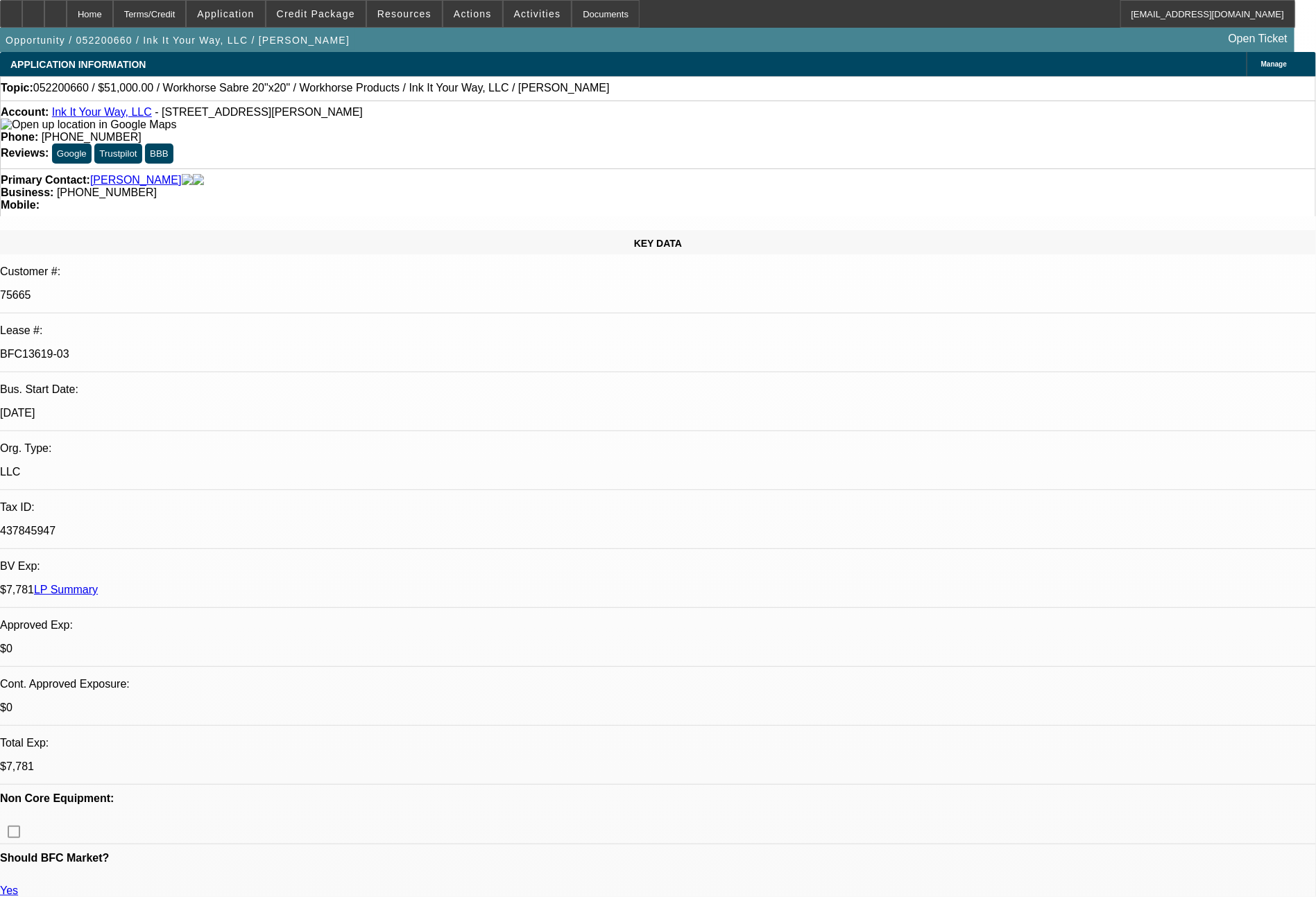
select select "0"
select select "0.1"
select select "4"
select select "0"
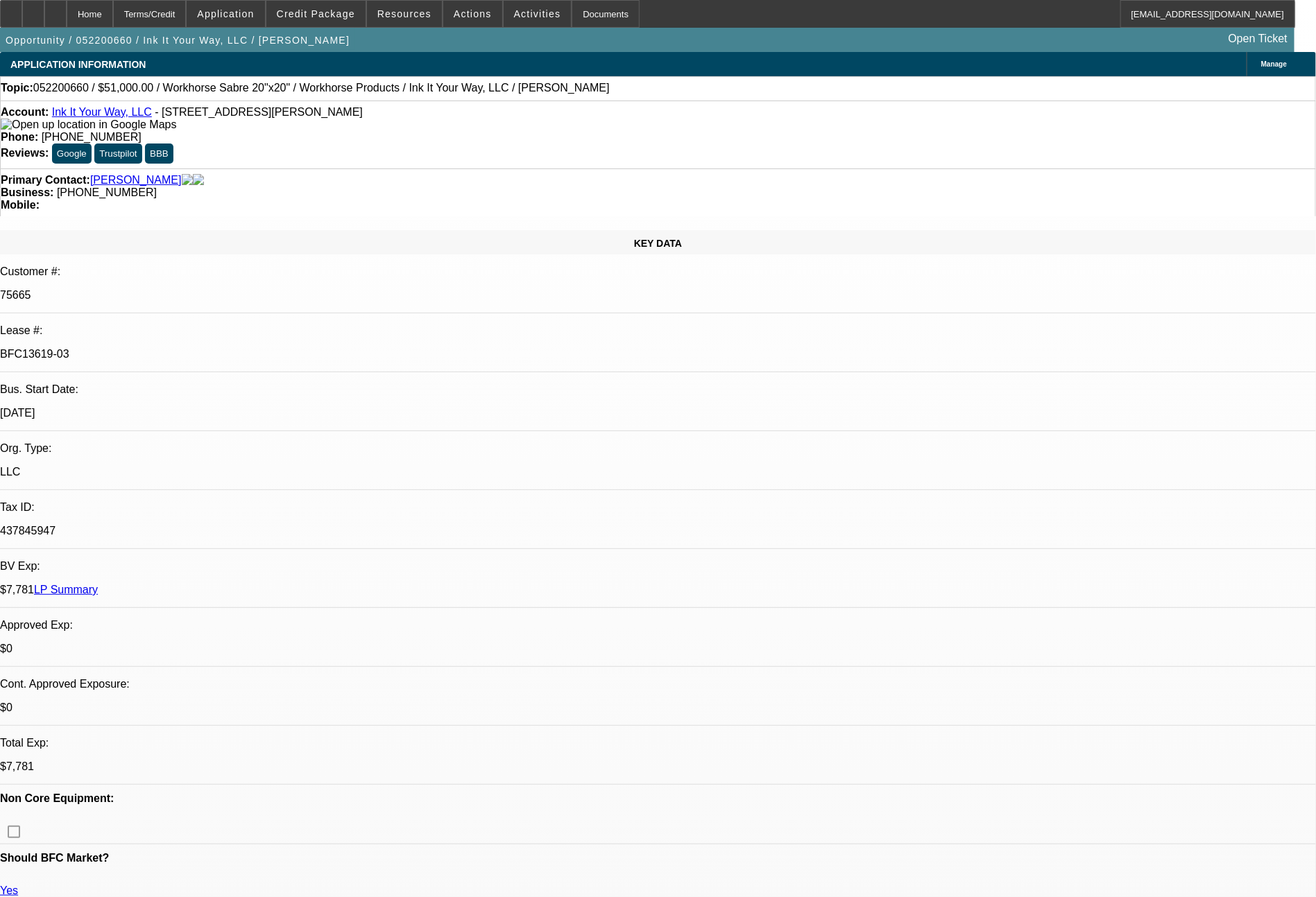
select select "2"
select select "0.1"
select select "4"
click at [98, 584] on link "LP Summary" at bounding box center [65, 589] width 64 height 12
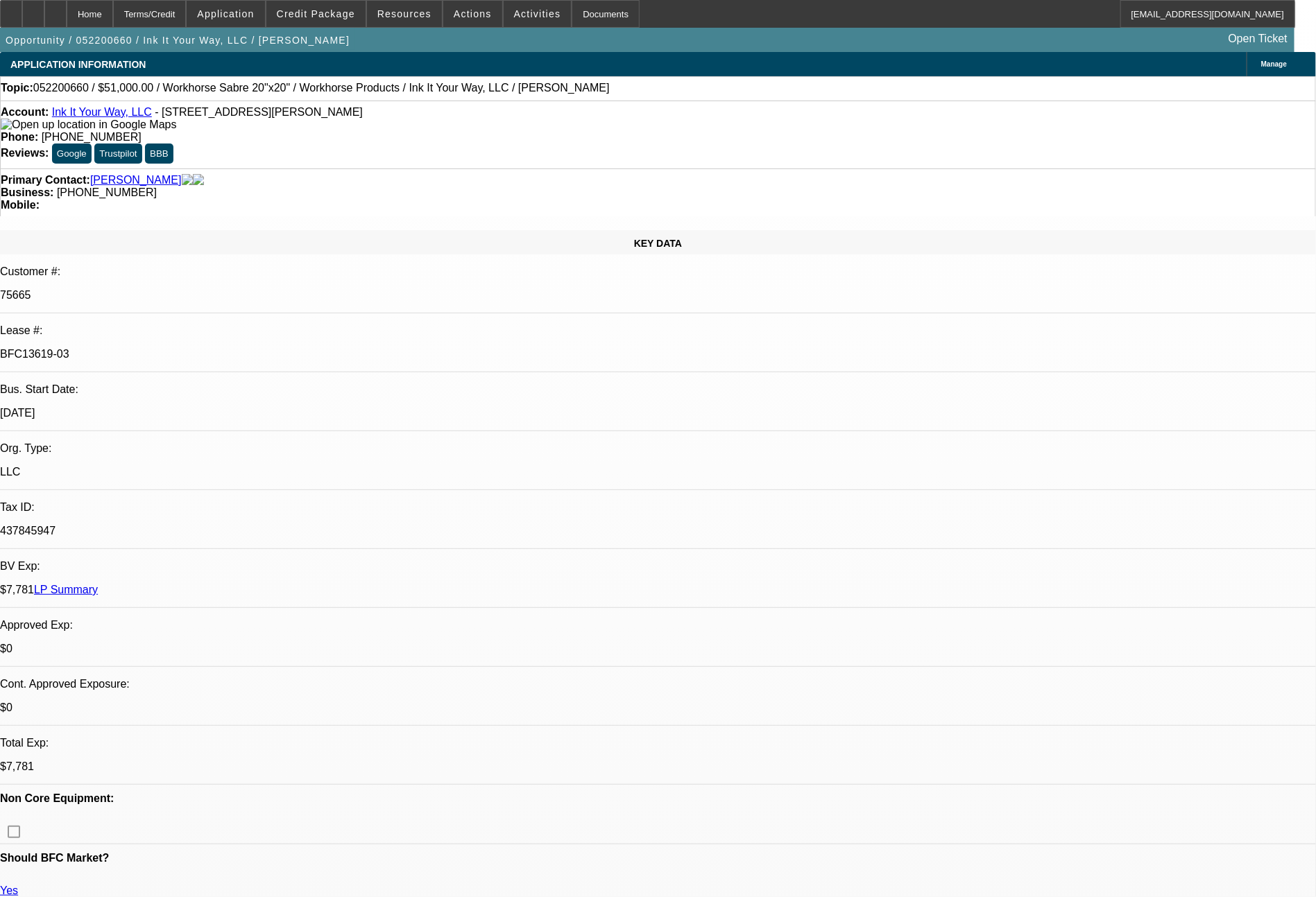
select select "0"
select select "2"
select select "0.1"
select select "4"
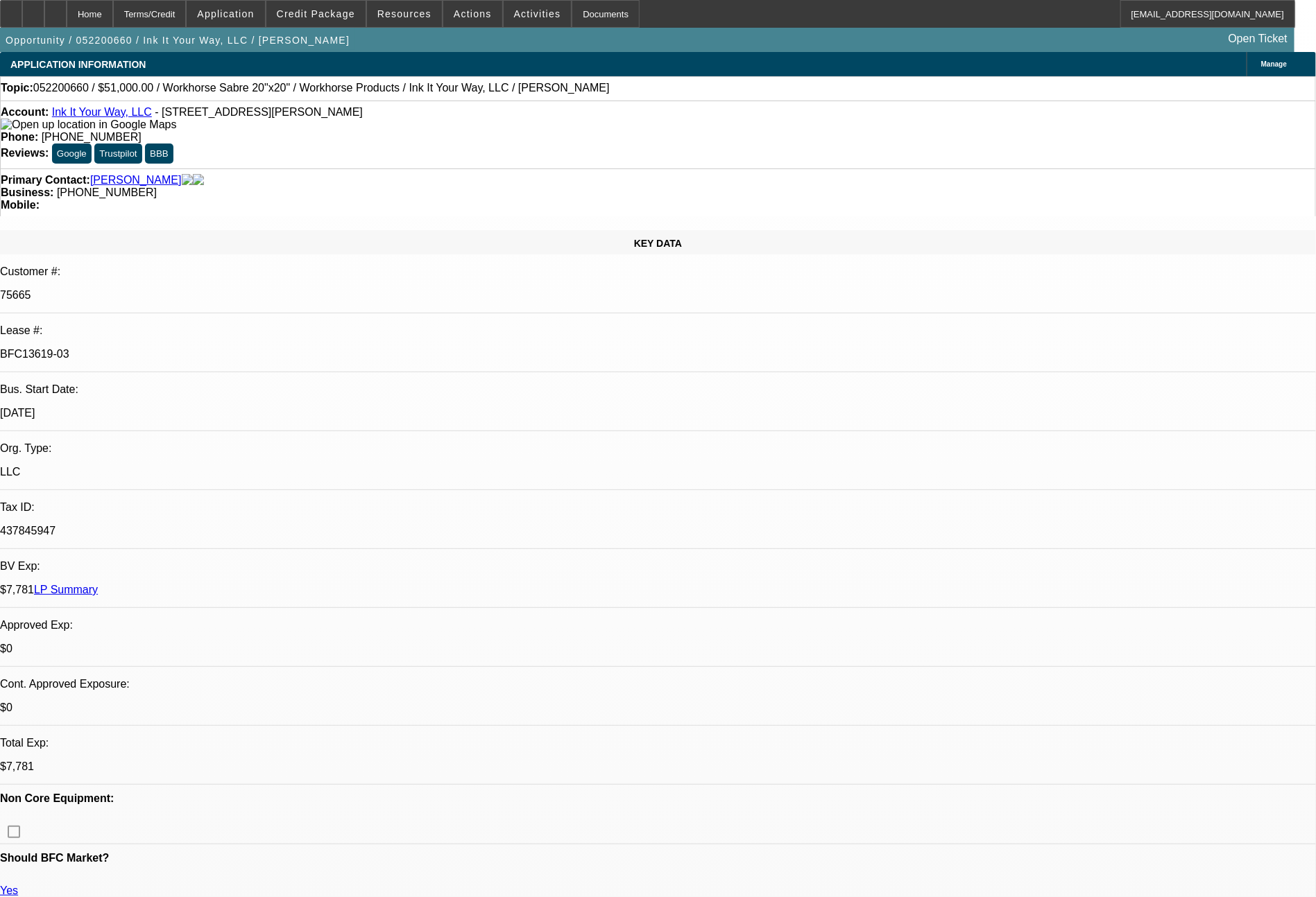
select select "0"
select select "0.1"
select select "4"
select select "0"
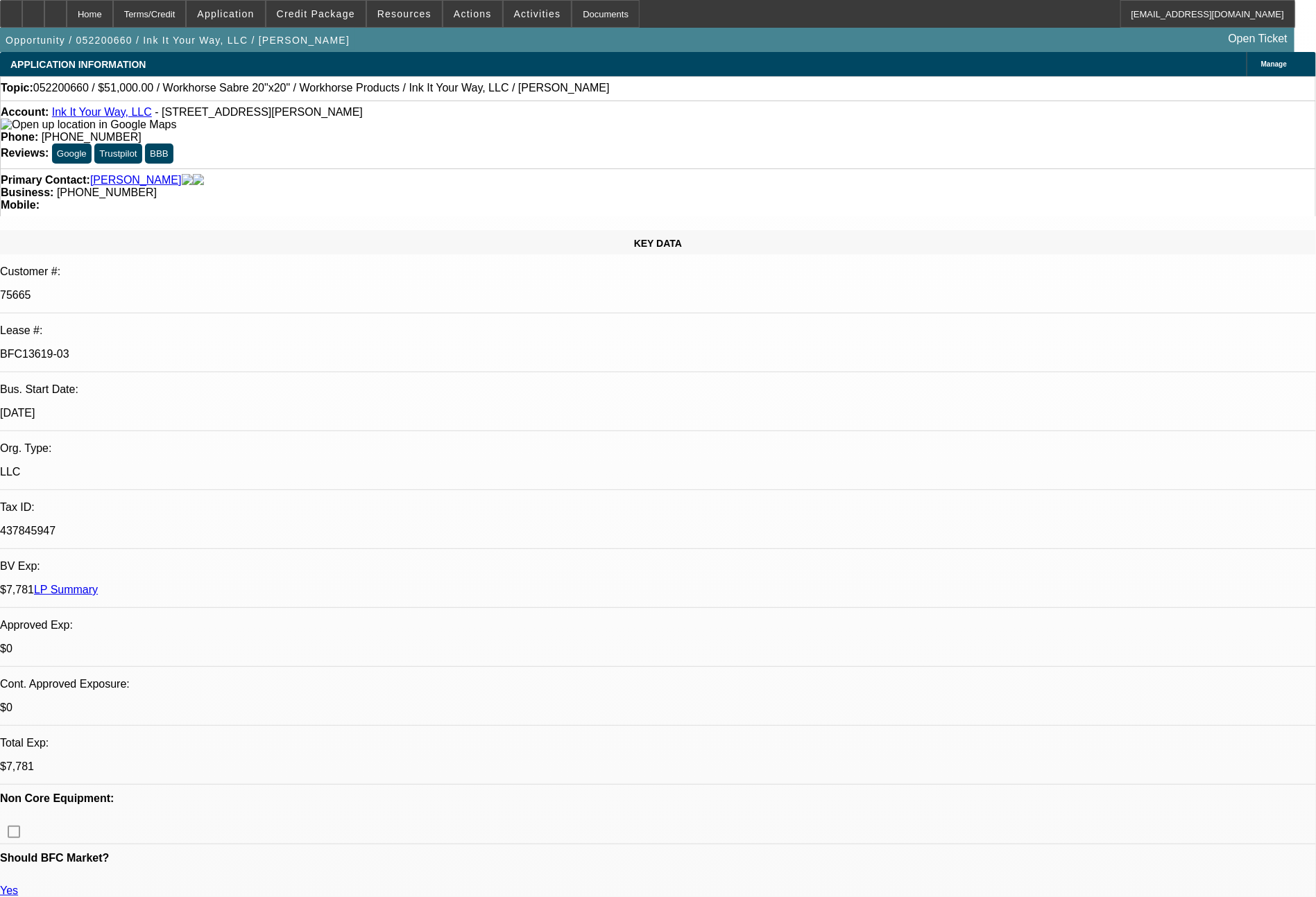
select select "2"
select select "0.1"
select select "4"
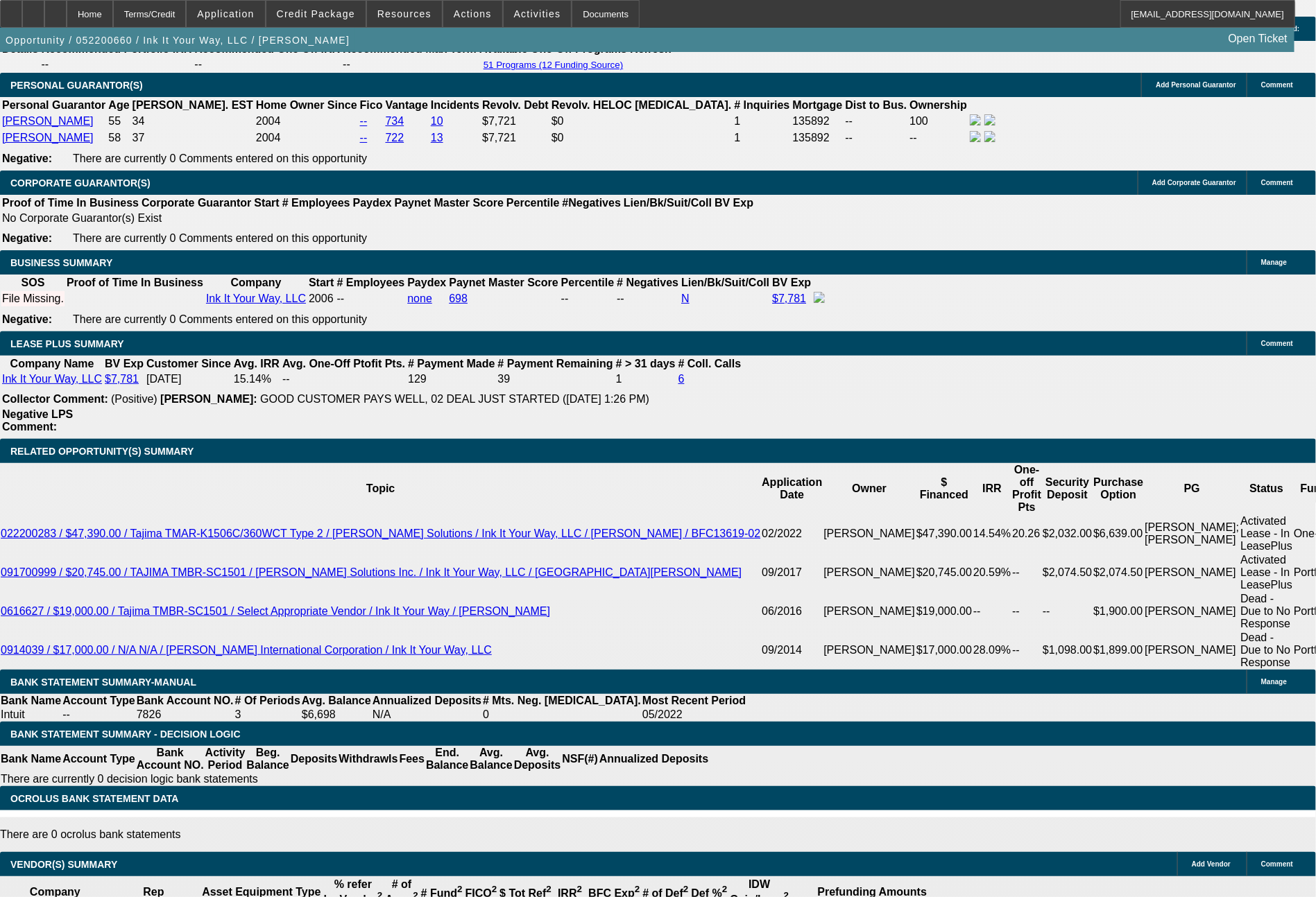
scroll to position [2147, 0]
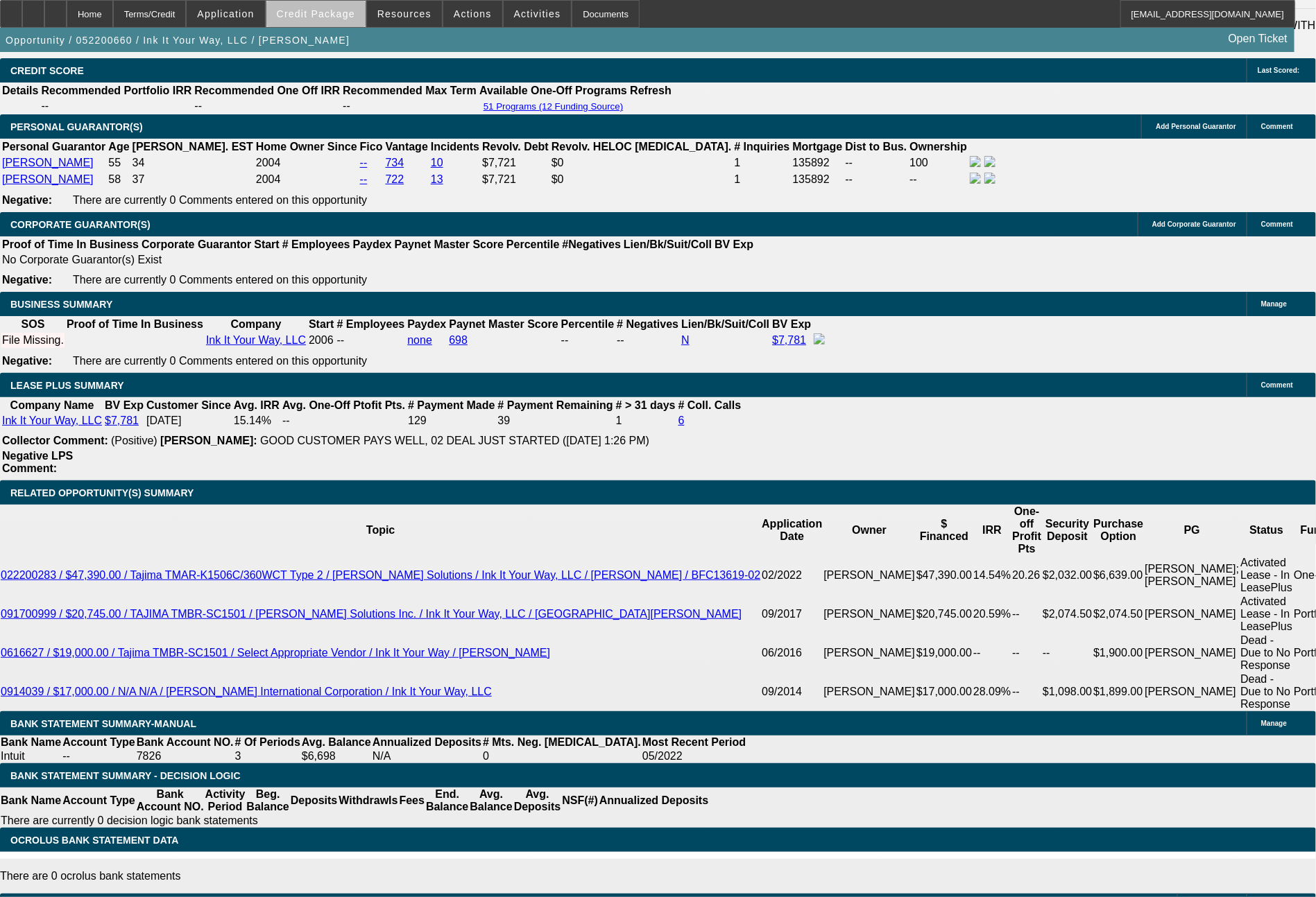
click at [352, 22] on span at bounding box center [315, 14] width 99 height 34
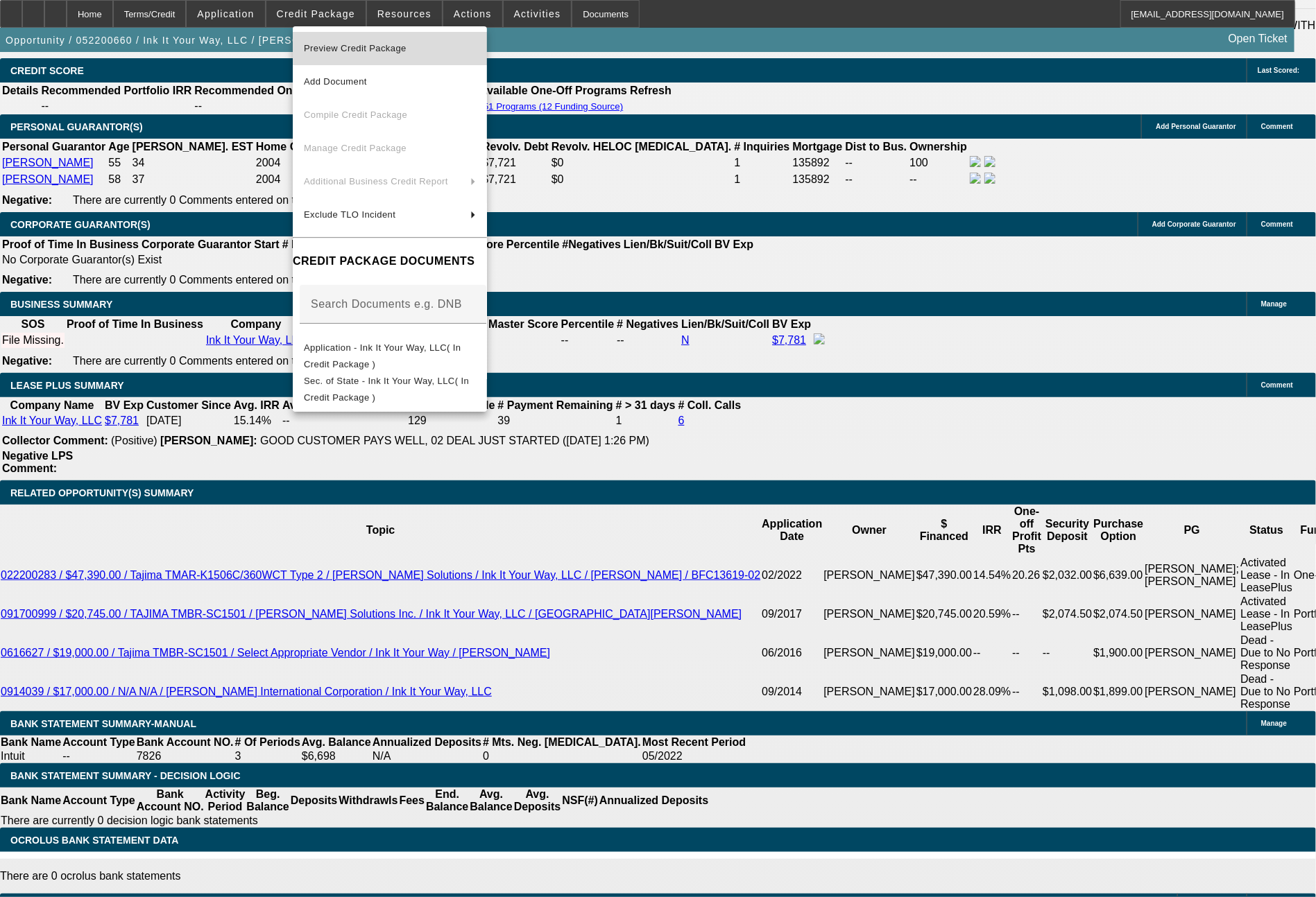
click at [377, 48] on span "Preview Credit Package" at bounding box center [355, 47] width 103 height 10
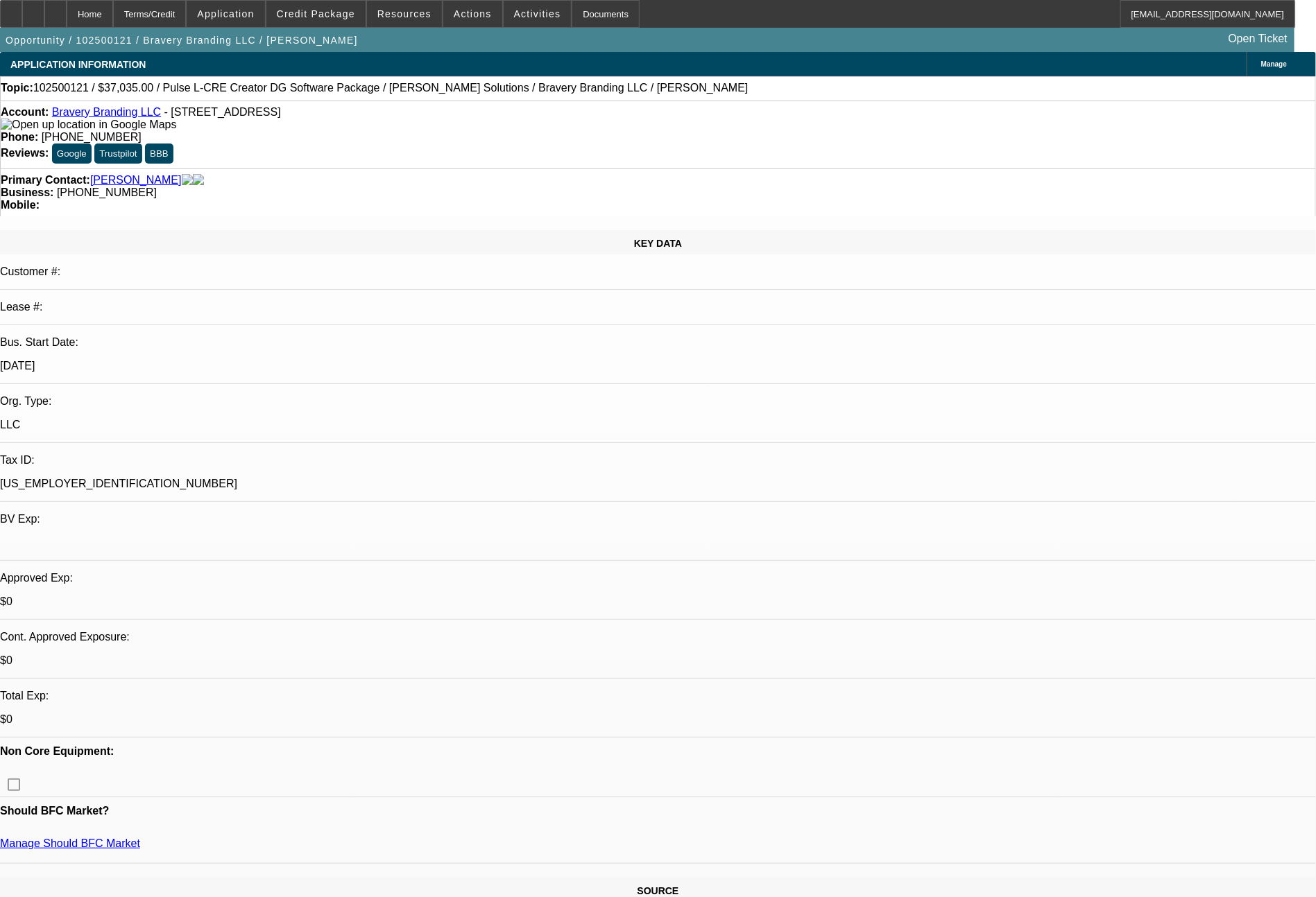
select select "0"
select select "2"
select select "0"
select select "6"
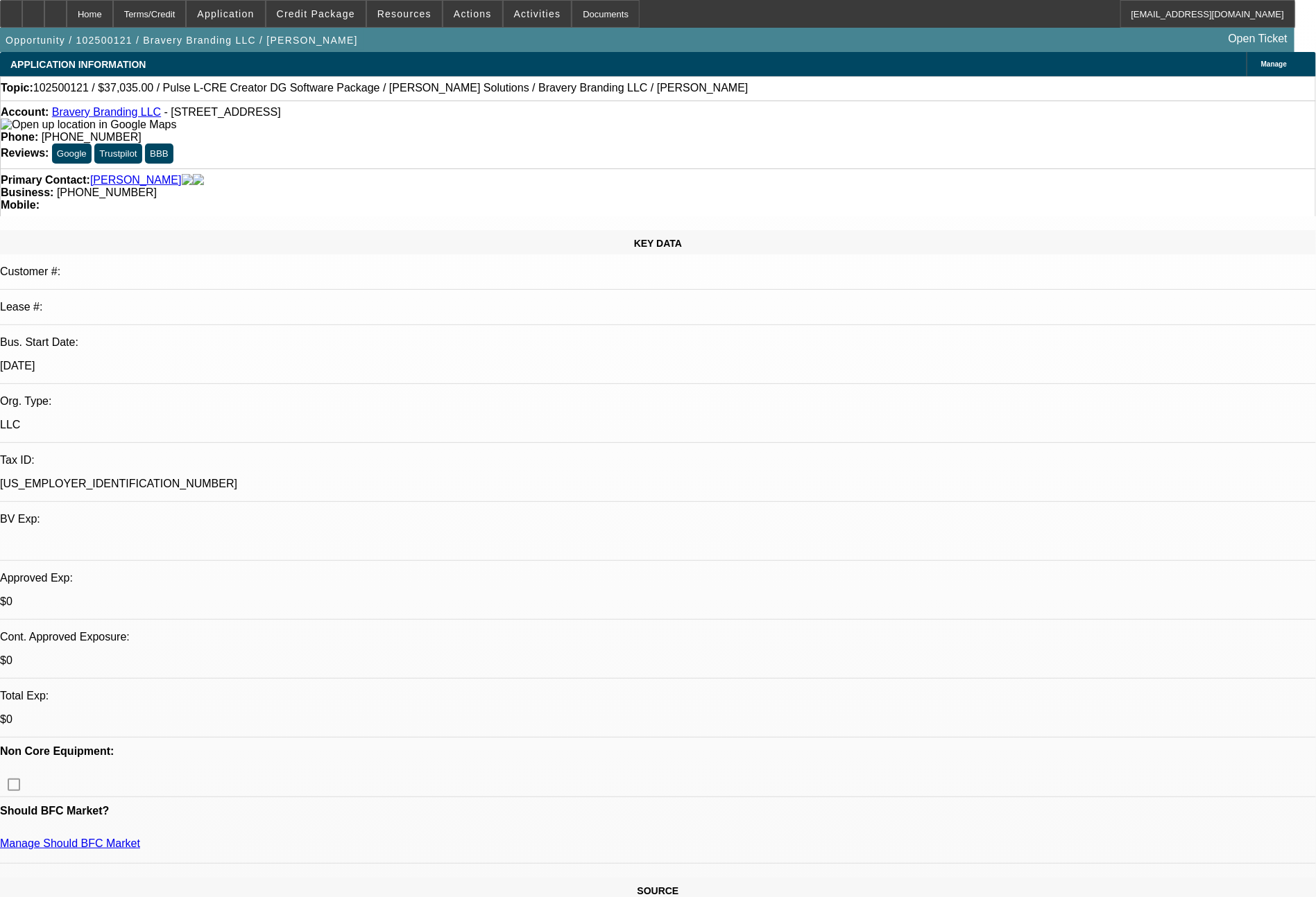
select select "0"
select select "2"
select select "0.1"
select select "4"
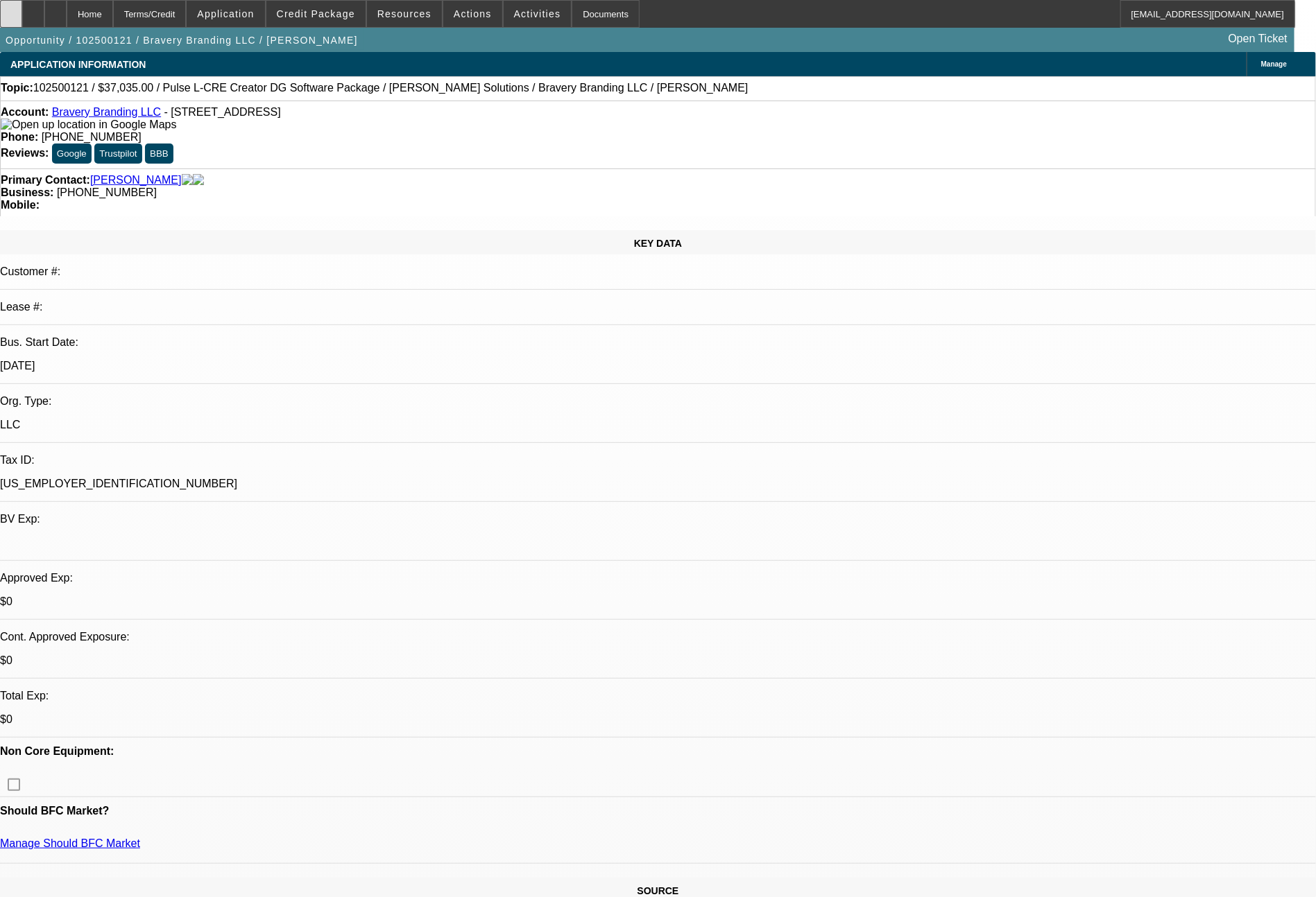
click at [11, 9] on icon at bounding box center [11, 9] width 0 height 0
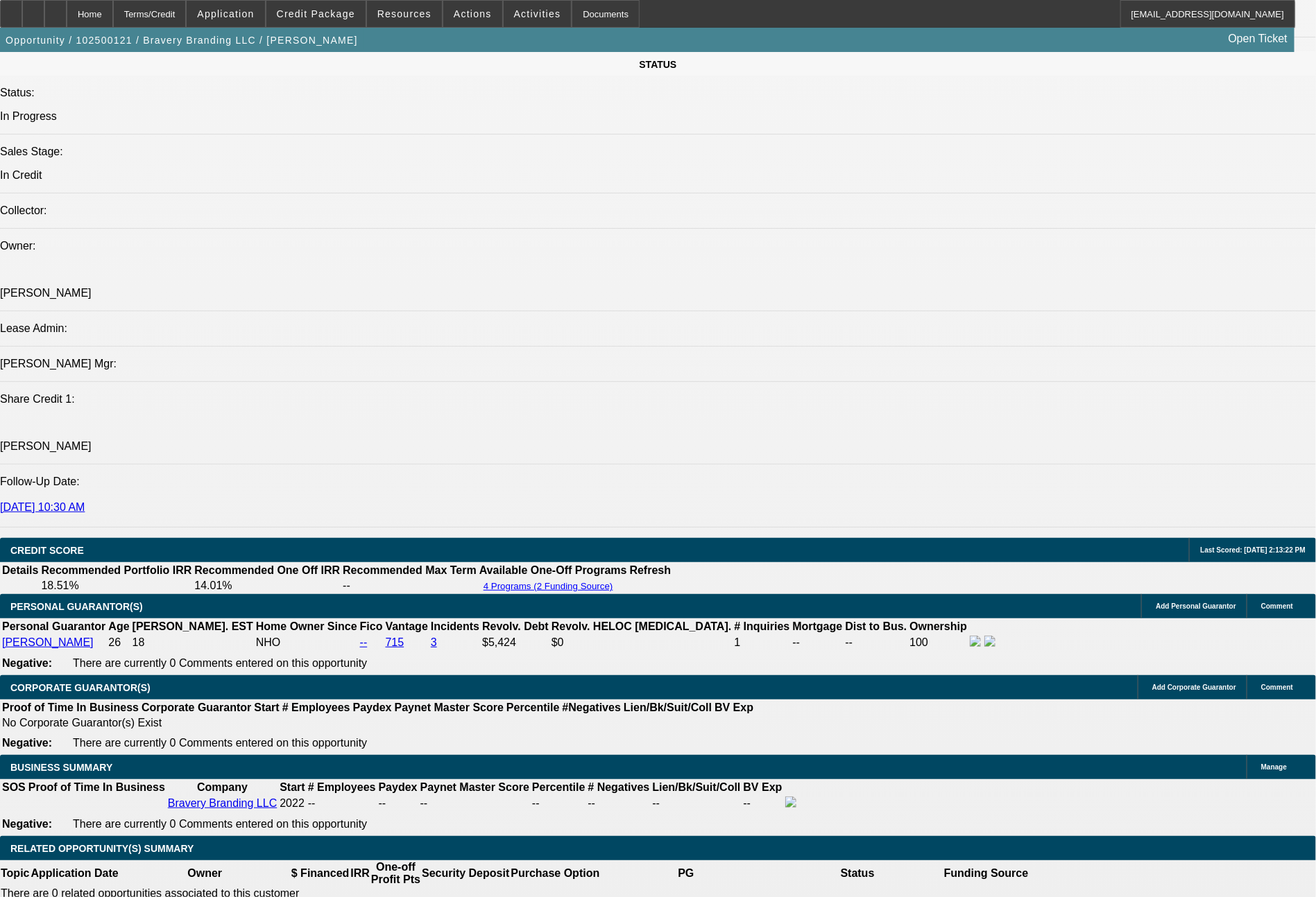
scroll to position [2291, 0]
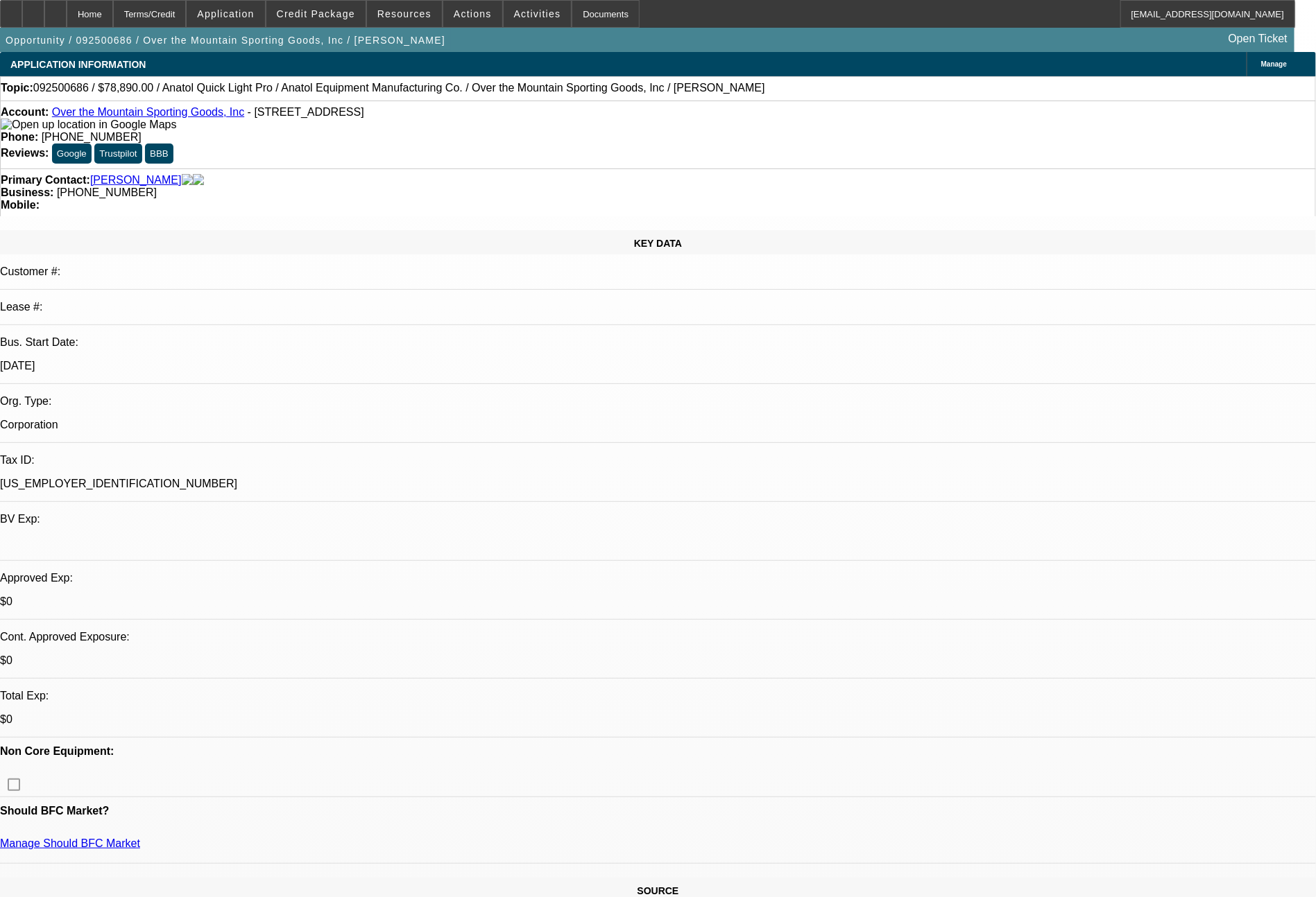
select select "0"
select select "2"
select select "0"
select select "6"
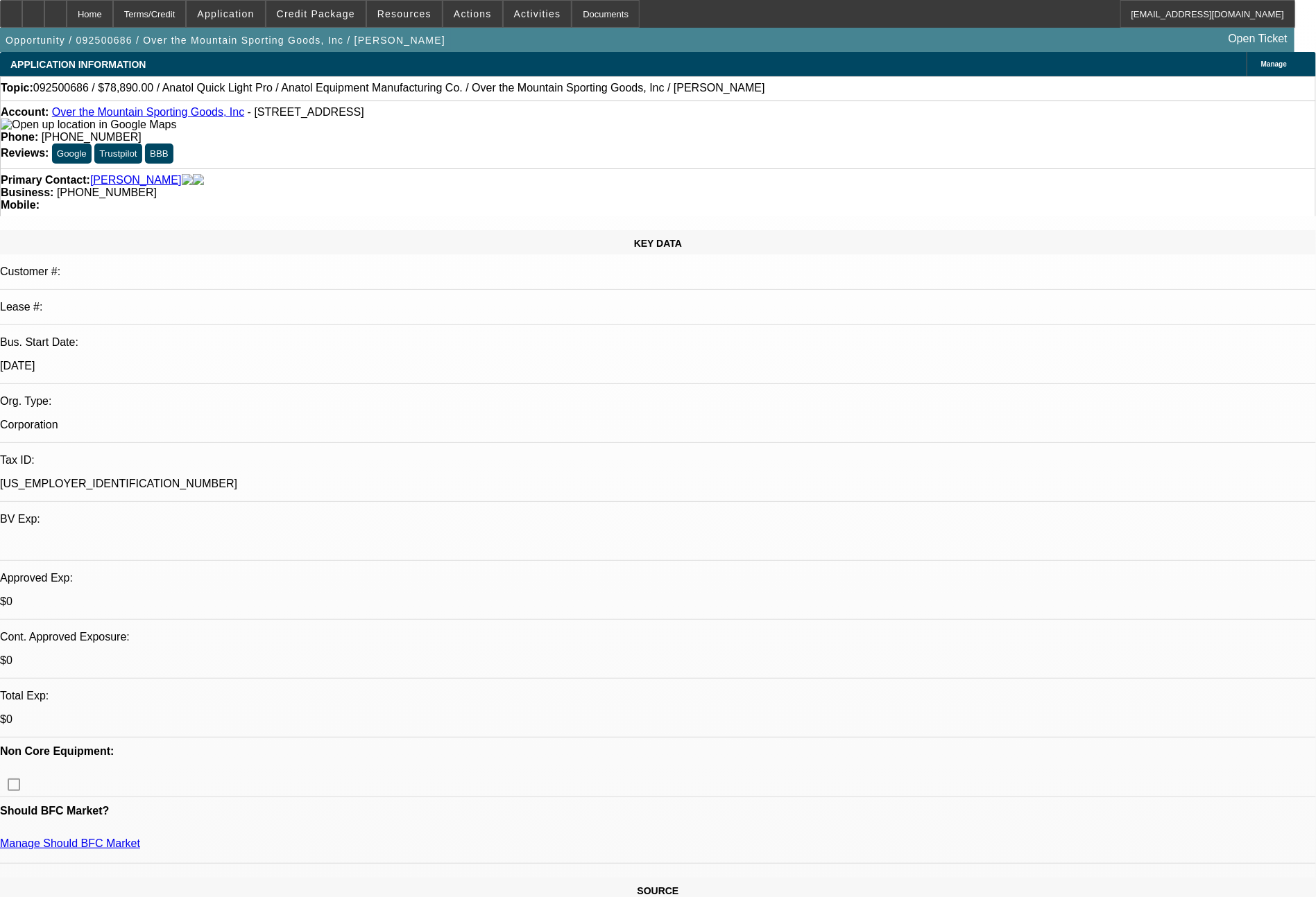
select select "0"
select select "6"
select select "0"
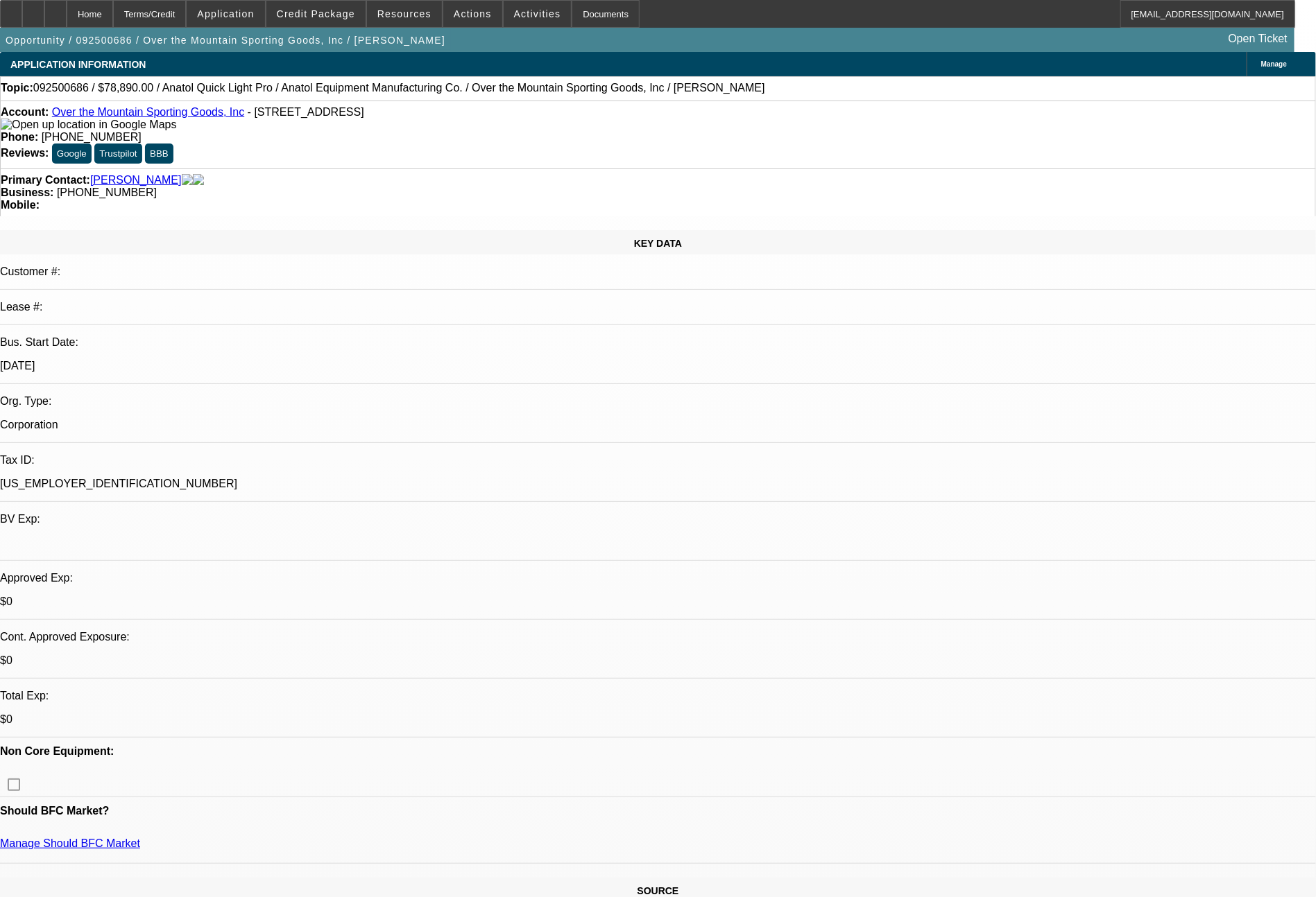
select select "2"
select select "0"
select select "6"
select select "0"
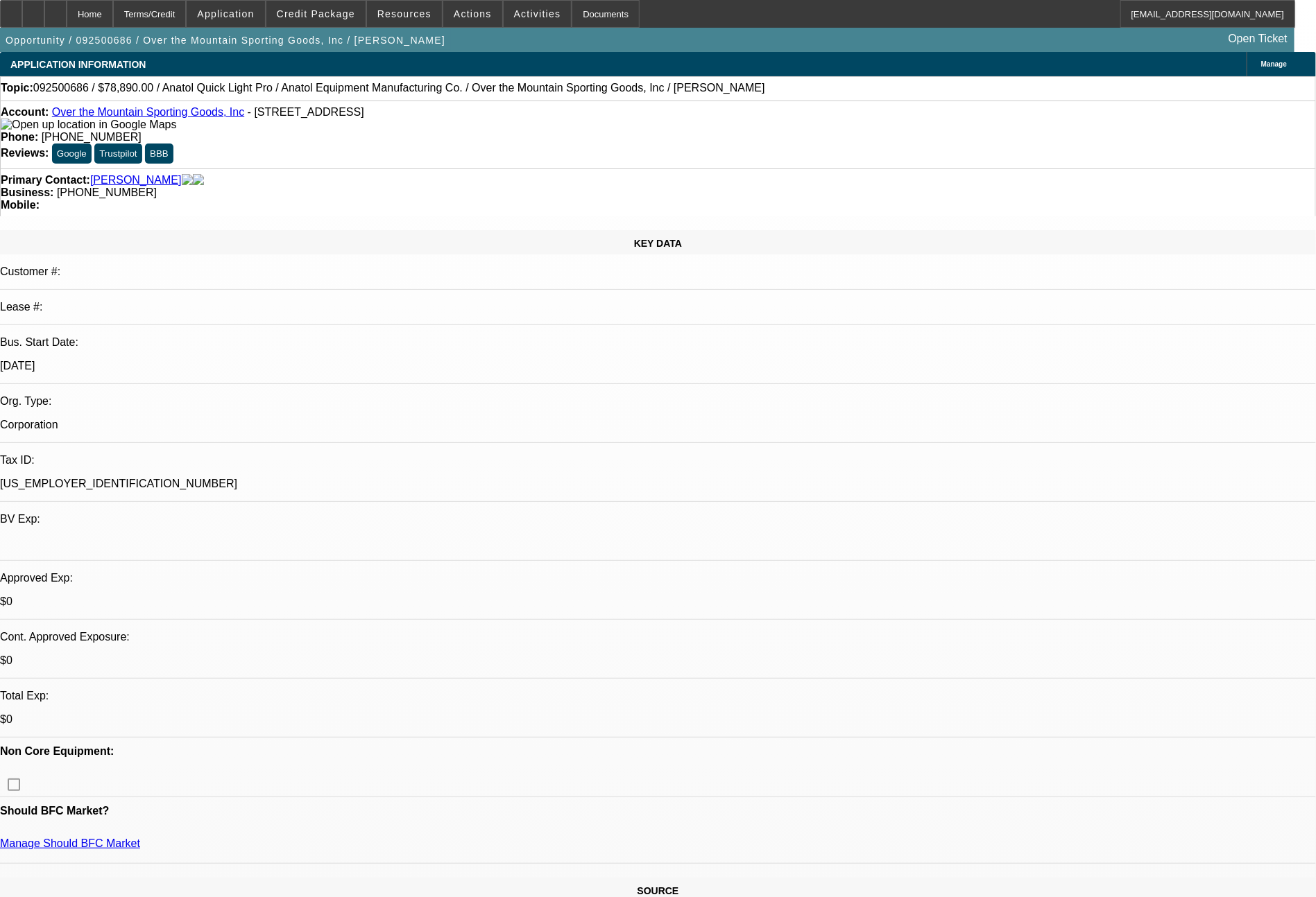
select select "2"
select select "0"
select select "6"
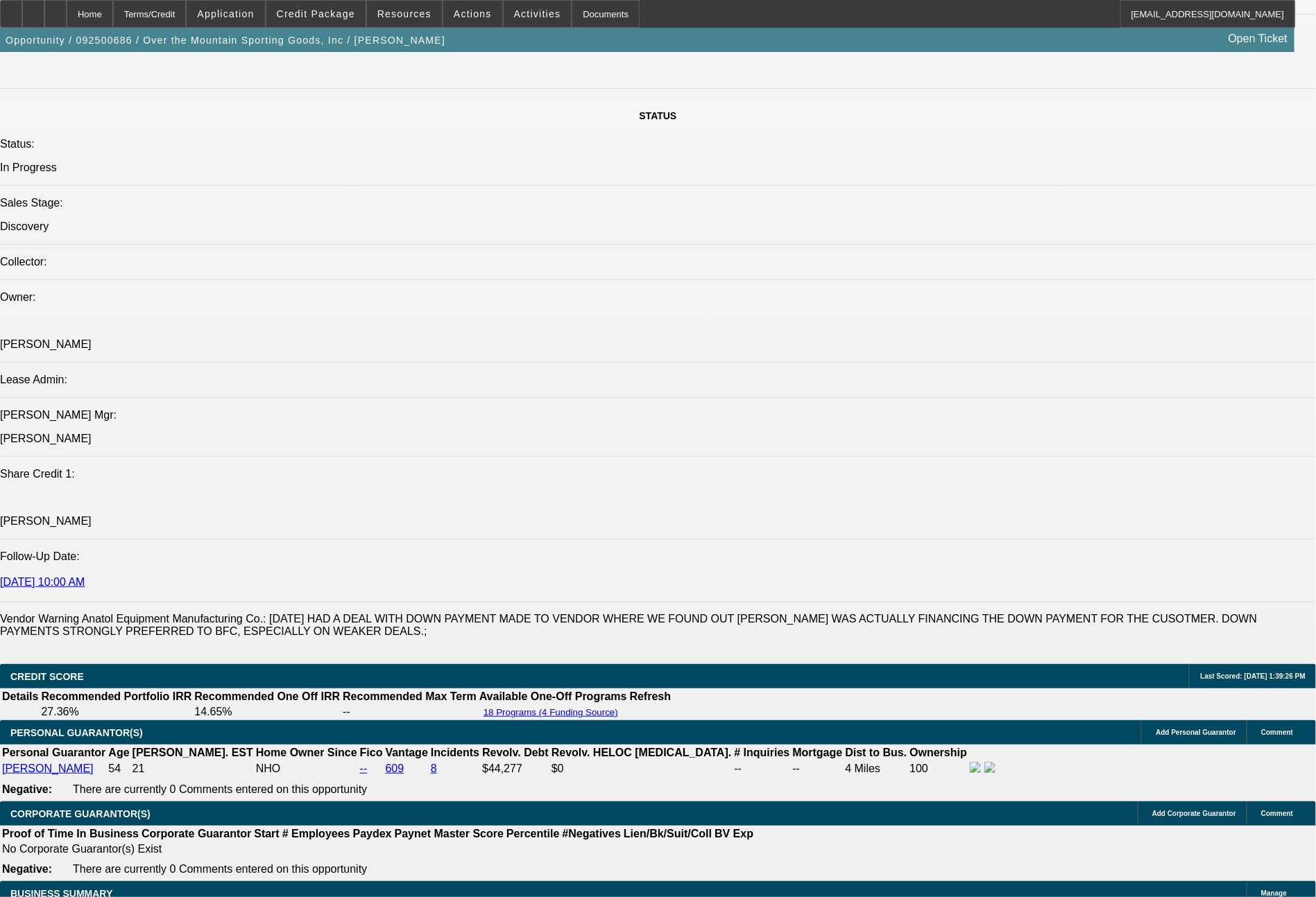
scroll to position [1538, 0]
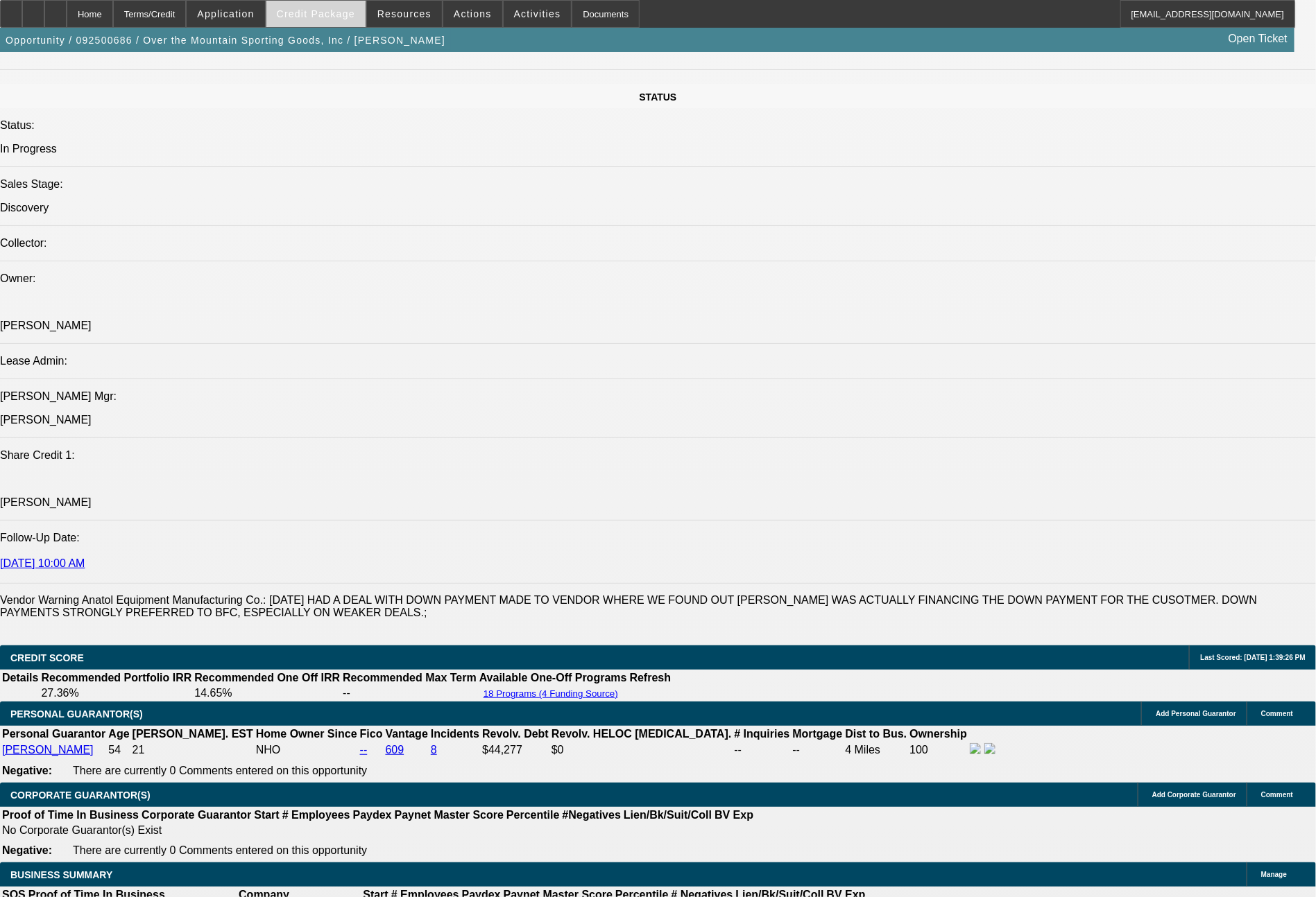
click at [350, 13] on span "Credit Package" at bounding box center [316, 14] width 78 height 11
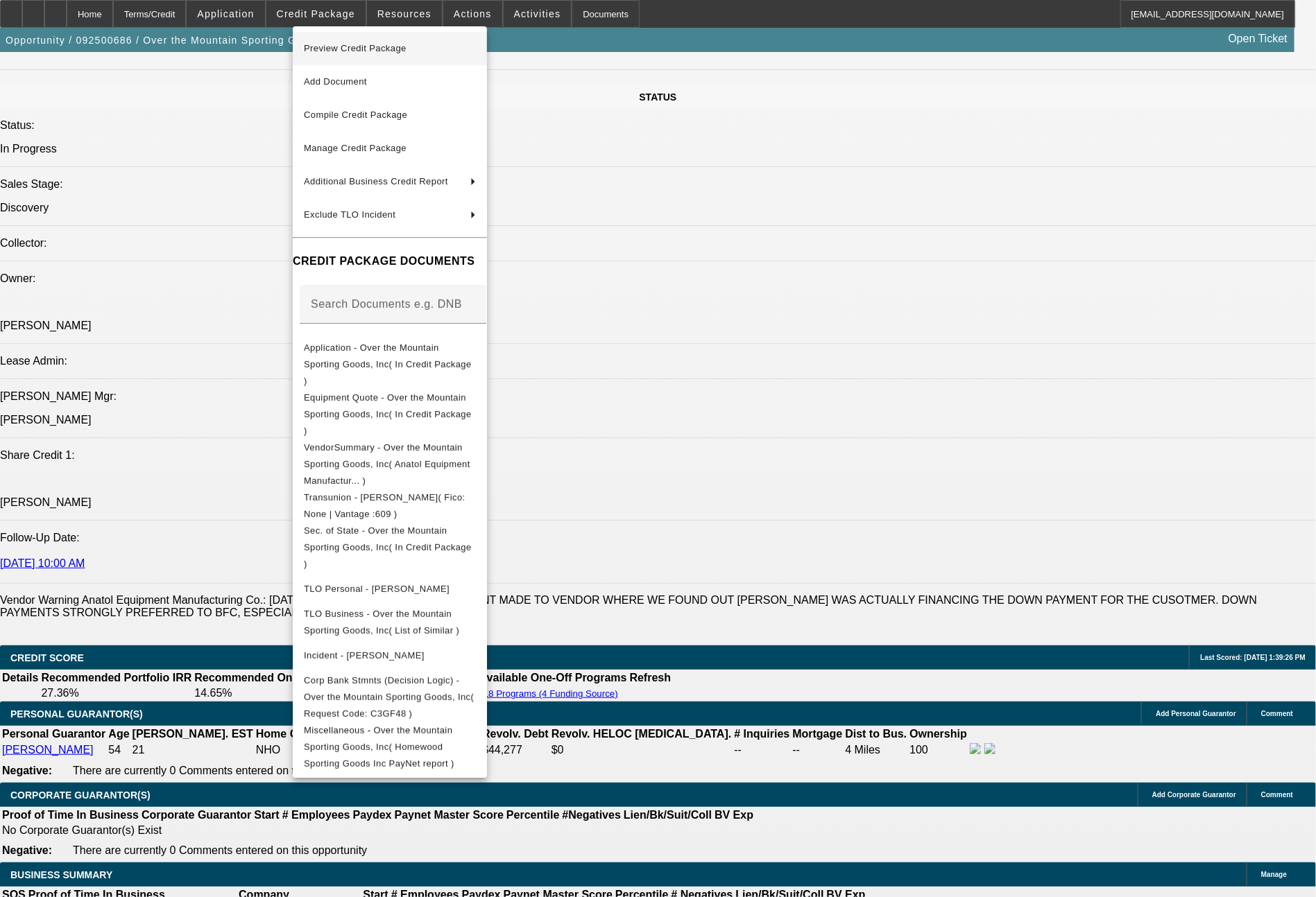
click at [383, 44] on span "Preview Credit Package" at bounding box center [355, 47] width 103 height 10
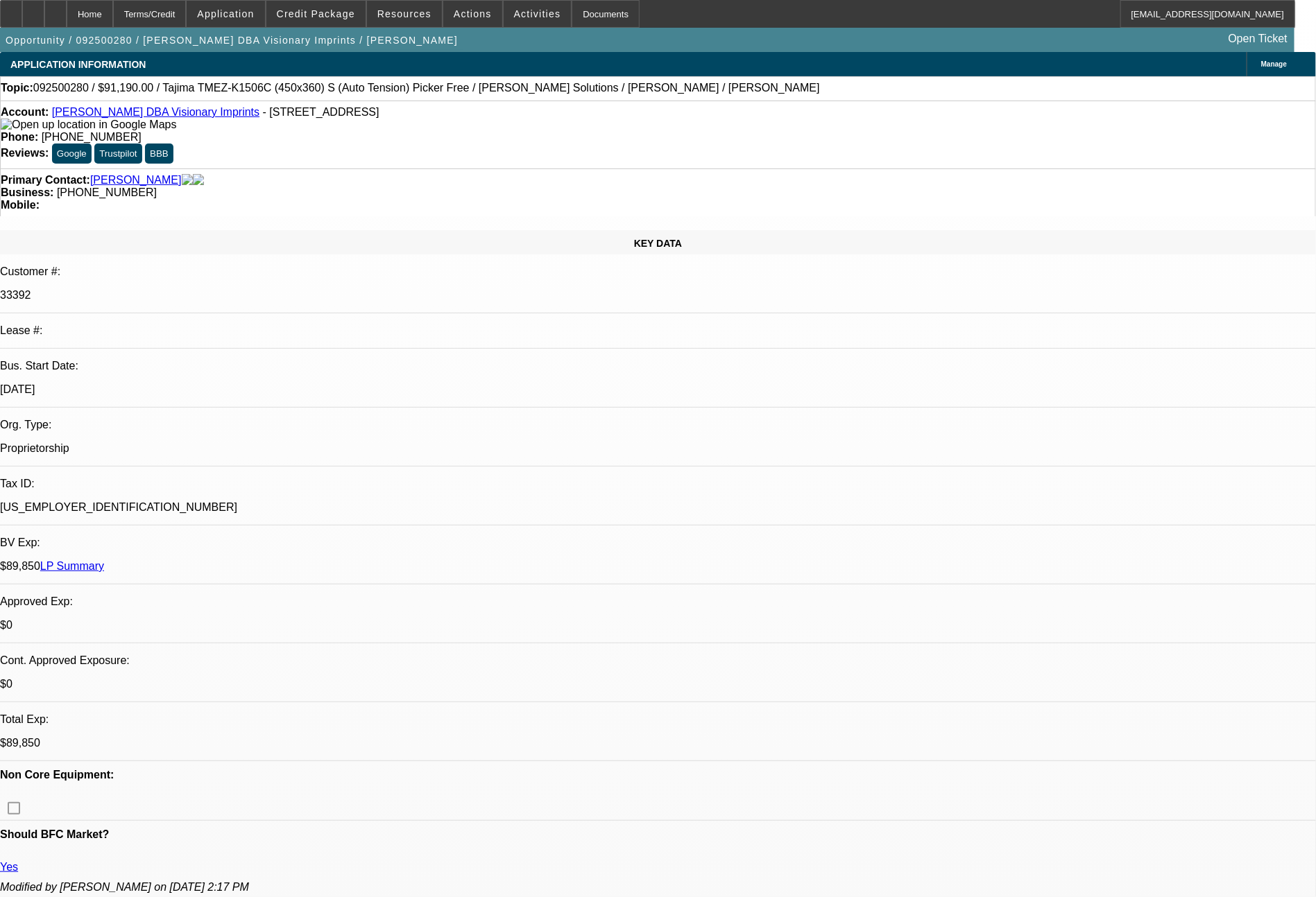
select select "0"
select select "2"
select select "0.1"
select select "4"
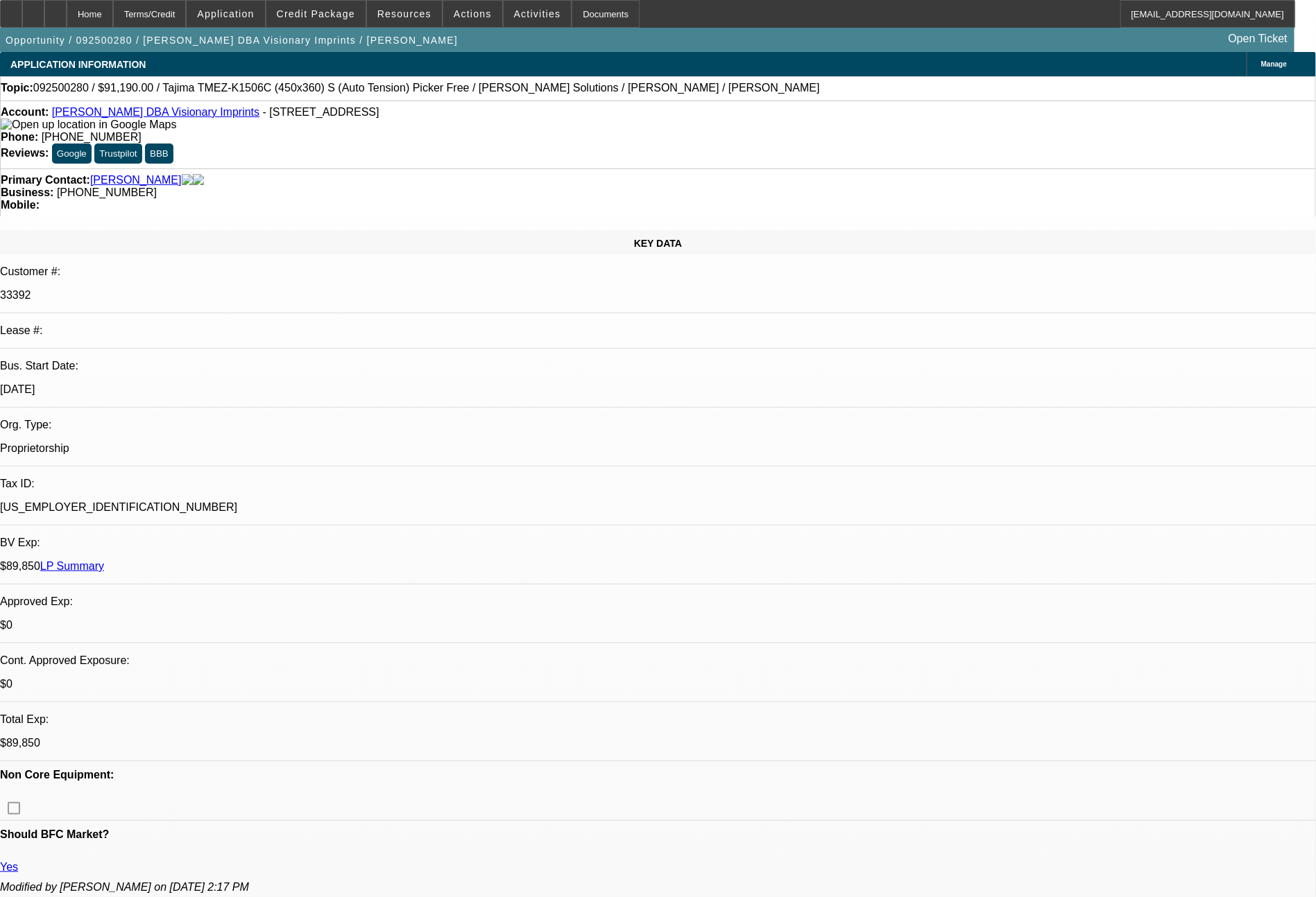
select select "0"
select select "2"
select select "0.1"
select select "4"
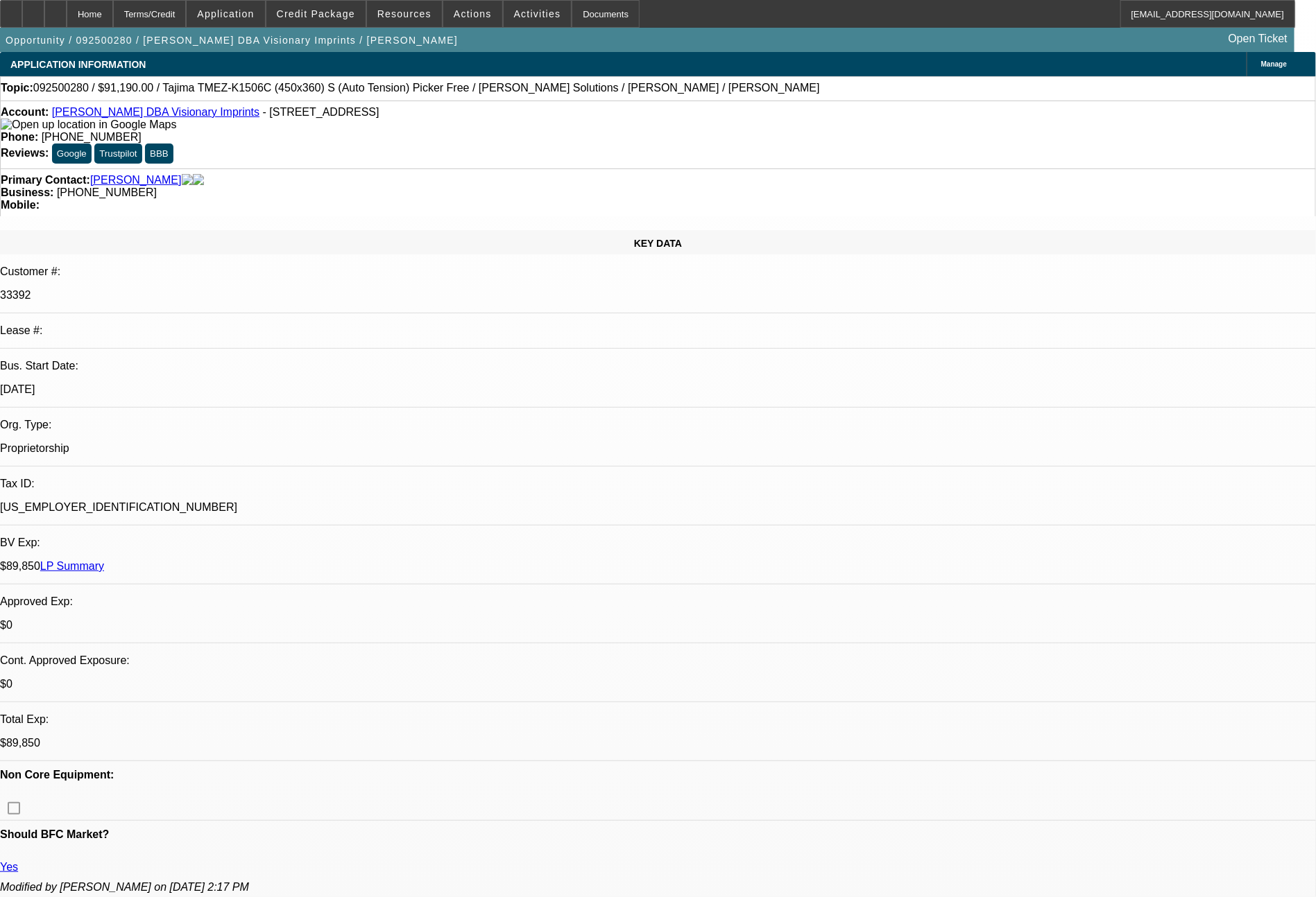
select select "0"
select select "2"
select select "0.1"
select select "4"
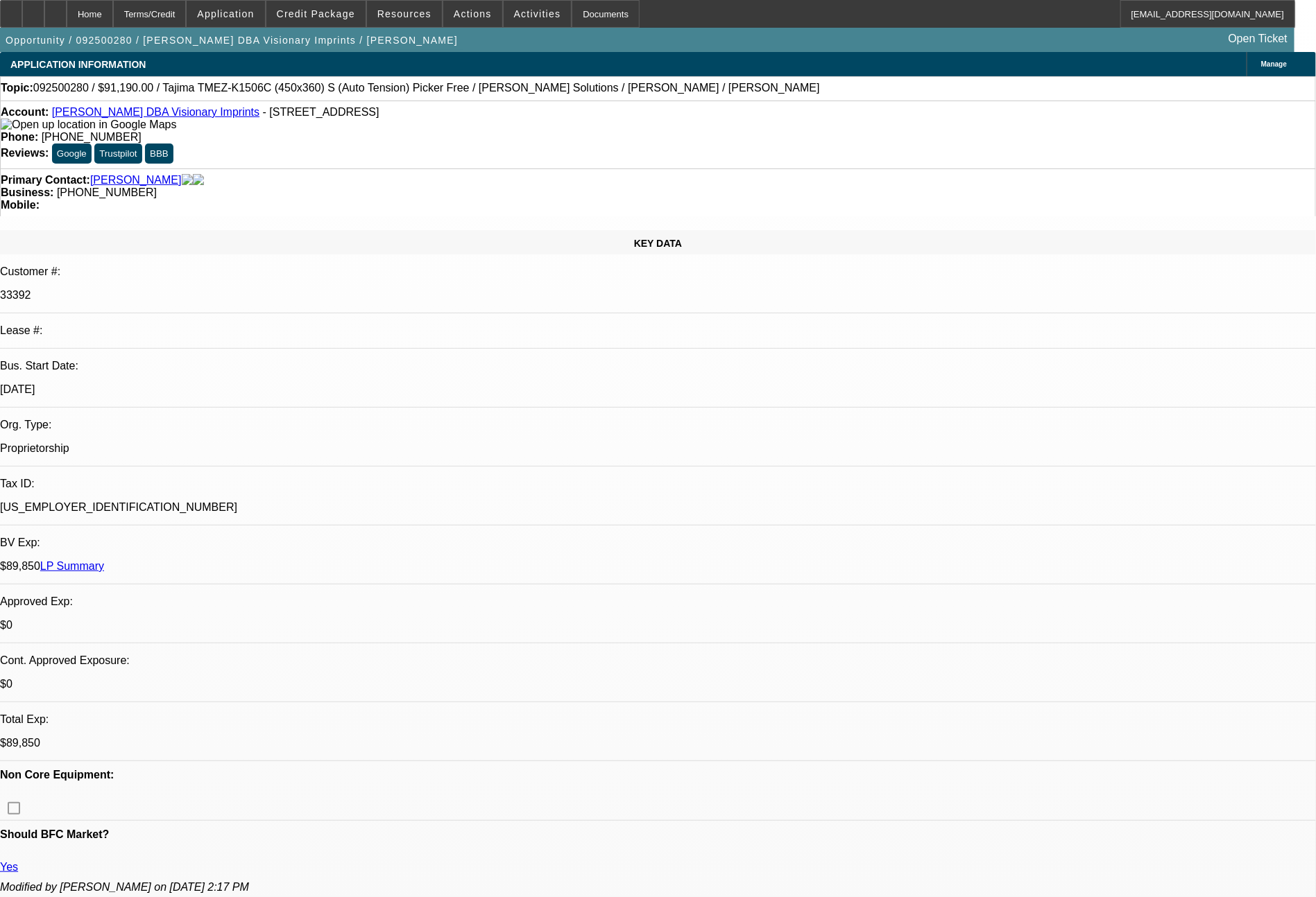
select select "0"
select select "0.1"
select select "4"
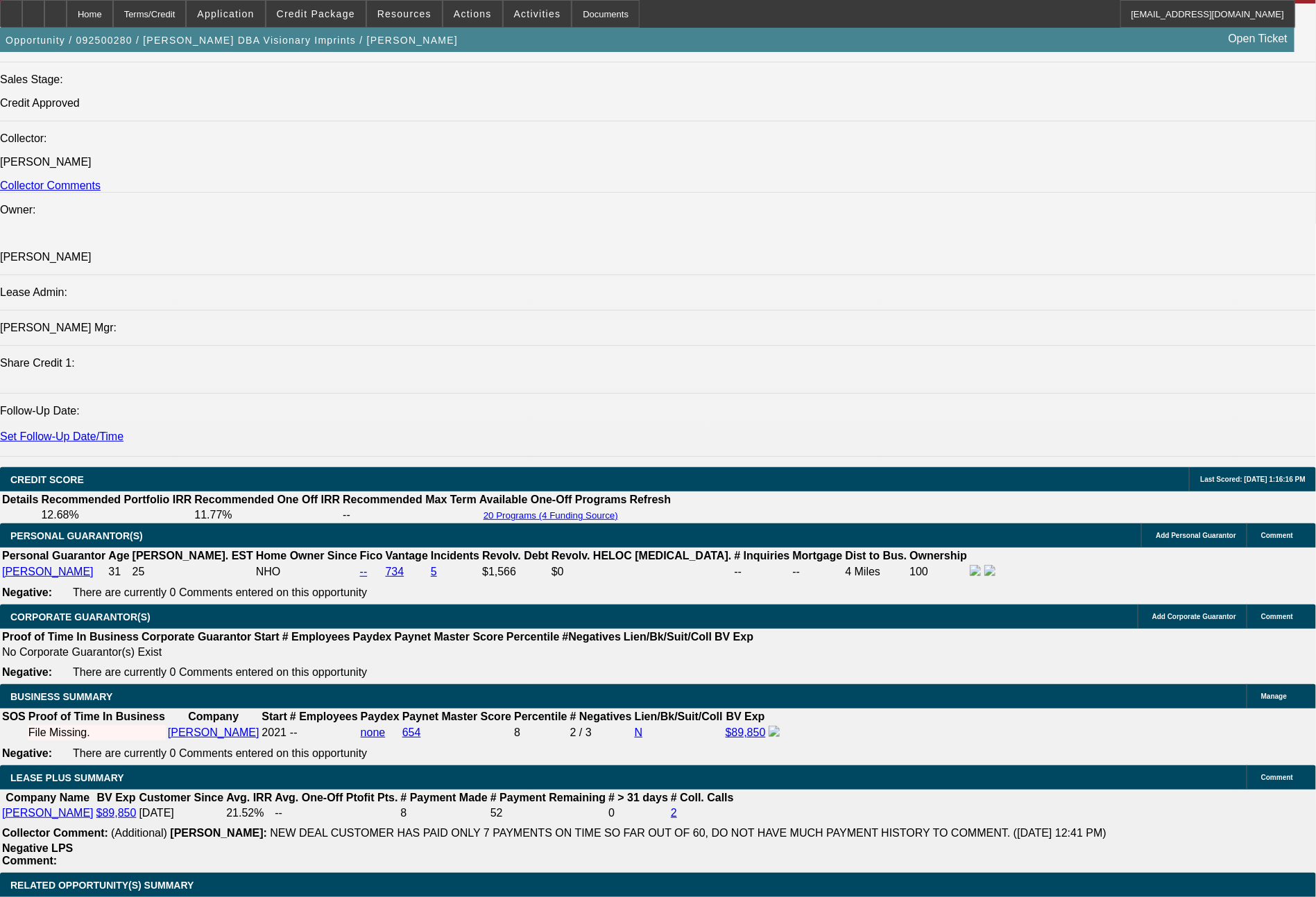
scroll to position [2356, 0]
